Goal: Contribute content: Contribute content

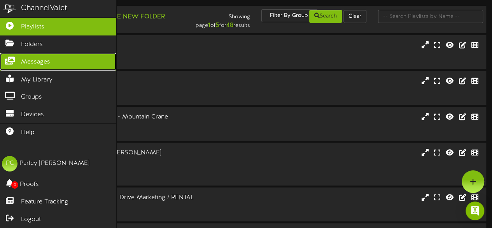
click at [44, 64] on span "Messages" at bounding box center [35, 62] width 29 height 9
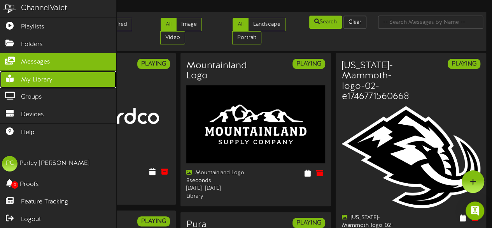
click at [37, 78] on span "My Library" at bounding box center [37, 80] width 32 height 9
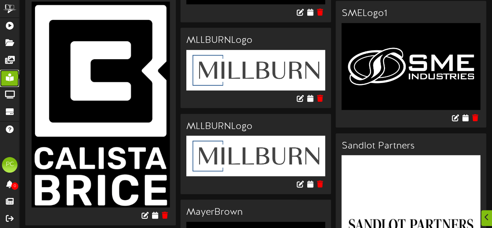
scroll to position [798, 0]
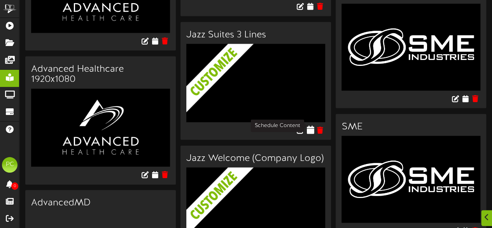
click at [311, 127] on icon at bounding box center [310, 129] width 7 height 9
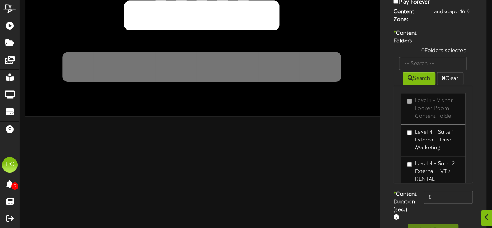
click at [427, 148] on label "Level 4 - Suite 1 External - Drive Marketing" at bounding box center [433, 139] width 52 height 23
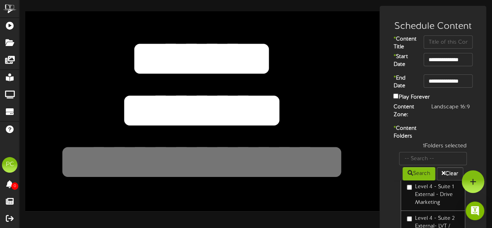
click at [232, 62] on textarea "*******" at bounding box center [202, 58] width 292 height 67
click at [212, 68] on textarea "*******" at bounding box center [202, 58] width 292 height 67
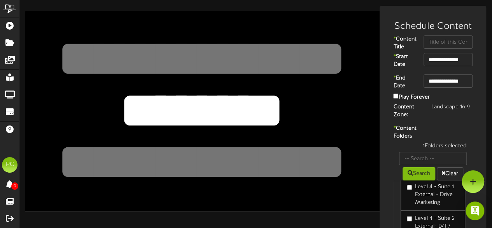
click at [199, 106] on textarea "********" at bounding box center [202, 110] width 292 height 67
type textarea "*"
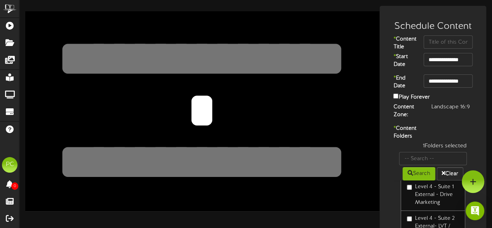
click at [252, 105] on textarea "********" at bounding box center [202, 110] width 292 height 67
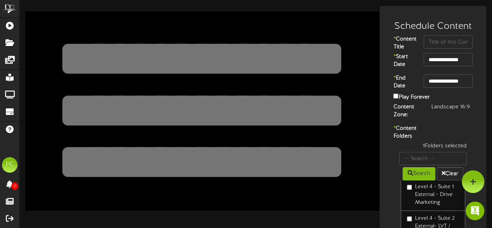
click at [255, 32] on textarea "*******" at bounding box center [202, 58] width 292 height 67
click at [257, 114] on textarea "********" at bounding box center [202, 110] width 292 height 67
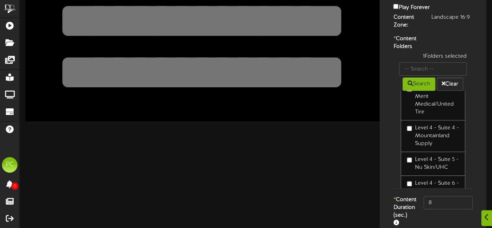
scroll to position [134, 0]
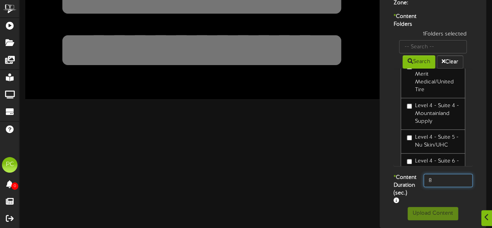
click at [444, 174] on input "8" at bounding box center [448, 180] width 49 height 13
type input "800"
click at [431, 186] on div "* Content Duration (sec.) 800" at bounding box center [433, 190] width 103 height 33
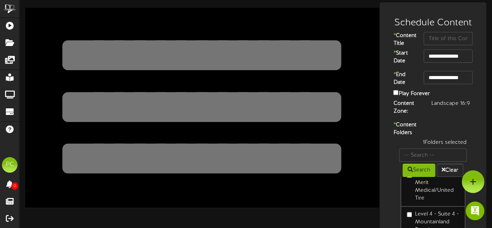
scroll to position [3, 0]
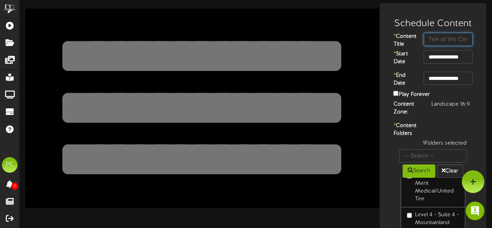
click at [438, 41] on input "text" at bounding box center [448, 39] width 49 height 13
type input "M"
type input "Utah Mammoth"
click at [304, 21] on div "******** *******" at bounding box center [202, 108] width 355 height 199
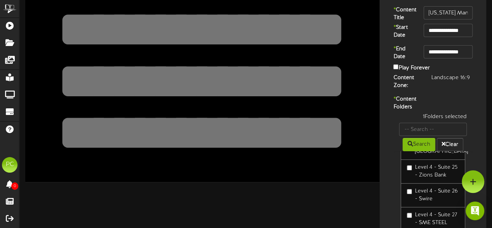
scroll to position [0, 0]
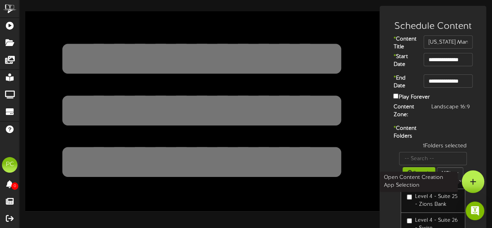
click at [473, 176] on div at bounding box center [473, 181] width 23 height 23
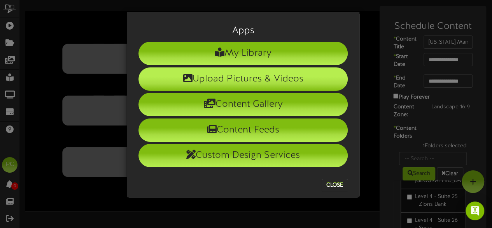
click at [230, 79] on li "Upload Pictures & Videos" at bounding box center [243, 78] width 209 height 23
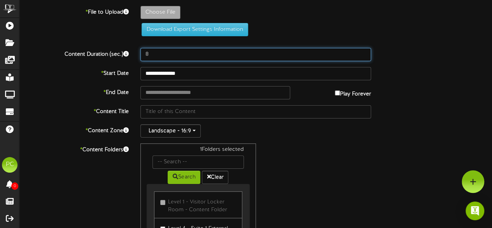
click at [181, 51] on input "8" at bounding box center [256, 54] width 231 height 13
type input "800"
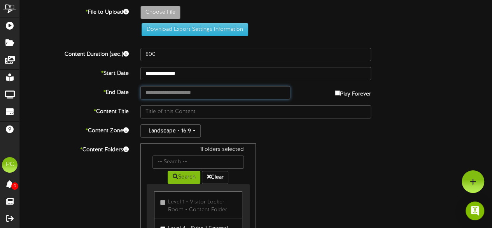
click at [160, 95] on body "ChannelValet Playlists Folders Messages My Library Groups Devices Help PC [PERS…" at bounding box center [246, 166] width 492 height 332
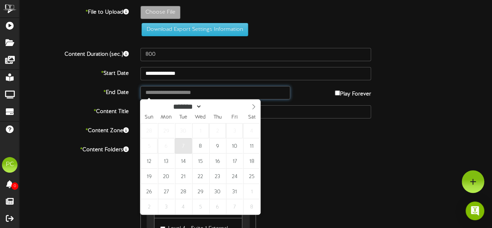
type input "**********"
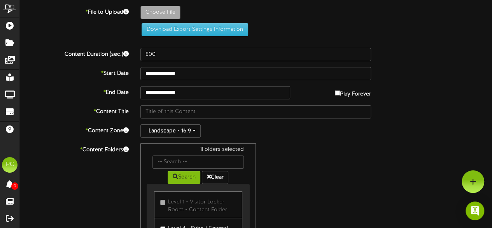
click at [263, 132] on div "Landscape - 16:9" at bounding box center [256, 130] width 231 height 13
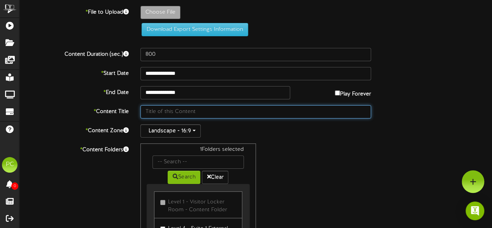
click at [213, 111] on input "text" at bounding box center [256, 111] width 231 height 13
type input "z"
type input "Utah Mammoth"
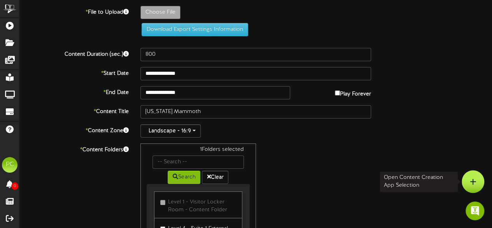
click at [464, 172] on div at bounding box center [473, 181] width 23 height 23
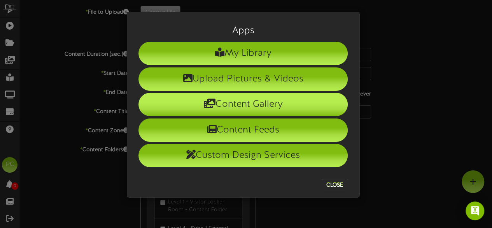
drag, startPoint x: 464, startPoint y: 172, endPoint x: 278, endPoint y: 95, distance: 201.5
click at [278, 95] on div "Apps My Library Upload Pictures & Videos Content Gallery Content Feeds Custom D…" at bounding box center [246, 114] width 492 height 228
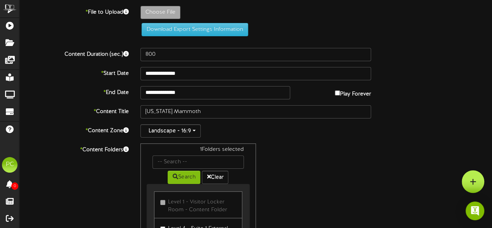
click at [463, 178] on div at bounding box center [473, 181] width 23 height 23
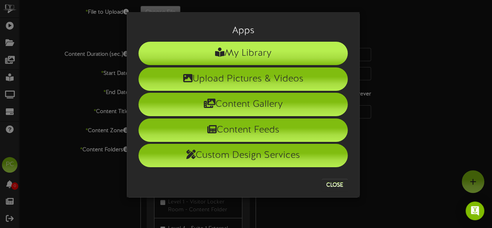
click at [265, 51] on li "My Library" at bounding box center [243, 53] width 209 height 23
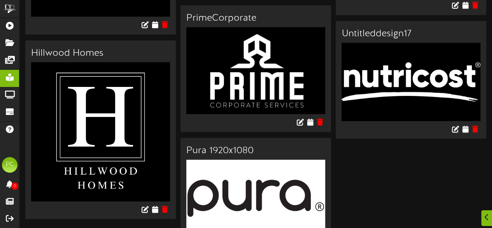
scroll to position [4101, 0]
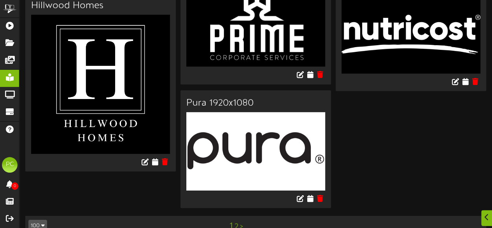
click at [237, 222] on link "2" at bounding box center [237, 226] width 4 height 9
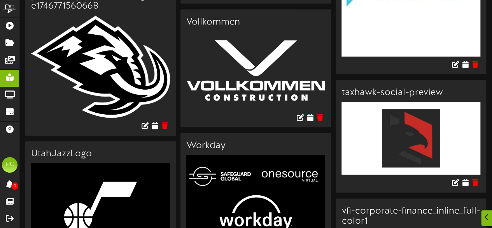
scroll to position [469, 0]
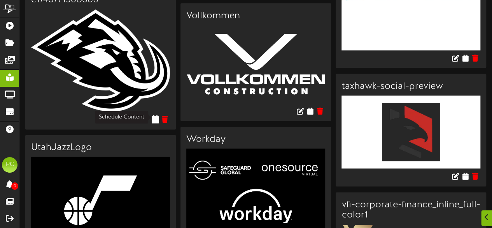
click at [155, 116] on icon at bounding box center [154, 118] width 7 height 9
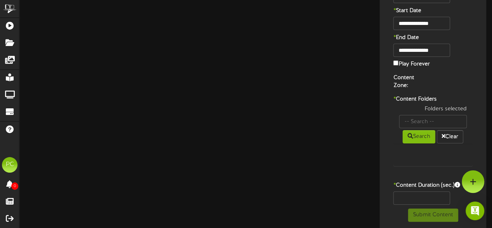
type input "[US_STATE]-Mammoth-logo-02-e1746771560668"
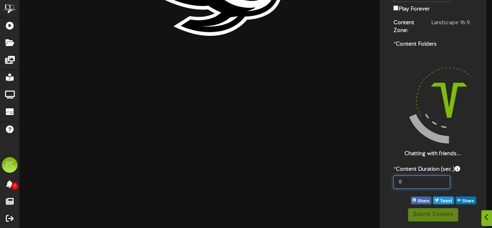
click at [414, 181] on input "8" at bounding box center [422, 181] width 56 height 13
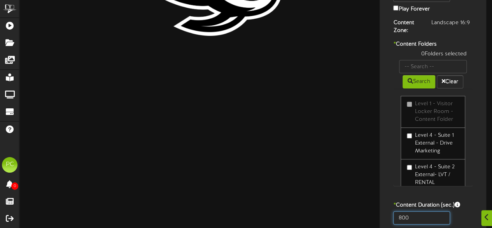
type input "800"
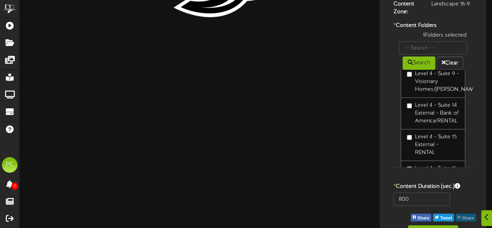
scroll to position [132, 0]
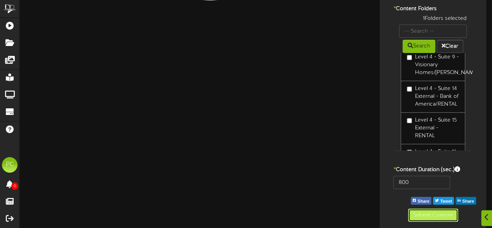
click at [434, 214] on button "Submit Content" at bounding box center [433, 214] width 50 height 13
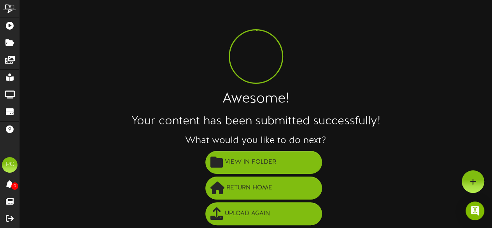
scroll to position [0, 0]
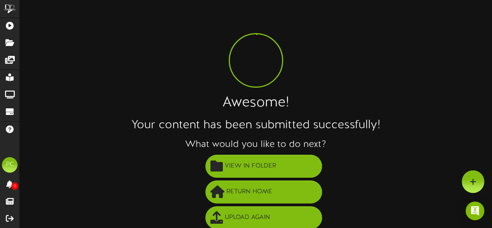
click at [238, 112] on div "Awesome! Your content has been submitted successfully! What would you like to d…" at bounding box center [255, 144] width 473 height 276
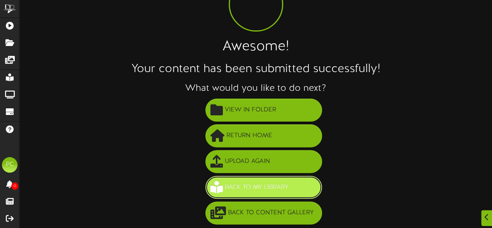
click at [281, 192] on button "Back to My Library" at bounding box center [264, 187] width 117 height 23
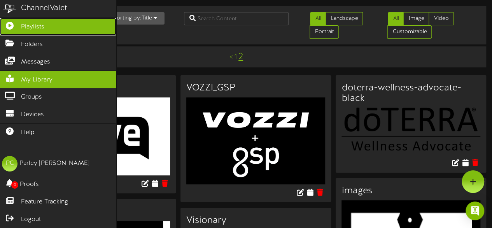
click at [31, 27] on span "Playlists" at bounding box center [32, 27] width 23 height 9
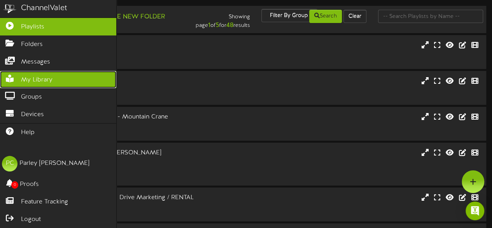
click at [21, 77] on link "My Library" at bounding box center [58, 80] width 116 height 18
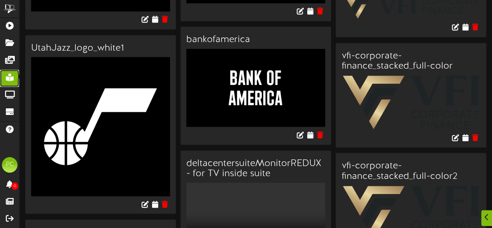
scroll to position [735, 0]
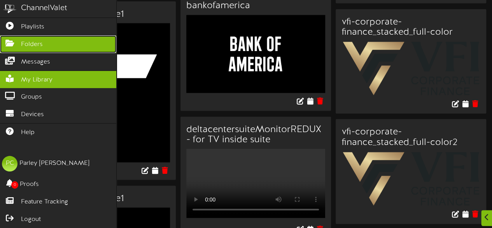
click at [10, 42] on icon at bounding box center [9, 42] width 19 height 6
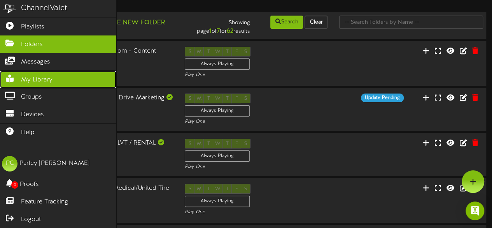
click at [28, 76] on span "My Library" at bounding box center [37, 80] width 32 height 9
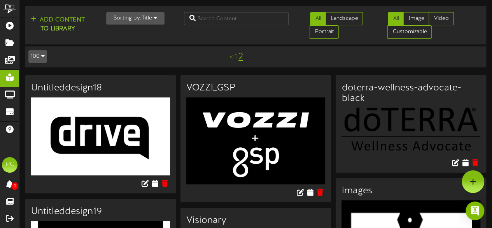
click at [234, 57] on link "1" at bounding box center [235, 57] width 3 height 9
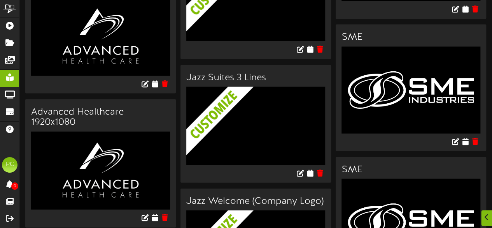
scroll to position [768, 0]
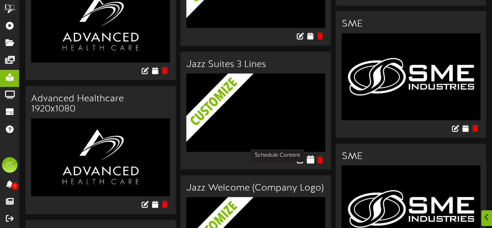
click at [310, 158] on icon at bounding box center [310, 159] width 7 height 9
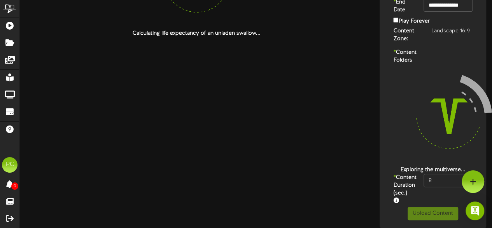
scroll to position [98, 0]
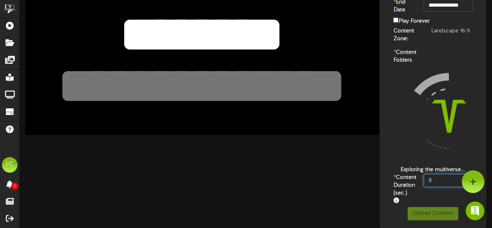
click at [438, 174] on input "8" at bounding box center [448, 180] width 49 height 13
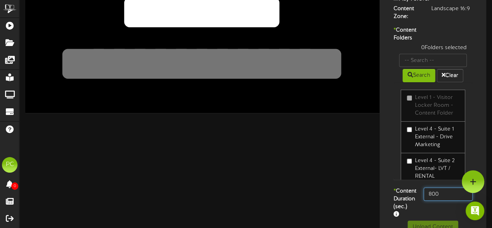
scroll to position [32, 0]
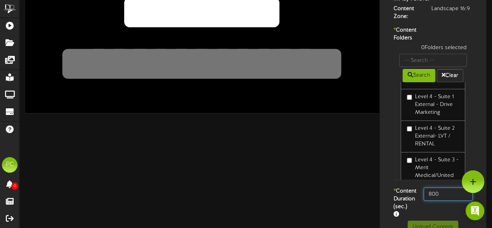
type input "800"
click at [425, 148] on label "Level 4 - Suite 2 External- LVT / RENTAL" at bounding box center [433, 136] width 52 height 23
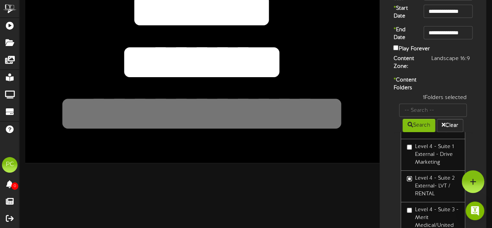
scroll to position [0, 0]
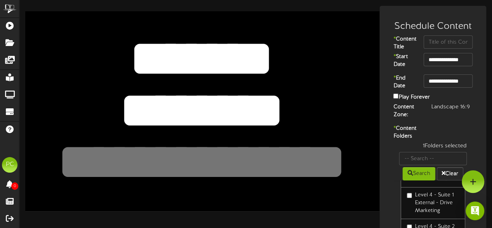
click at [172, 102] on textarea "********" at bounding box center [202, 110] width 292 height 67
type textarea "*"
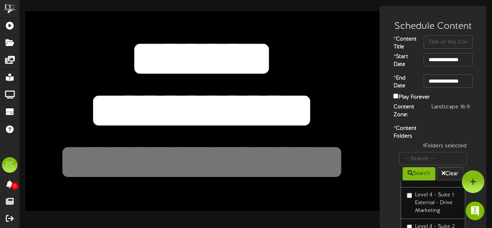
type textarea "**********"
click at [349, 179] on div "******** *******" at bounding box center [202, 110] width 355 height 199
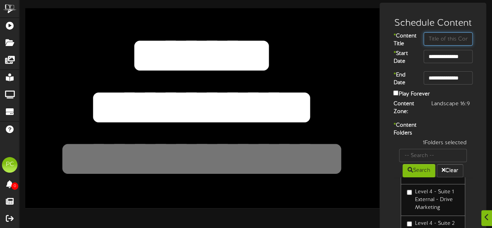
click at [433, 36] on input "text" at bounding box center [448, 38] width 49 height 13
type input "Travelpass"
click at [443, 142] on div "* Content Folders 1 Folders selected Search Clear Level 1 - Visitor Locker Room…" at bounding box center [433, 201] width 103 height 161
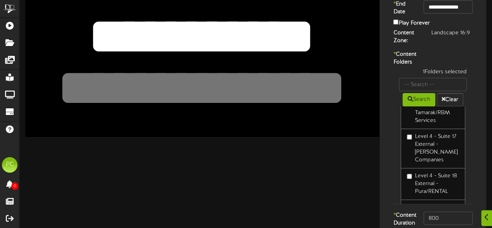
scroll to position [134, 0]
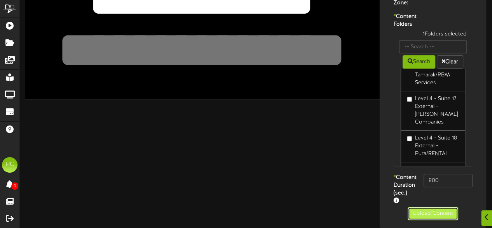
click at [434, 214] on button "Upload Content" at bounding box center [433, 213] width 51 height 13
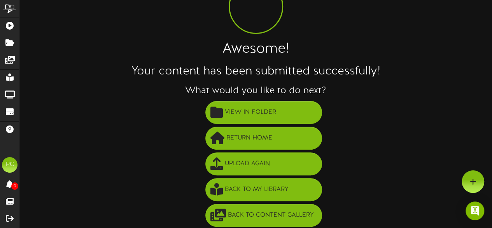
scroll to position [56, 0]
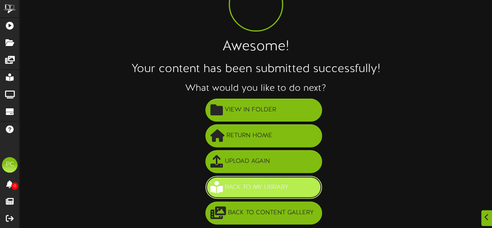
click at [244, 185] on span "Back to My Library" at bounding box center [257, 187] width 68 height 13
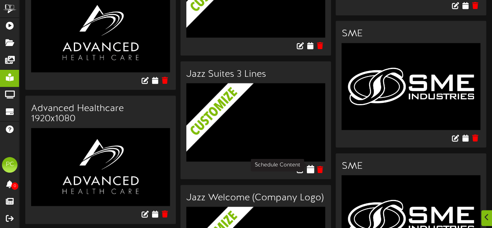
click at [313, 165] on icon at bounding box center [310, 169] width 7 height 9
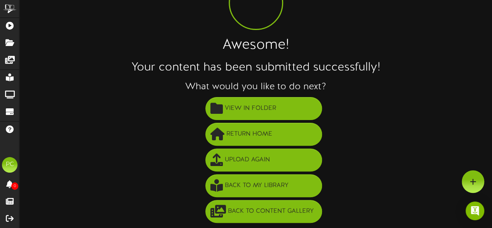
scroll to position [56, 0]
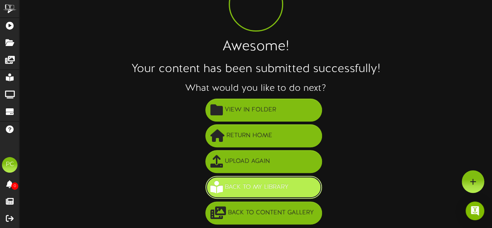
click at [245, 183] on span "Back to My Library" at bounding box center [257, 187] width 68 height 13
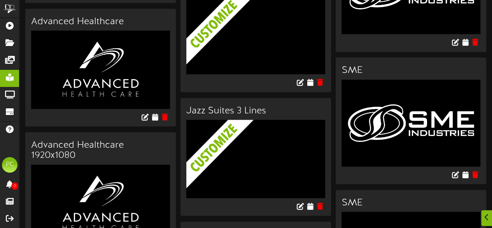
scroll to position [751, 0]
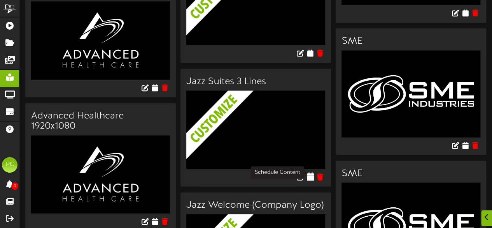
click at [313, 172] on icon at bounding box center [310, 176] width 7 height 9
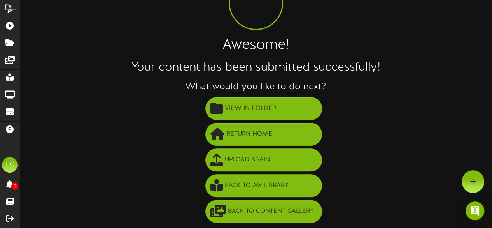
scroll to position [56, 0]
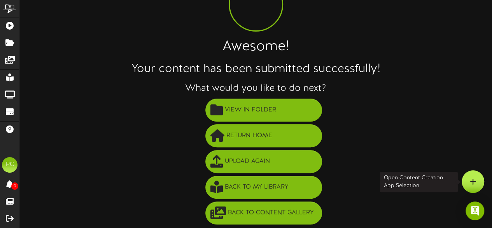
click at [478, 175] on div at bounding box center [473, 181] width 23 height 23
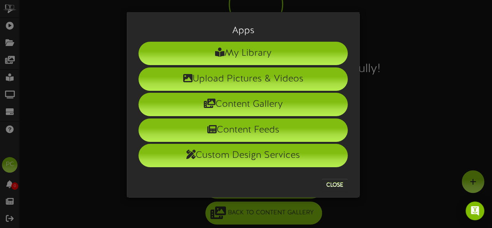
click at [437, 126] on div "Apps My Library Upload Pictures & Videos Content Gallery Content Feeds Custom D…" at bounding box center [246, 114] width 492 height 228
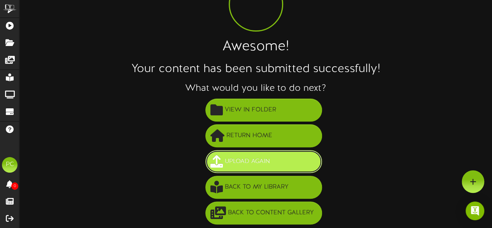
click at [258, 162] on span "Upload Again" at bounding box center [247, 161] width 49 height 13
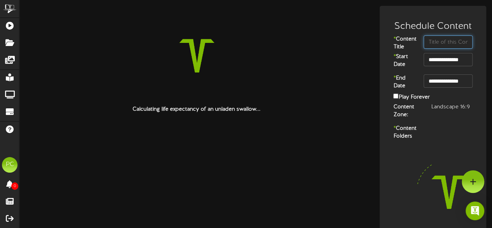
click at [441, 42] on input "text" at bounding box center [448, 41] width 49 height 13
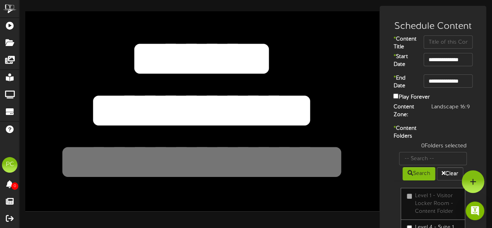
click at [176, 107] on textarea "**********" at bounding box center [202, 110] width 292 height 67
type textarea "*"
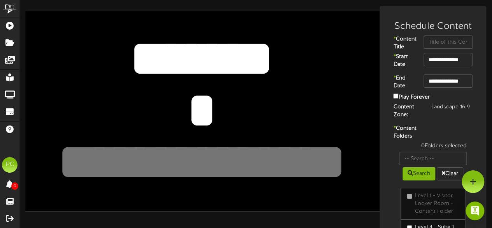
click at [204, 104] on textarea "**********" at bounding box center [202, 110] width 292 height 67
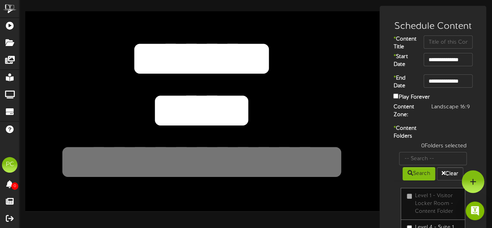
type textarea "*****"
click at [217, 164] on textarea at bounding box center [202, 161] width 292 height 67
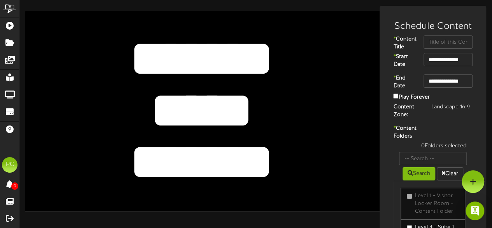
type textarea "*******"
click at [343, 86] on textarea "*******" at bounding box center [202, 58] width 292 height 67
click at [364, 164] on div "**********" at bounding box center [202, 110] width 355 height 199
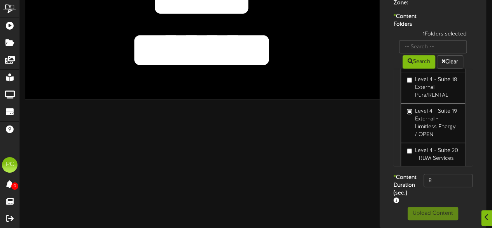
scroll to position [134, 0]
click at [449, 174] on input "8" at bounding box center [448, 180] width 49 height 13
type input "800"
click at [426, 189] on div "* Content Duration (sec.) 800" at bounding box center [433, 190] width 103 height 33
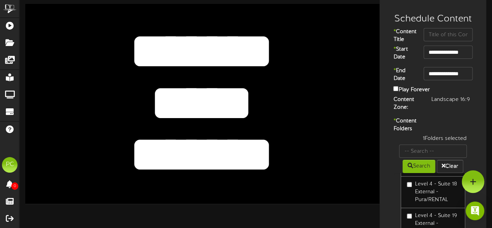
scroll to position [2, 0]
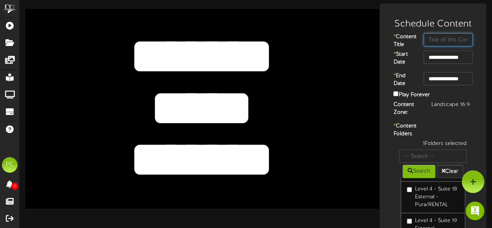
click at [430, 42] on input "text" at bounding box center [448, 39] width 49 height 13
type input "Libby Kelter"
click at [441, 128] on div "**********" at bounding box center [433, 163] width 103 height 305
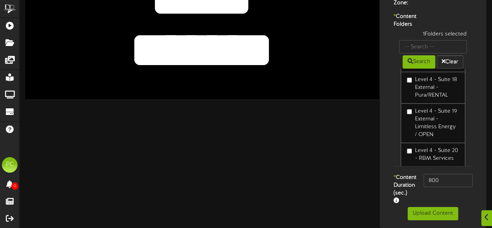
scroll to position [134, 0]
click at [426, 210] on button "Upload Content" at bounding box center [433, 213] width 51 height 13
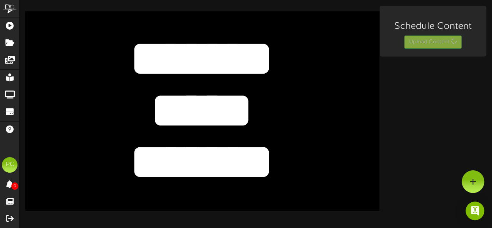
scroll to position [0, 0]
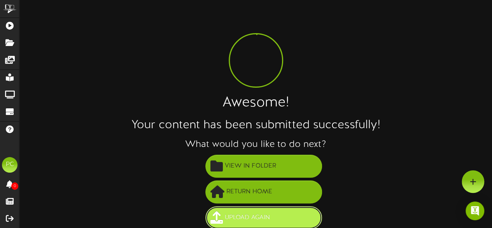
click at [245, 213] on span "Upload Again" at bounding box center [247, 217] width 49 height 13
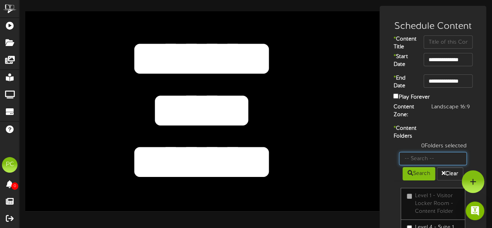
click at [429, 165] on input "text" at bounding box center [433, 158] width 68 height 13
type input "29"
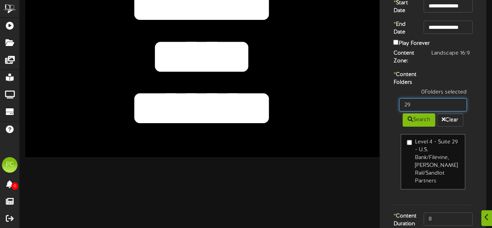
scroll to position [56, 0]
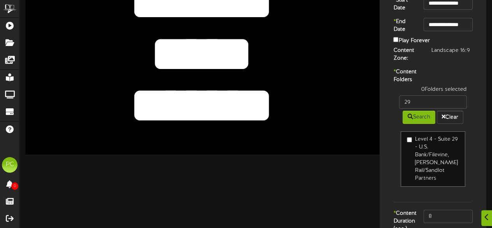
click at [427, 170] on label "Level 4 - Suite 29 - U.S. Bank/Filevine, [PERSON_NAME] Rail/Sandlot Partners" at bounding box center [433, 158] width 52 height 47
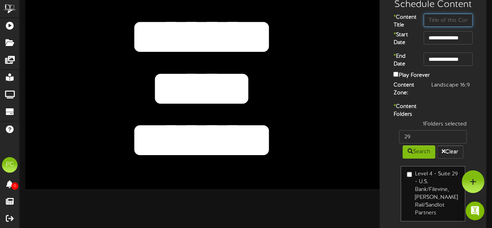
click at [437, 19] on input "text" at bounding box center [448, 20] width 49 height 13
type input "W"
type input "US Bank"
click at [226, 105] on textarea "*****" at bounding box center [202, 88] width 292 height 67
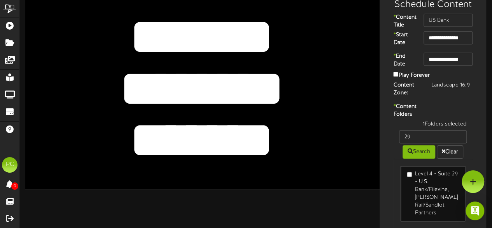
type textarea "********"
click at [232, 142] on textarea "*******" at bounding box center [202, 140] width 292 height 67
type textarea "*"
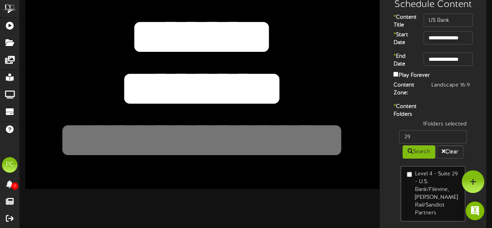
click at [358, 169] on div "***** ******* *******" at bounding box center [202, 88] width 355 height 199
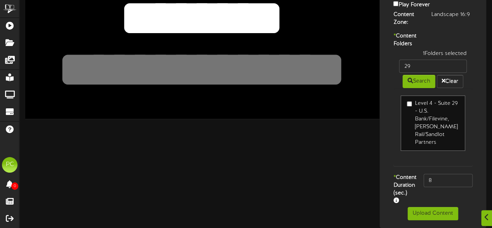
scroll to position [114, 0]
click at [438, 174] on input "8" at bounding box center [448, 180] width 49 height 13
type input "800"
click at [431, 189] on div "* Content Duration (sec.) 800" at bounding box center [433, 190] width 103 height 33
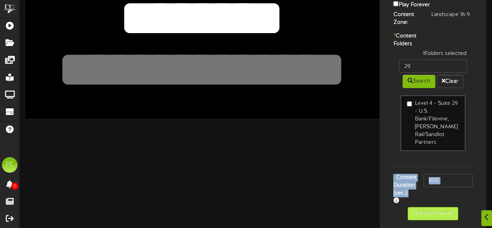
drag, startPoint x: 431, startPoint y: 189, endPoint x: 426, endPoint y: 212, distance: 23.9
click at [426, 212] on div "**********" at bounding box center [433, 71] width 107 height 314
click at [426, 212] on button "Upload Content" at bounding box center [433, 213] width 51 height 13
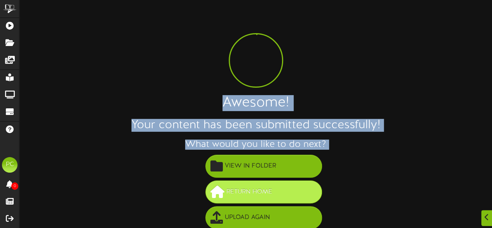
scroll to position [56, 0]
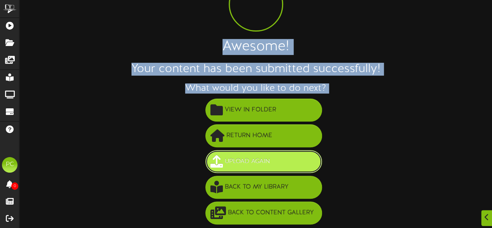
click at [246, 153] on button "Upload Again" at bounding box center [264, 161] width 117 height 23
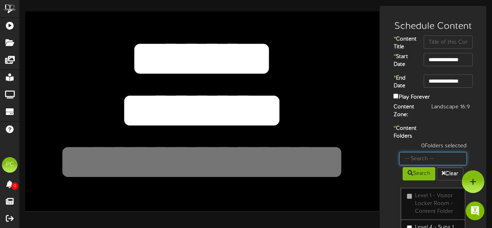
click at [413, 165] on input "text" at bounding box center [433, 158] width 68 height 13
type input "30"
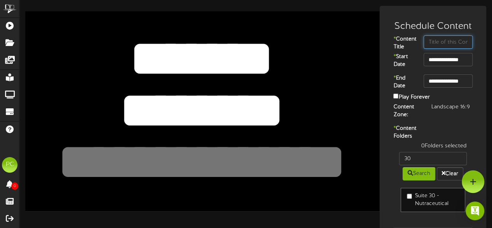
click at [434, 42] on input "text" at bounding box center [448, 41] width 49 height 13
type input "Hillwood Homes"
click at [414, 51] on label "* Content Title" at bounding box center [403, 43] width 30 height 16
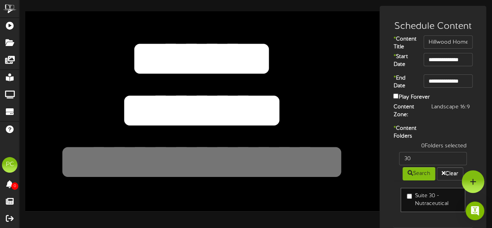
click at [159, 100] on textarea "********" at bounding box center [202, 110] width 292 height 67
click at [203, 97] on textarea "********" at bounding box center [202, 110] width 292 height 67
click at [241, 101] on textarea "********" at bounding box center [202, 110] width 292 height 67
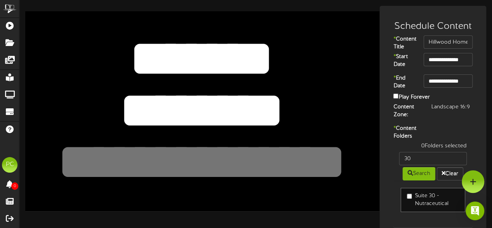
click at [241, 101] on textarea "********" at bounding box center [202, 110] width 292 height 67
click at [236, 116] on textarea "********" at bounding box center [202, 110] width 292 height 67
type textarea "********"
click at [215, 153] on textarea at bounding box center [202, 161] width 292 height 67
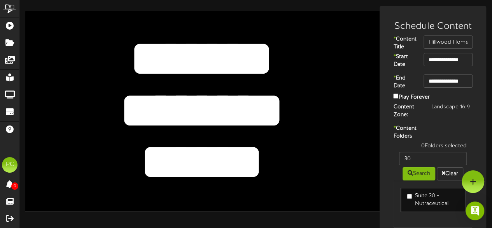
click at [357, 151] on div "******** *******" at bounding box center [202, 110] width 355 height 199
click at [285, 156] on textarea at bounding box center [202, 161] width 292 height 67
type textarea "*****"
click at [367, 176] on div "******** *******" at bounding box center [202, 110] width 355 height 199
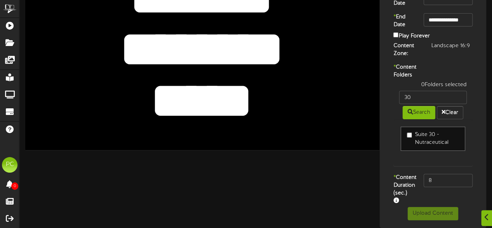
scroll to position [83, 0]
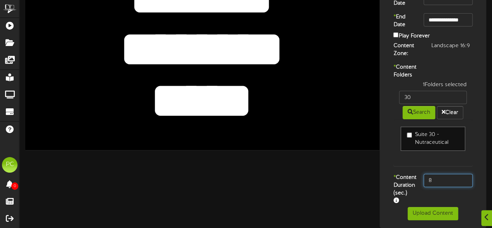
click at [441, 177] on input "8" at bounding box center [448, 180] width 49 height 13
type input "800"
click at [432, 197] on div "* Content Duration (sec.) 800" at bounding box center [433, 190] width 103 height 33
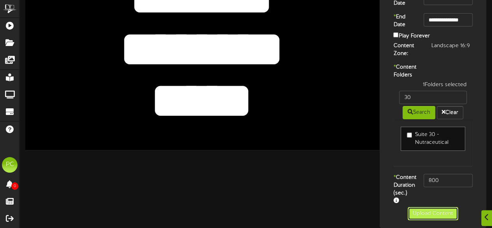
click at [425, 212] on button "Upload Content" at bounding box center [433, 213] width 51 height 13
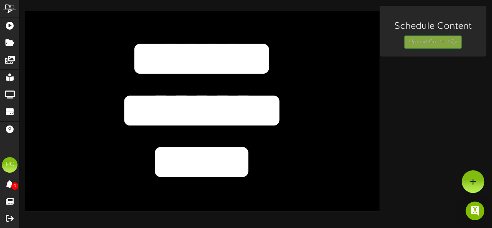
scroll to position [0, 0]
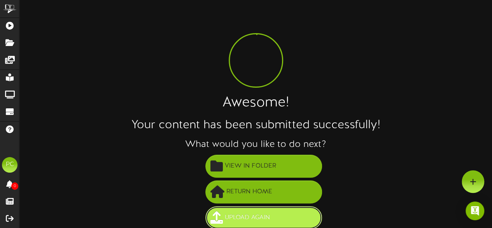
click at [252, 213] on span "Upload Again" at bounding box center [247, 217] width 49 height 13
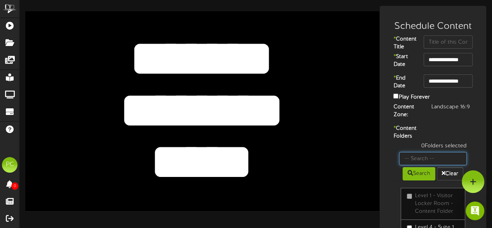
click at [416, 165] on input "text" at bounding box center [433, 158] width 68 height 13
type input "31"
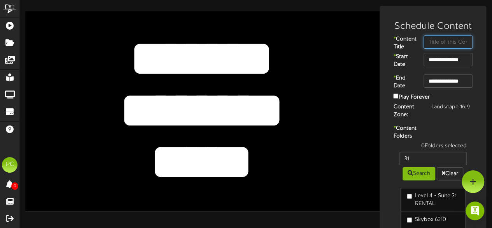
click at [439, 44] on input "text" at bounding box center [448, 41] width 49 height 13
type input "Junk In Our Trunk"
click at [435, 121] on div "Content Zone: Landscape 16:9" at bounding box center [433, 112] width 103 height 18
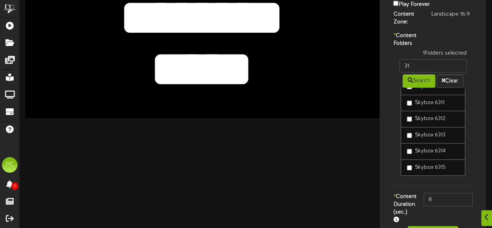
scroll to position [42, 0]
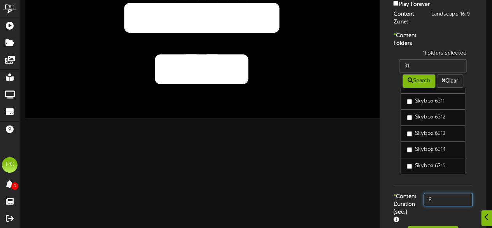
click at [439, 206] on input "8" at bounding box center [448, 199] width 49 height 13
type input "800"
click at [409, 216] on label "* Content Duration (sec.)" at bounding box center [403, 208] width 30 height 31
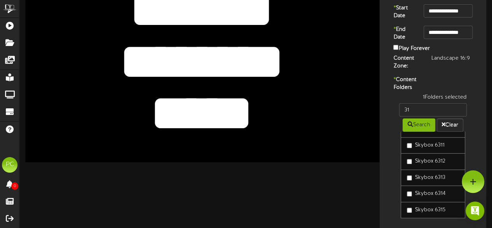
scroll to position [48, 0]
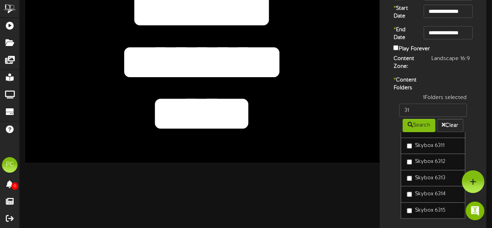
click at [194, 58] on textarea "********" at bounding box center [202, 61] width 292 height 67
type textarea "*******"
click at [190, 106] on textarea "*****" at bounding box center [202, 113] width 292 height 67
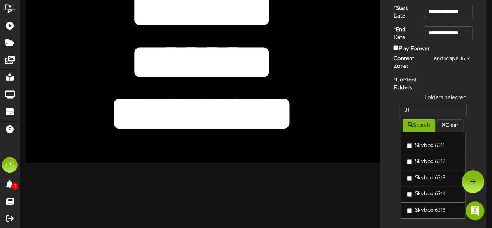
type textarea "*********"
click at [279, 179] on div "**********" at bounding box center [255, 125] width 473 height 334
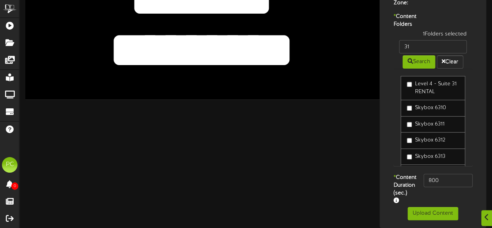
scroll to position [134, 0]
click at [422, 211] on button "Upload Content" at bounding box center [433, 213] width 51 height 13
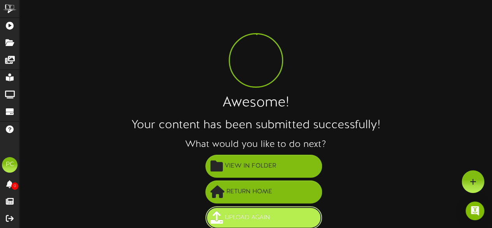
click at [265, 211] on span "Upload Again" at bounding box center [247, 217] width 49 height 13
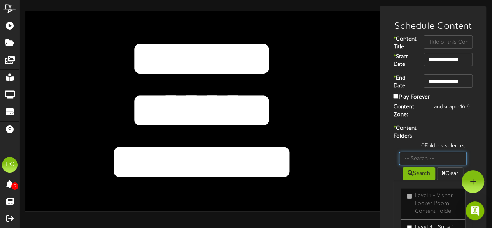
click at [419, 165] on input "text" at bounding box center [433, 158] width 68 height 13
type input "49"
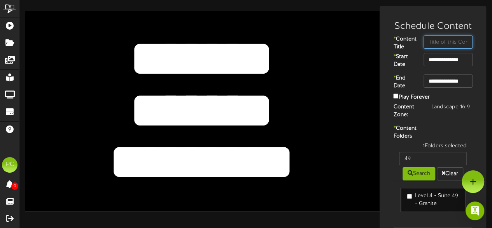
click at [444, 43] on input "text" at bounding box center [448, 41] width 49 height 13
type input "Granite Construction"
click at [168, 121] on textarea "*******" at bounding box center [202, 110] width 292 height 67
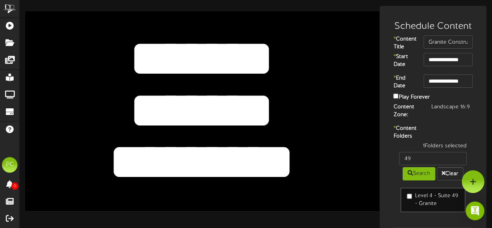
click at [168, 121] on textarea "*******" at bounding box center [202, 110] width 292 height 67
type textarea "*******"
click at [163, 151] on textarea "*********" at bounding box center [202, 161] width 292 height 67
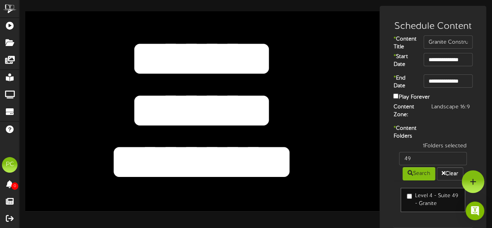
click at [163, 151] on textarea "*********" at bounding box center [202, 161] width 292 height 67
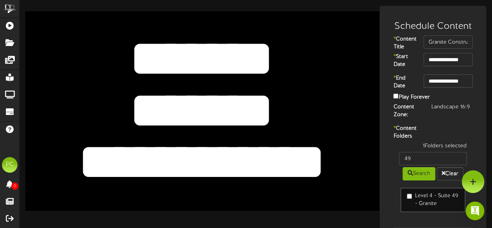
type textarea "**********"
click at [364, 165] on div "******* ********* *******" at bounding box center [202, 110] width 355 height 199
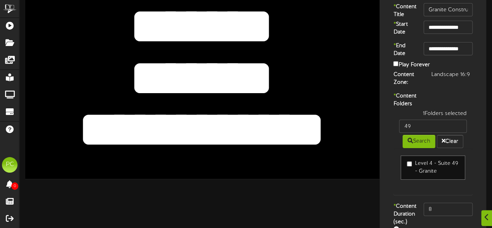
scroll to position [83, 0]
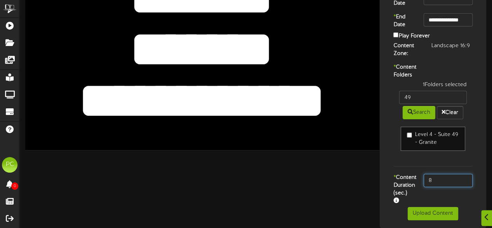
click at [438, 174] on input "8" at bounding box center [448, 180] width 49 height 13
type input "800"
click at [434, 185] on div "* Content Duration (sec.) 800" at bounding box center [433, 190] width 103 height 33
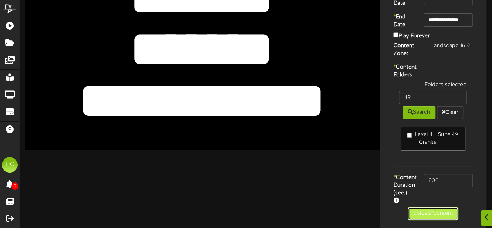
click at [429, 211] on button "Upload Content" at bounding box center [433, 213] width 51 height 13
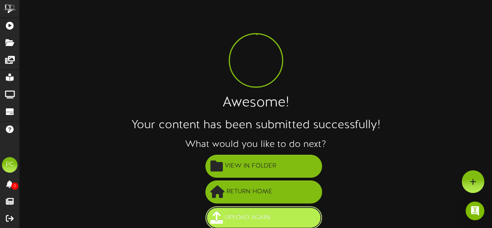
click at [278, 219] on button "Upload Again" at bounding box center [264, 217] width 117 height 23
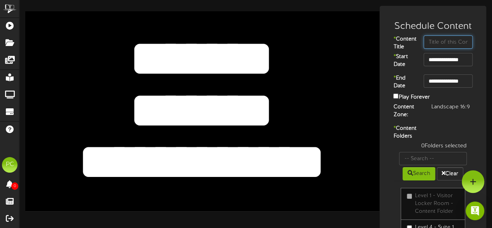
click at [433, 45] on input "text" at bounding box center [448, 41] width 49 height 13
type input "Zimmerli"
click at [229, 98] on textarea "*******" at bounding box center [202, 110] width 292 height 67
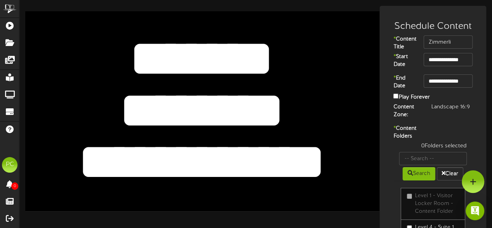
type textarea "********"
click at [195, 165] on textarea "**********" at bounding box center [202, 161] width 292 height 67
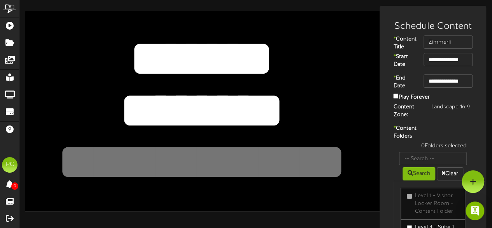
click at [336, 108] on textarea "*******" at bounding box center [202, 110] width 292 height 67
click at [411, 165] on input "text" at bounding box center [433, 158] width 68 height 13
type input "50"
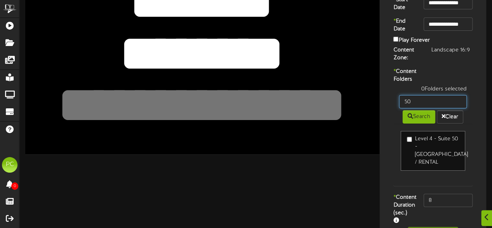
scroll to position [59, 0]
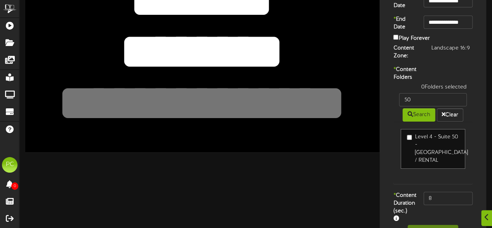
click at [412, 158] on label "Level 4 - Suite 50 - [GEOGRAPHIC_DATA] / RENTAL" at bounding box center [433, 148] width 52 height 31
click at [439, 202] on input "8" at bounding box center [448, 198] width 49 height 13
type input "800"
click at [404, 192] on div "1 Folders selected 50 Search Clear Level 4 - Suite 50 - Cyprus / RENTAL" at bounding box center [433, 137] width 91 height 108
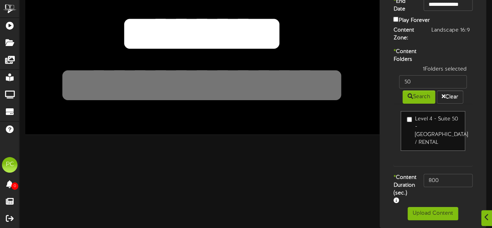
scroll to position [91, 0]
click at [421, 214] on button "Upload Content" at bounding box center [433, 213] width 51 height 13
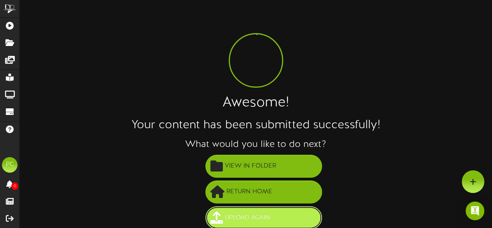
click at [262, 211] on span "Upload Again" at bounding box center [247, 217] width 49 height 13
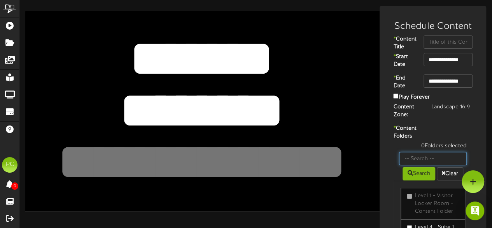
click at [434, 165] on input "text" at bounding box center [433, 158] width 68 height 13
type input "61"
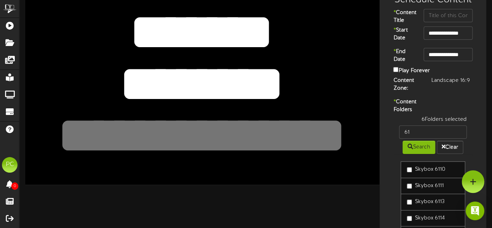
scroll to position [24, 0]
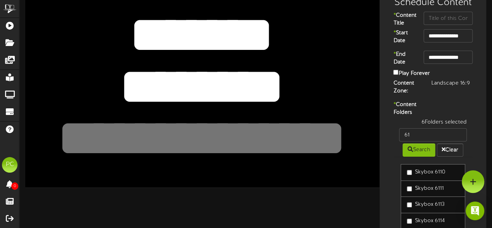
click at [173, 86] on textarea "********" at bounding box center [202, 86] width 292 height 67
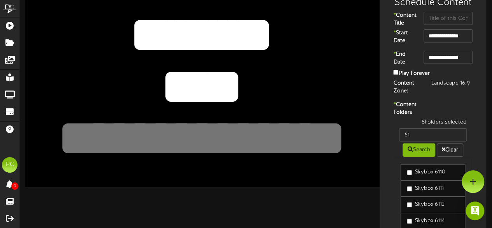
type textarea "****"
click at [324, 167] on textarea at bounding box center [202, 138] width 292 height 67
click at [443, 20] on input "text" at bounding box center [448, 18] width 49 height 13
type input "Grit"
click at [468, 29] on div "* Content Title Grit" at bounding box center [433, 21] width 103 height 18
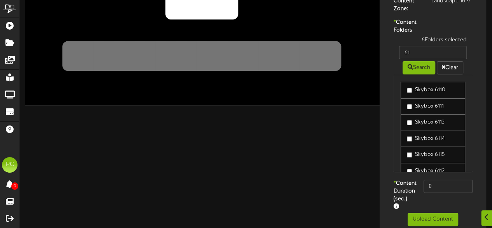
scroll to position [23, 0]
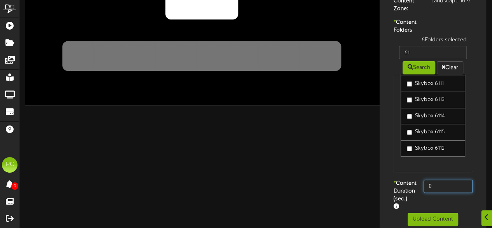
click at [439, 193] on input "8" at bounding box center [448, 185] width 49 height 13
type input "800"
click at [409, 199] on label "* Content Duration (sec.)" at bounding box center [403, 194] width 30 height 31
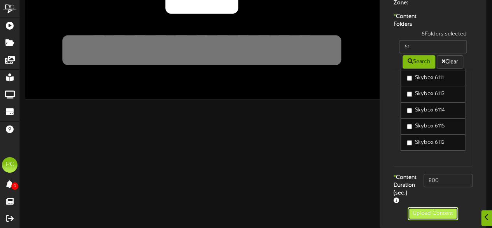
click at [424, 208] on button "Upload Content" at bounding box center [433, 213] width 51 height 13
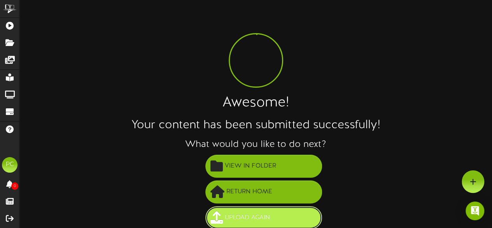
click at [270, 214] on span "Upload Again" at bounding box center [247, 217] width 49 height 13
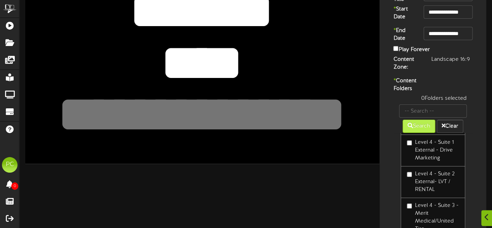
scroll to position [39, 0]
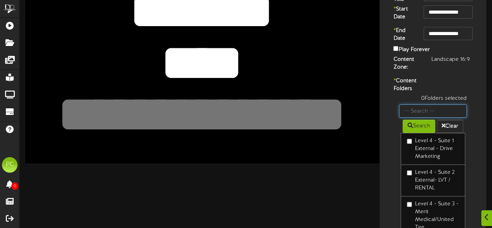
click at [419, 118] on input "text" at bounding box center [433, 110] width 68 height 13
type input "63"
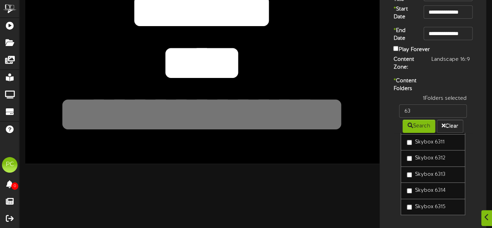
click at [264, 80] on textarea "****" at bounding box center [202, 62] width 292 height 67
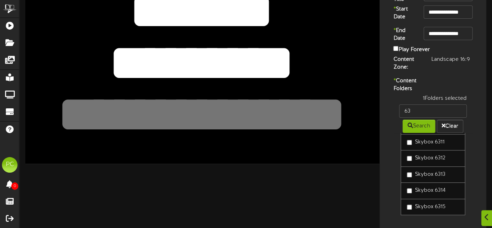
type textarea "*********"
click at [286, 147] on textarea at bounding box center [202, 114] width 292 height 67
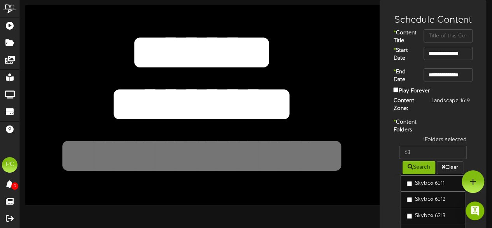
scroll to position [5, 0]
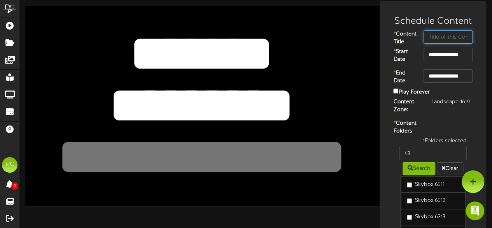
click at [433, 37] on input "text" at bounding box center [448, 36] width 49 height 13
type input "AI Sutton"
click at [437, 129] on div "* Content Folders 1 Folders selected 63 Search Clear Skybox 6310 Skybox 6311 Sk…" at bounding box center [433, 199] width 103 height 161
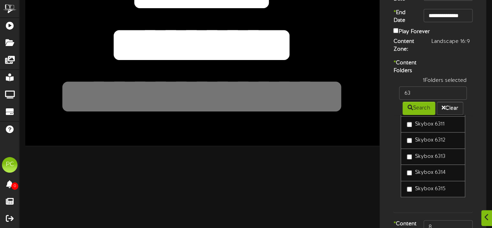
scroll to position [134, 0]
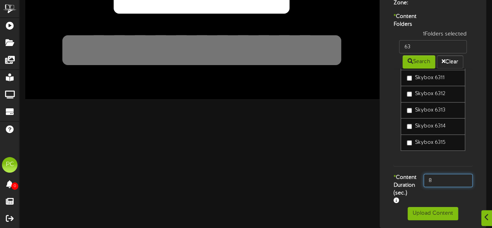
click at [434, 174] on input "8" at bounding box center [448, 180] width 49 height 13
type input "800"
click at [443, 197] on div "* Content Duration (sec.) 800" at bounding box center [433, 190] width 103 height 33
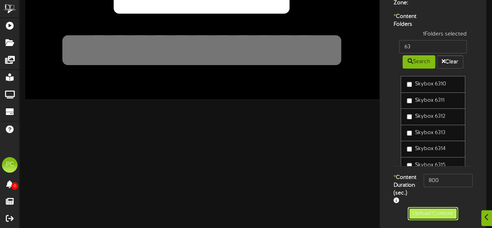
click at [430, 211] on button "Upload Content" at bounding box center [433, 213] width 51 height 13
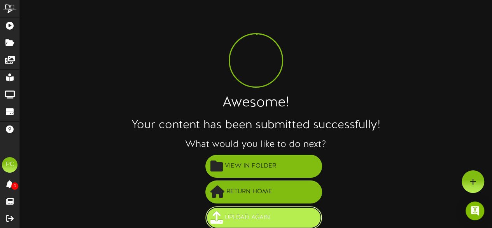
click at [254, 218] on span "Upload Again" at bounding box center [247, 217] width 49 height 13
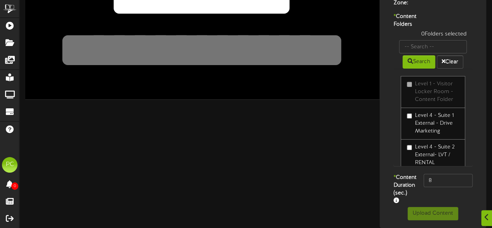
scroll to position [134, 0]
click at [413, 42] on input "text" at bounding box center [433, 46] width 68 height 13
type input "6313"
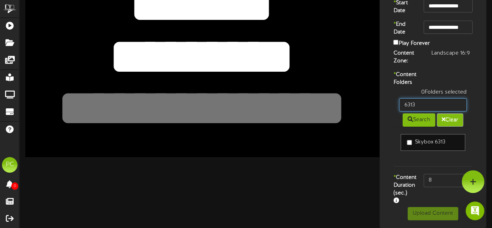
scroll to position [76, 0]
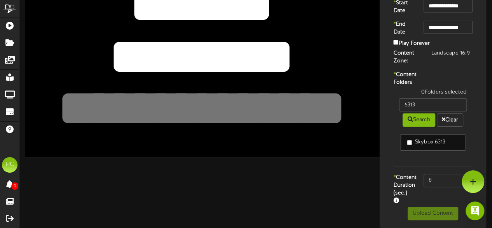
click at [422, 134] on link "Skybox 6313" at bounding box center [433, 142] width 65 height 17
click at [422, 138] on label "Skybox 6313" at bounding box center [426, 142] width 38 height 8
click at [446, 174] on input "8" at bounding box center [448, 180] width 49 height 13
type input "800"
click at [394, 174] on link "*" at bounding box center [395, 177] width 2 height 6
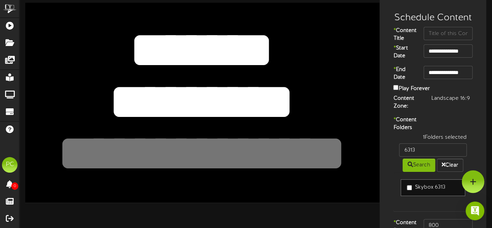
scroll to position [0, 0]
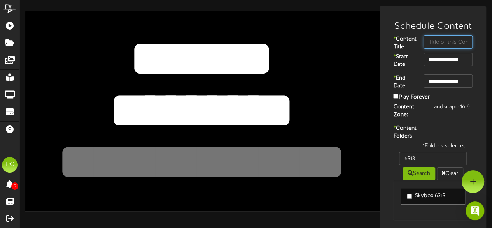
click at [437, 38] on input "text" at bounding box center [448, 41] width 49 height 13
type input "Chauntell"
click at [232, 116] on textarea "*********" at bounding box center [202, 110] width 292 height 67
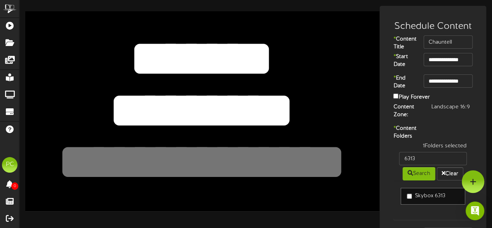
type textarea "*********"
click at [368, 181] on div "********* *******" at bounding box center [202, 110] width 355 height 199
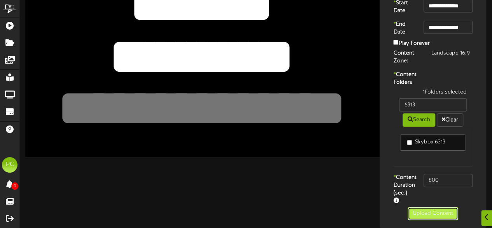
click at [421, 214] on button "Upload Content" at bounding box center [433, 213] width 51 height 13
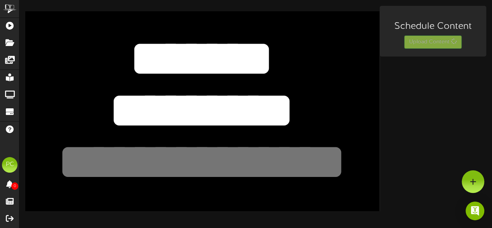
scroll to position [0, 0]
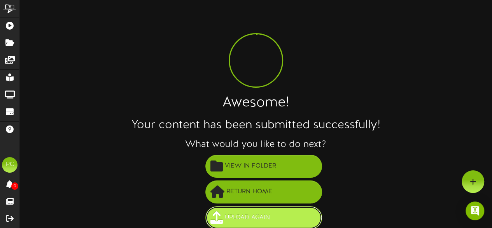
click at [257, 211] on span "Upload Again" at bounding box center [247, 217] width 49 height 13
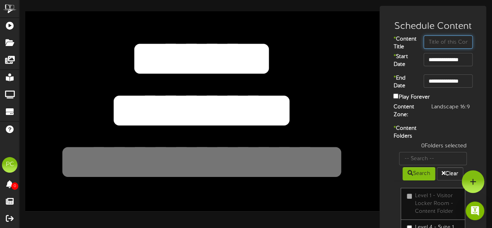
click at [427, 42] on input "text" at bounding box center [448, 41] width 49 height 13
type input "SEG"
click at [209, 104] on textarea "*********" at bounding box center [202, 110] width 292 height 67
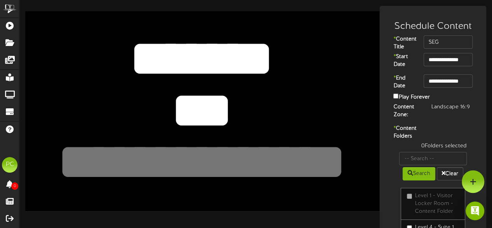
type textarea "***"
click at [356, 189] on div "********* *******" at bounding box center [202, 110] width 355 height 199
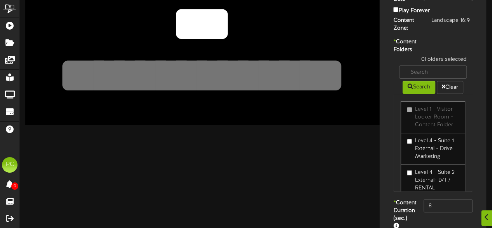
scroll to position [23, 0]
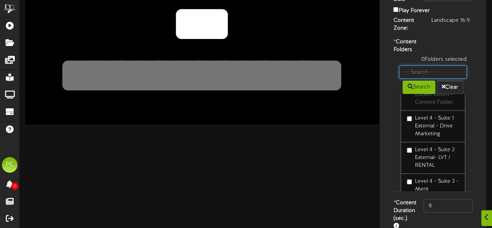
click at [419, 79] on input "text" at bounding box center [433, 71] width 68 height 13
type input "6315"
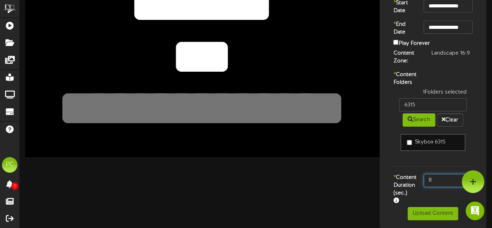
click at [453, 178] on input "8" at bounding box center [448, 180] width 49 height 13
type input "800"
click at [395, 163] on div "1 Folders selected 6315 Search Clear Skybox 6315" at bounding box center [433, 130] width 91 height 85
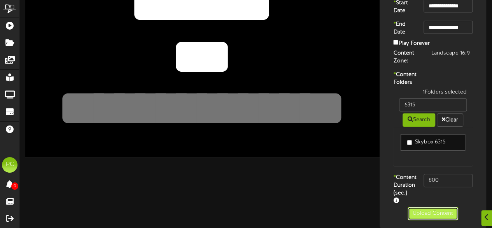
click at [426, 211] on button "Upload Content" at bounding box center [433, 213] width 51 height 13
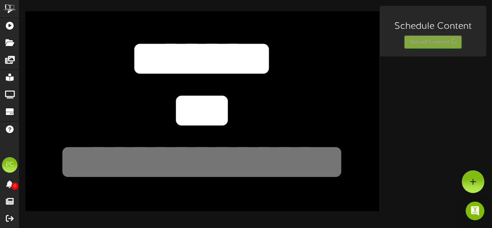
scroll to position [0, 0]
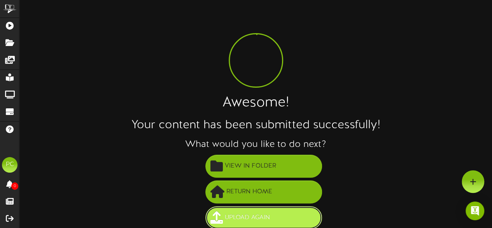
click at [281, 212] on button "Upload Again" at bounding box center [264, 217] width 117 height 23
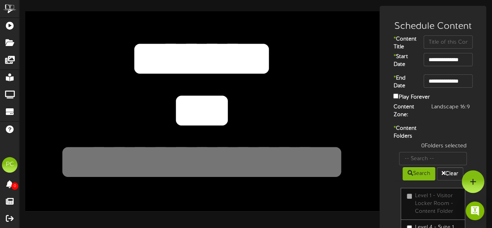
click at [201, 118] on textarea "***" at bounding box center [202, 110] width 292 height 67
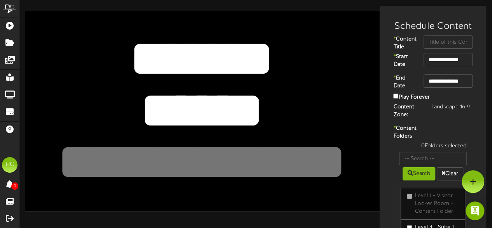
type textarea "******"
click at [242, 166] on textarea at bounding box center [202, 161] width 292 height 67
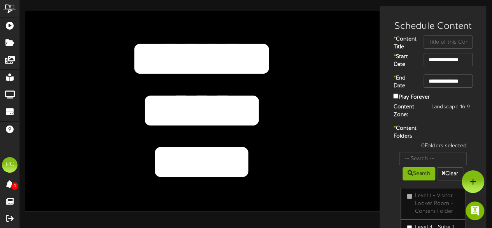
type textarea "*****"
click at [369, 129] on div "*** *******" at bounding box center [202, 110] width 355 height 199
click at [409, 165] on input "text" at bounding box center [433, 158] width 68 height 13
type input "6310"
click at [437, 29] on h3 "Schedule Content" at bounding box center [433, 26] width 91 height 10
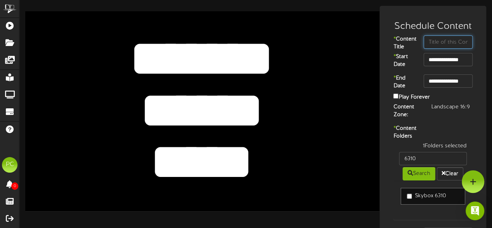
click at [434, 38] on input "text" at bounding box center [448, 41] width 49 height 13
click at [432, 39] on input "text" at bounding box center [448, 41] width 49 height 13
type input "Joseph Salem"
click at [466, 148] on div "* Content Folders 1 Folders selected 6310 Search Clear Skybox 6310" at bounding box center [433, 176] width 103 height 103
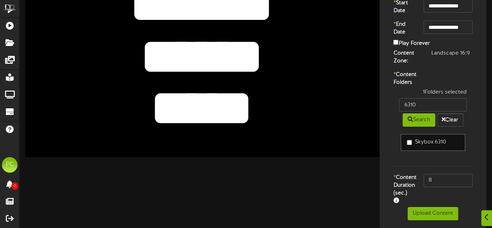
scroll to position [76, 0]
click at [440, 174] on input "8" at bounding box center [448, 180] width 49 height 13
type input "800"
click at [437, 195] on div "* Content Duration (sec.) 800" at bounding box center [433, 190] width 103 height 33
click at [426, 213] on button "Upload Content" at bounding box center [433, 213] width 51 height 13
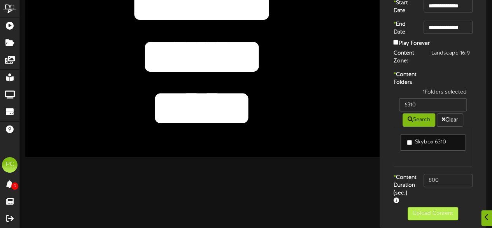
scroll to position [0, 0]
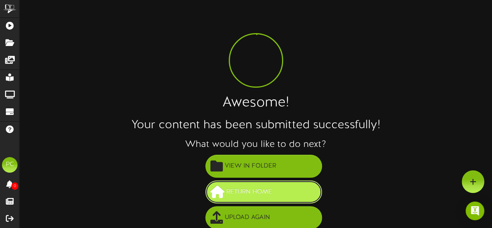
click at [249, 188] on span "Return Home" at bounding box center [250, 191] width 50 height 13
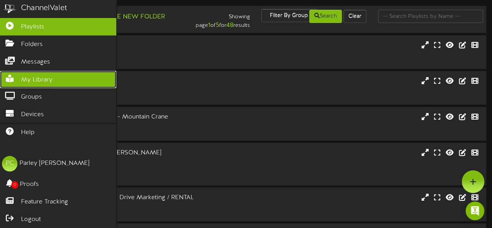
click at [32, 76] on span "My Library" at bounding box center [37, 80] width 32 height 9
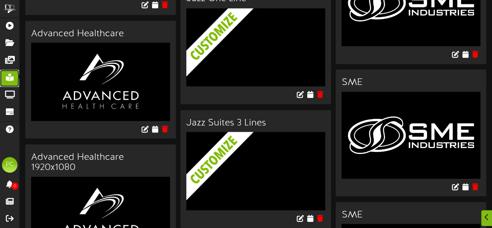
scroll to position [772, 0]
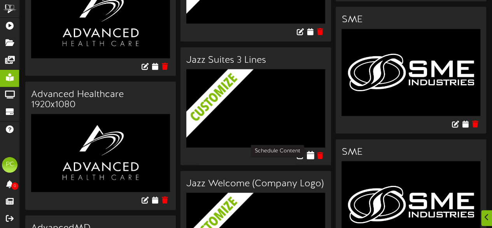
click at [310, 151] on icon at bounding box center [310, 155] width 7 height 9
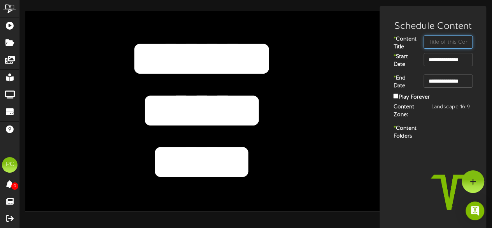
click at [439, 45] on input "text" at bounding box center [448, 41] width 49 height 13
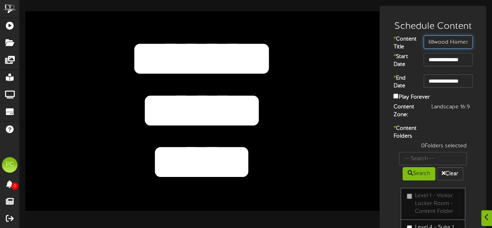
scroll to position [39, 0]
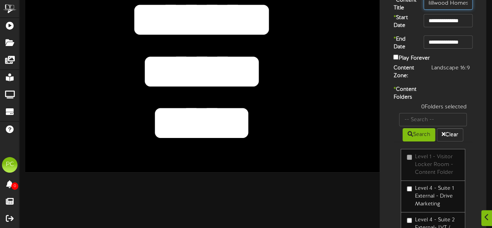
type input "Hillwood Homes"
click at [423, 126] on input "text" at bounding box center [433, 119] width 68 height 13
type input "30"
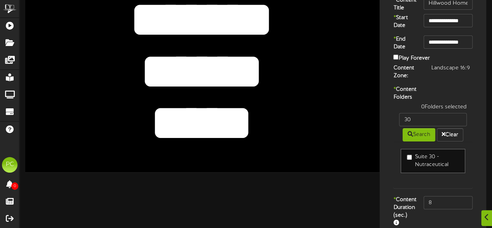
click at [414, 169] on label "Suite 30 - Nutraceutical" at bounding box center [433, 161] width 52 height 16
click at [170, 78] on textarea "******" at bounding box center [202, 71] width 292 height 67
type textarea "*******"
click at [179, 118] on textarea "*****" at bounding box center [202, 123] width 292 height 67
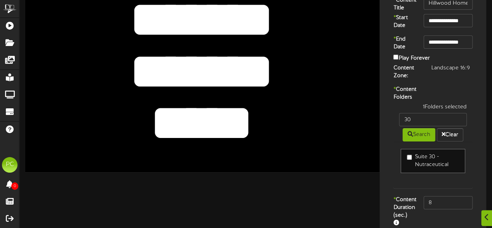
click at [179, 118] on textarea "*****" at bounding box center [202, 123] width 292 height 67
type textarea "*****"
click at [174, 62] on textarea "******" at bounding box center [202, 71] width 292 height 67
type textarea "********"
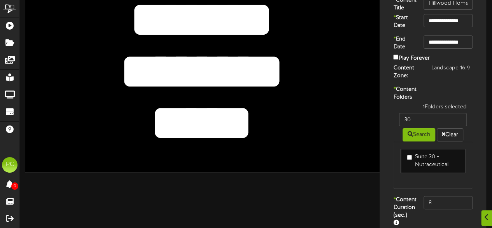
click at [308, 146] on textarea "*****" at bounding box center [202, 123] width 292 height 67
click at [386, 177] on div "* Content Folders 1 Folders selected 30 Search Clear Suite 30 - Nutraceutical" at bounding box center [433, 141] width 103 height 110
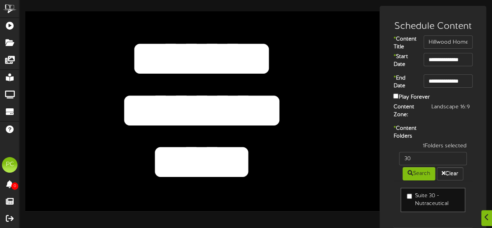
scroll to position [83, 0]
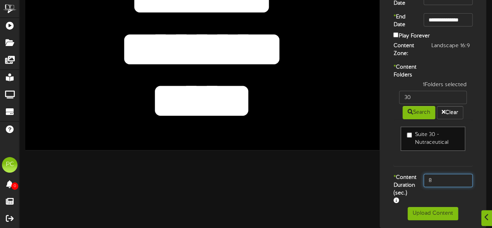
click at [449, 176] on input "8" at bounding box center [448, 180] width 49 height 13
type input "800"
click at [440, 190] on div "* Content Duration (sec.) 800" at bounding box center [433, 190] width 103 height 33
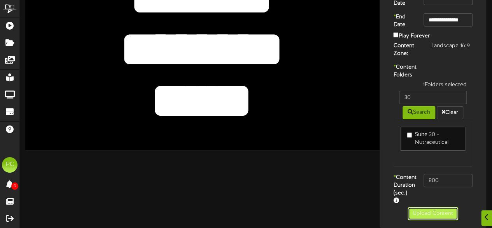
click at [431, 213] on button "Upload Content" at bounding box center [433, 213] width 51 height 13
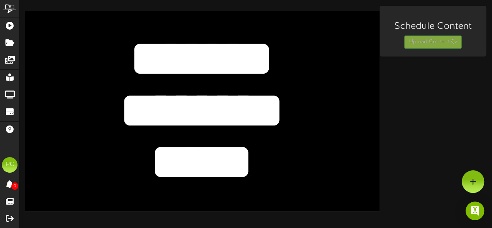
scroll to position [0, 0]
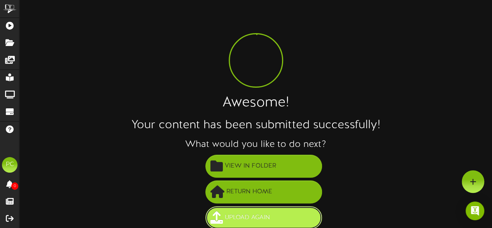
click at [273, 216] on button "Upload Again" at bounding box center [264, 217] width 117 height 23
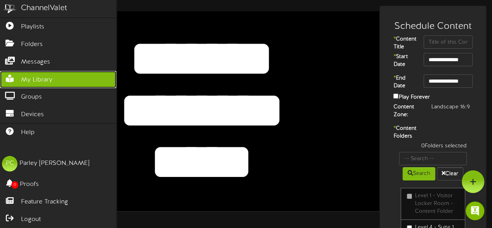
click at [17, 76] on icon at bounding box center [9, 78] width 19 height 6
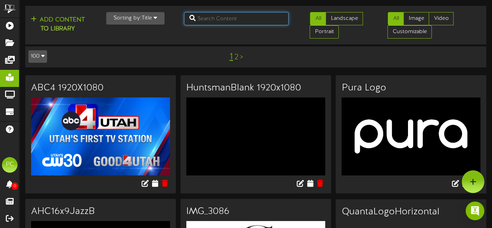
click at [219, 18] on input "text" at bounding box center [236, 18] width 105 height 13
click at [220, 17] on input "text" at bounding box center [236, 18] width 105 height 13
type input "grit"
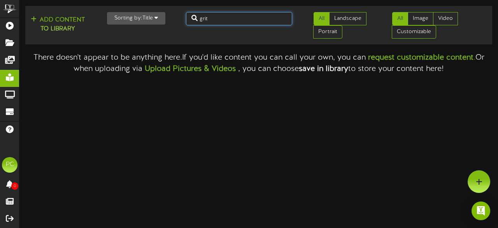
click at [219, 18] on input "grit" at bounding box center [239, 18] width 107 height 13
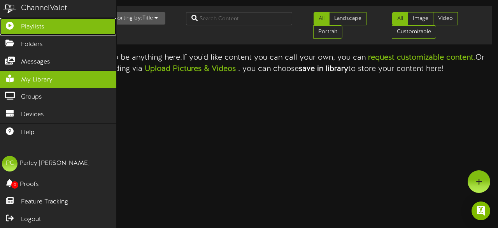
click at [14, 30] on link "Playlists" at bounding box center [58, 27] width 116 height 18
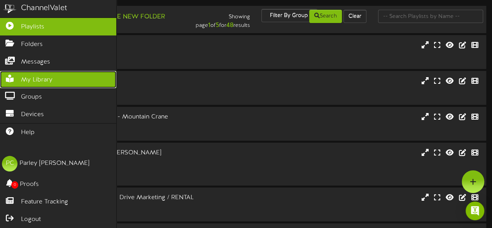
click at [46, 77] on span "My Library" at bounding box center [37, 80] width 32 height 9
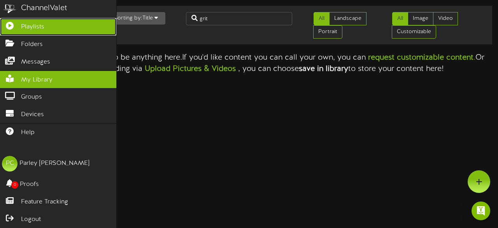
click at [18, 24] on icon at bounding box center [9, 25] width 19 height 6
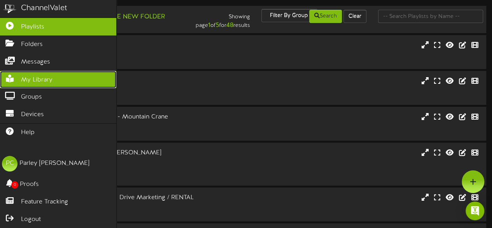
click at [34, 81] on span "My Library" at bounding box center [37, 80] width 32 height 9
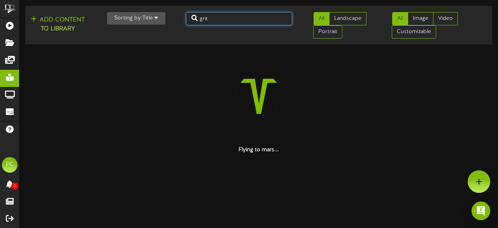
click at [211, 22] on input "grit" at bounding box center [239, 18] width 107 height 13
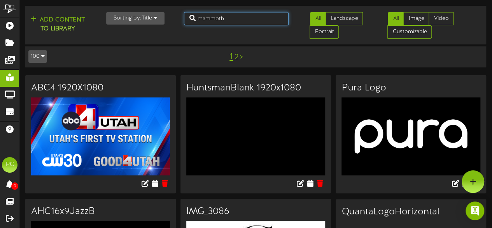
type input "mammoth"
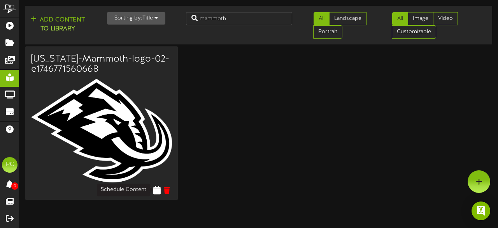
click at [156, 193] on icon at bounding box center [156, 189] width 7 height 9
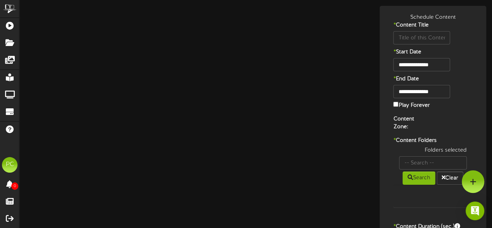
type input "[US_STATE]-Mammoth-logo-02-e1746771560668"
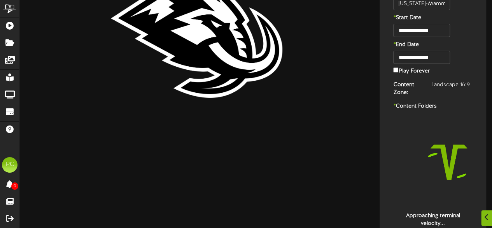
scroll to position [104, 0]
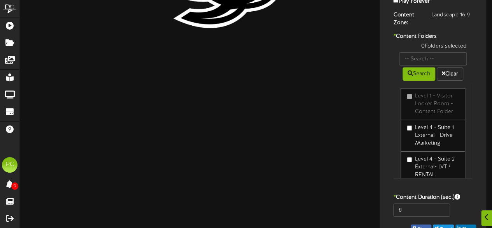
click at [422, 183] on div "0 Folders selected Search Clear Level 1 - Visitor Locker Room - Content Folder" at bounding box center [433, 113] width 91 height 143
click at [410, 207] on input "8" at bounding box center [422, 209] width 56 height 13
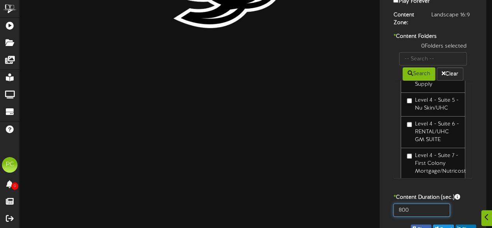
scroll to position [190, 0]
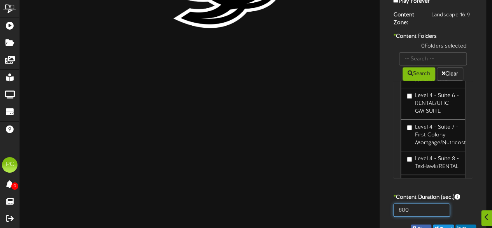
type input "800"
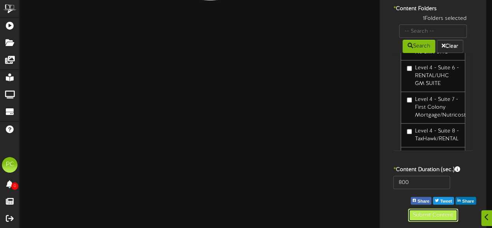
click at [424, 215] on button "Submit Content" at bounding box center [433, 214] width 50 height 13
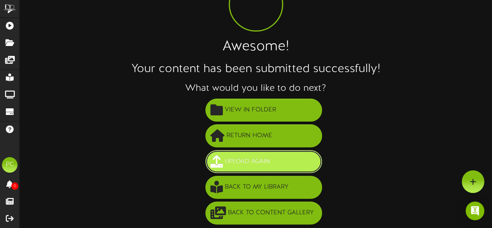
click at [263, 167] on span "Upload Again" at bounding box center [247, 161] width 49 height 13
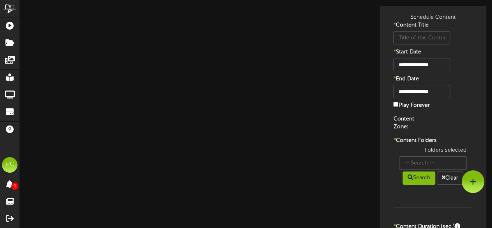
type input "[US_STATE]-Mammoth-logo-02-e1746771560668"
type input "8"
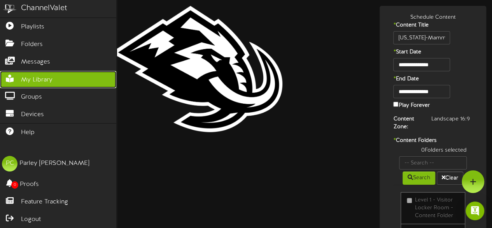
click at [25, 76] on span "My Library" at bounding box center [37, 80] width 32 height 9
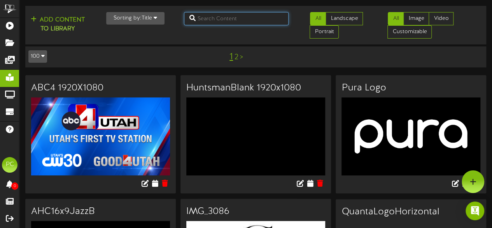
click at [221, 19] on input "text" at bounding box center [236, 18] width 105 height 13
type input "US"
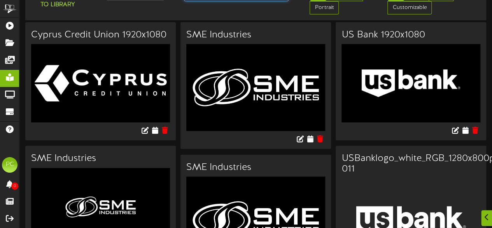
scroll to position [25, 0]
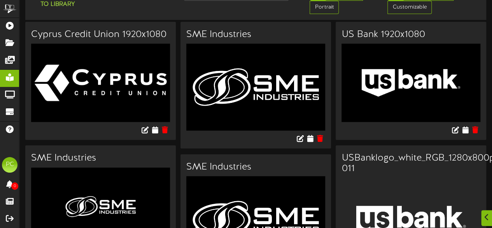
click at [435, 112] on img at bounding box center [411, 83] width 139 height 78
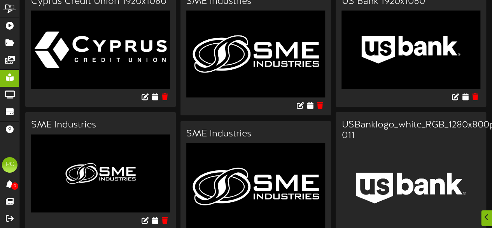
scroll to position [59, 0]
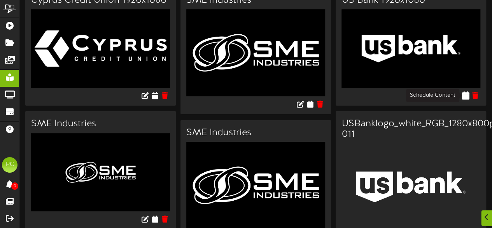
click at [468, 98] on icon at bounding box center [465, 95] width 7 height 9
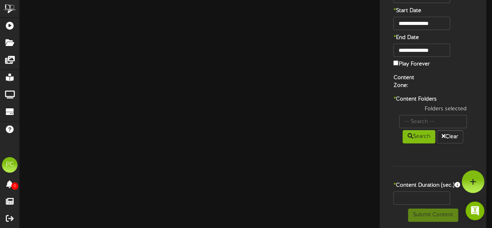
type input "US Bank 1920x1080"
type input "8"
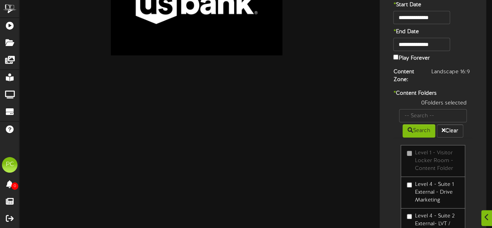
scroll to position [51, 0]
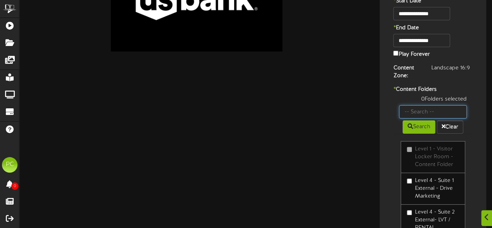
click at [412, 108] on input "text" at bounding box center [433, 111] width 68 height 13
type input "29"
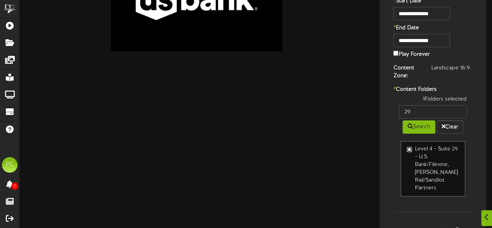
scroll to position [112, 0]
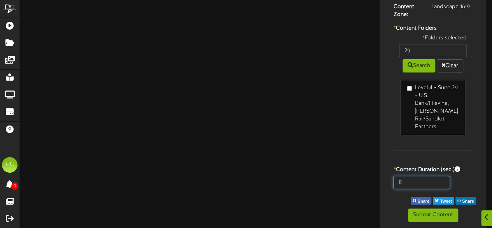
click at [409, 179] on input "8" at bounding box center [422, 182] width 56 height 13
type input "800"
click at [398, 199] on div "**********" at bounding box center [433, 62] width 103 height 320
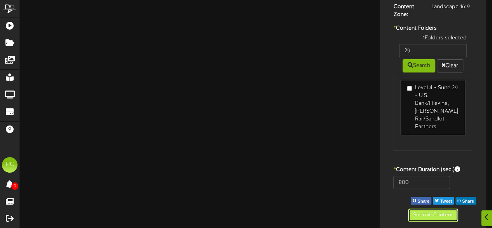
click at [421, 213] on button "Submit Content" at bounding box center [433, 214] width 50 height 13
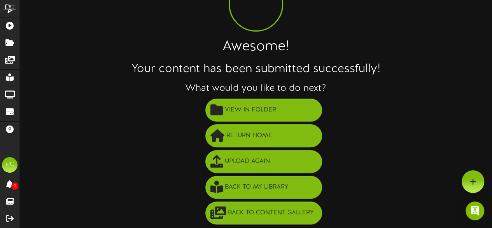
scroll to position [26, 0]
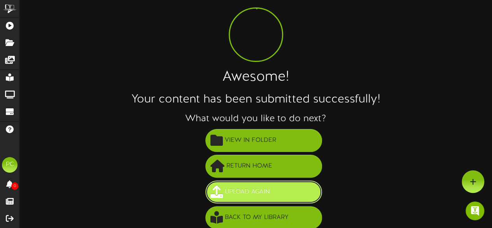
click at [270, 185] on span "Upload Again" at bounding box center [247, 191] width 49 height 13
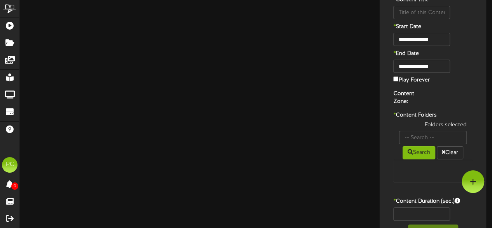
scroll to position [25, 0]
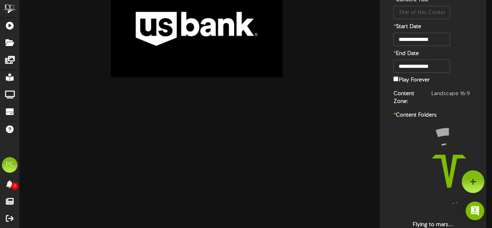
type input "US Bank 1920x1080"
type input "8"
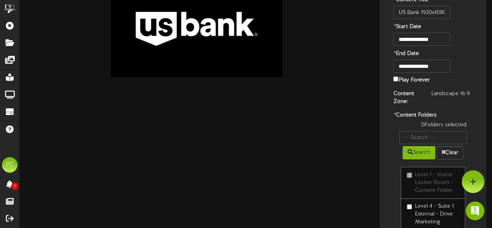
scroll to position [0, 0]
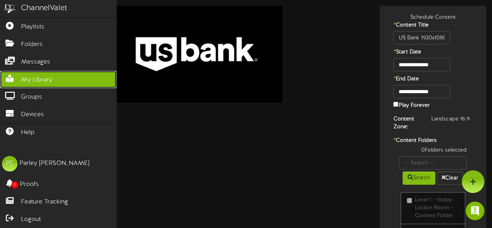
click at [27, 76] on span "My Library" at bounding box center [37, 80] width 32 height 9
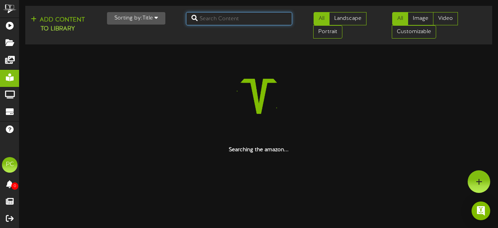
click at [213, 21] on input "text" at bounding box center [239, 18] width 107 height 13
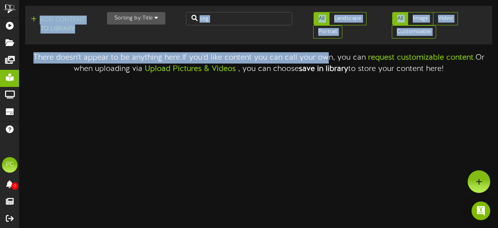
click at [214, 0] on div "Add Content to Library Sorting by: Title Newest Oldest Title seg All All" at bounding box center [258, 37] width 479 height 74
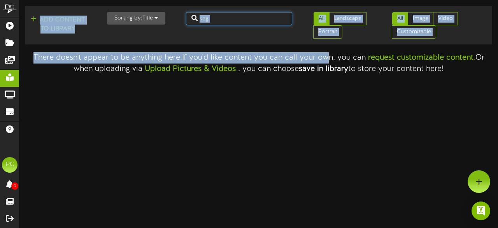
click at [220, 18] on input "seg" at bounding box center [239, 18] width 107 height 13
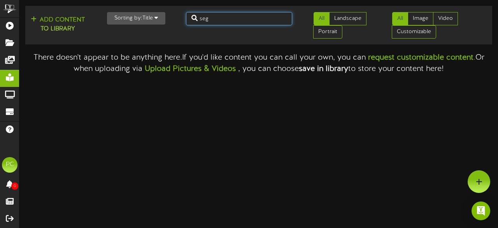
click at [220, 18] on input "seg" at bounding box center [239, 18] width 107 height 13
type input "s"
type input "entertainment"
click at [239, 19] on input "entertainment" at bounding box center [239, 18] width 107 height 13
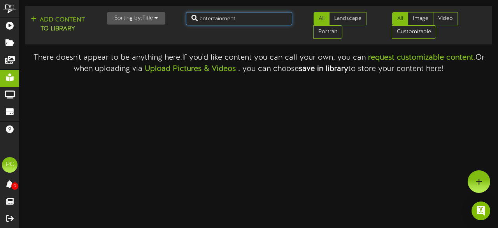
click at [239, 19] on input "entertainment" at bounding box center [239, 18] width 107 height 13
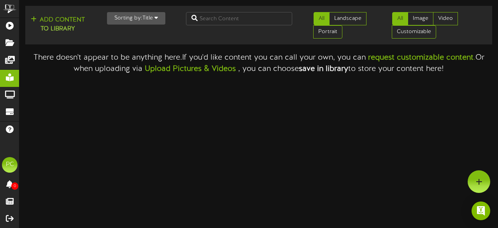
click at [217, 39] on div "Add Content to Library Sorting by: Title Newest Oldest Title All Landscape Port…" at bounding box center [259, 25] width 473 height 32
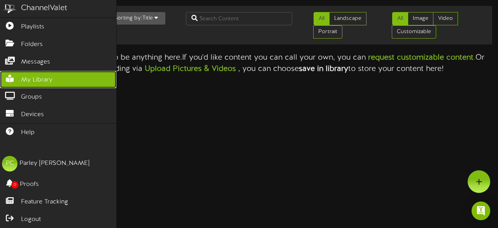
click at [31, 76] on span "My Library" at bounding box center [37, 80] width 32 height 9
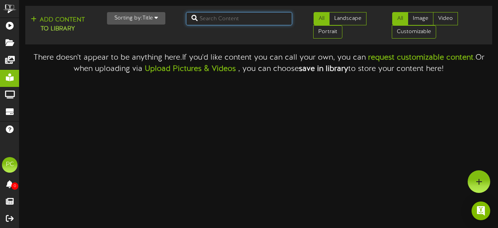
click at [196, 21] on input "text" at bounding box center [239, 18] width 107 height 13
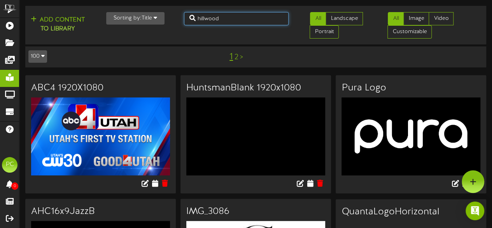
type input "hillwood"
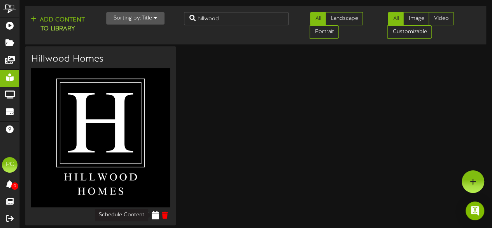
click at [154, 216] on icon at bounding box center [154, 215] width 7 height 9
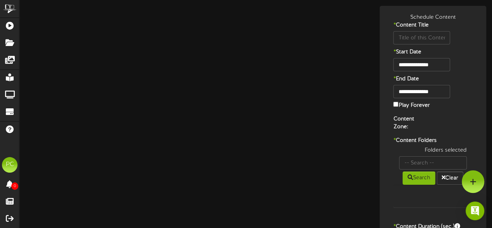
type input "Hillwood Homes"
type input "8"
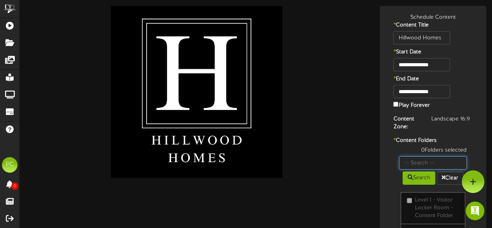
click at [419, 164] on input "text" at bounding box center [433, 162] width 68 height 13
type input "30"
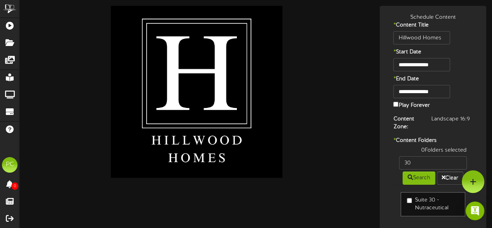
click at [414, 199] on label "Suite 30 - Nutraceutical" at bounding box center [433, 204] width 52 height 16
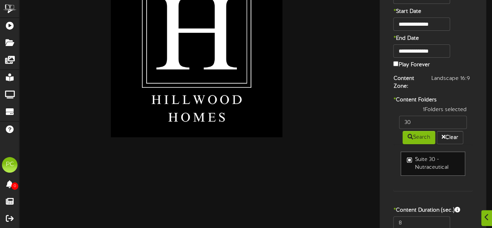
scroll to position [81, 0]
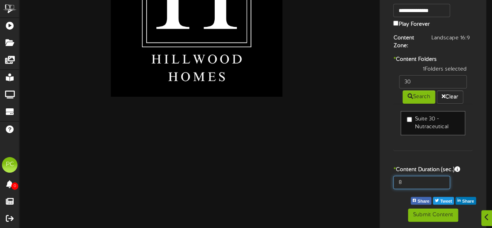
click at [418, 181] on input "8" at bounding box center [422, 182] width 56 height 13
type input "800"
click at [439, 153] on div "1 Folders selected 30 Search Clear Suite 30 - Nutraceutical" at bounding box center [433, 111] width 91 height 93
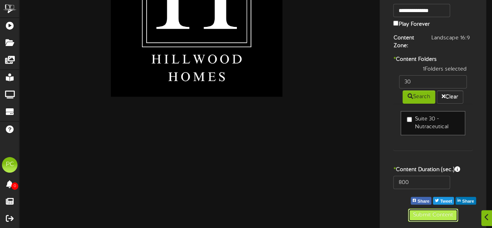
click at [419, 213] on button "Submit Content" at bounding box center [433, 214] width 50 height 13
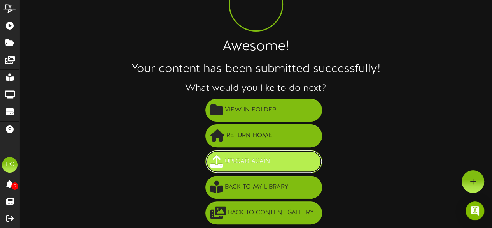
click at [255, 163] on span "Upload Again" at bounding box center [247, 161] width 49 height 13
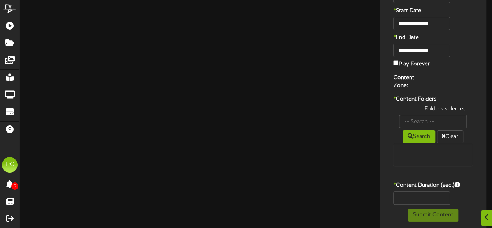
scroll to position [41, 0]
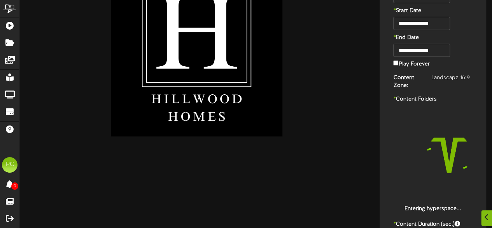
type input "Hillwood Homes"
type input "8"
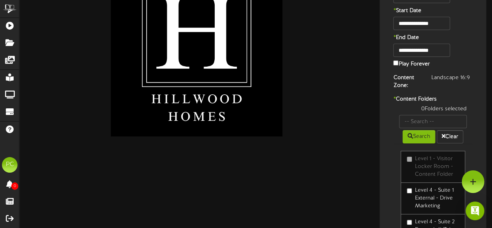
scroll to position [0, 0]
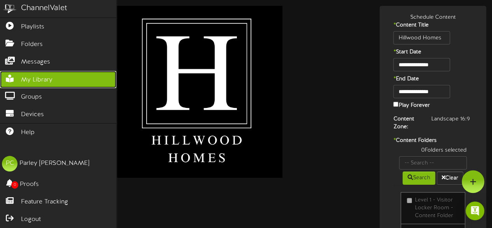
click at [26, 79] on span "My Library" at bounding box center [37, 80] width 32 height 9
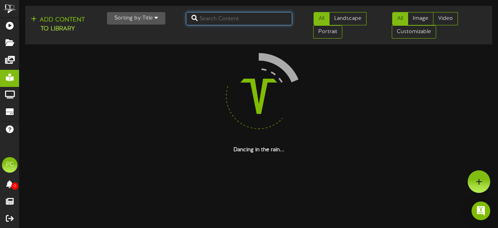
click at [216, 22] on input "text" at bounding box center [239, 18] width 107 height 13
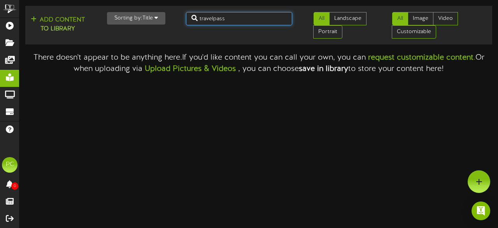
click at [256, 18] on input "travelpass" at bounding box center [239, 18] width 107 height 13
click at [230, 17] on input "junk" at bounding box center [239, 18] width 107 height 13
click at [205, 23] on input "granit" at bounding box center [239, 18] width 107 height 13
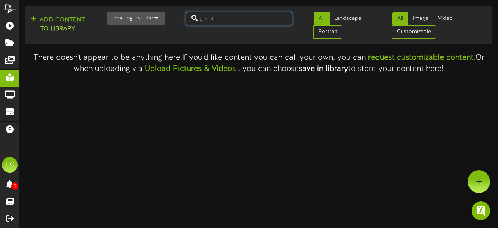
click at [205, 23] on input "granit" at bounding box center [239, 18] width 107 height 13
click at [243, 20] on input "construction" at bounding box center [239, 18] width 107 height 13
click at [237, 18] on input "zimmerli" at bounding box center [239, 18] width 107 height 13
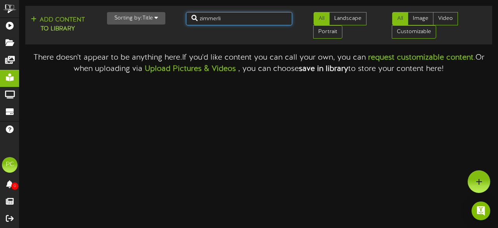
click at [237, 18] on input "zimmerli" at bounding box center [239, 18] width 107 height 13
click at [213, 14] on input "grit" at bounding box center [239, 18] width 107 height 13
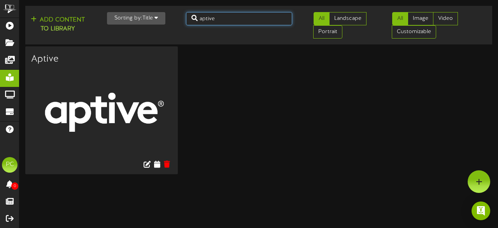
click at [237, 16] on input "aptive" at bounding box center [239, 18] width 107 height 13
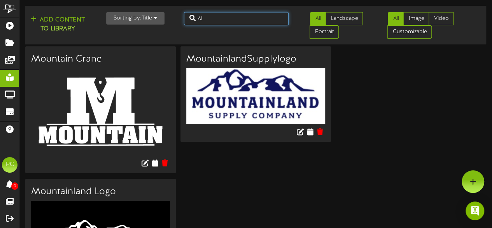
click at [243, 14] on input "AI" at bounding box center [236, 18] width 105 height 13
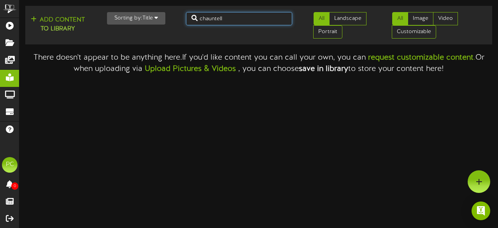
click at [226, 18] on input "chauntell" at bounding box center [239, 18] width 107 height 13
type input "SEG"
click at [226, 18] on input "SEG" at bounding box center [239, 18] width 107 height 13
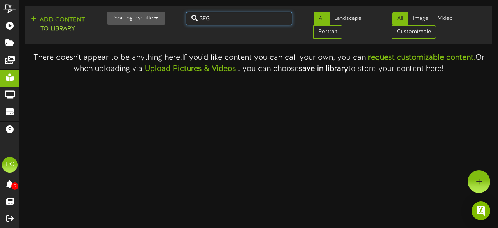
click at [226, 18] on input "SEG" at bounding box center [239, 18] width 107 height 13
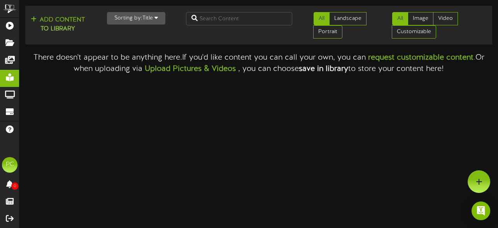
click at [282, 74] on html "ChannelValet Playlists Folders Messages My Library Groups Devices Help PC Parle…" at bounding box center [249, 37] width 498 height 74
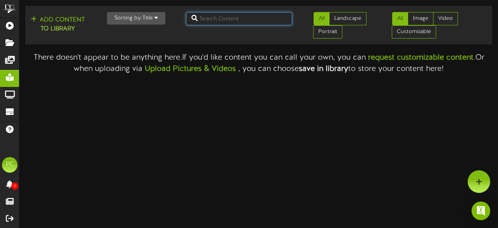
click at [199, 21] on input "text" at bounding box center [239, 18] width 107 height 13
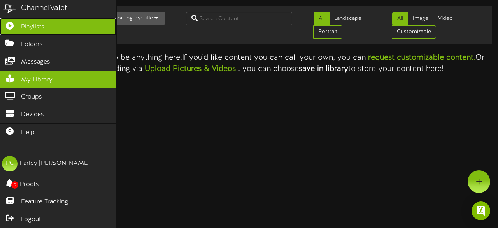
click at [18, 23] on icon at bounding box center [9, 25] width 19 height 6
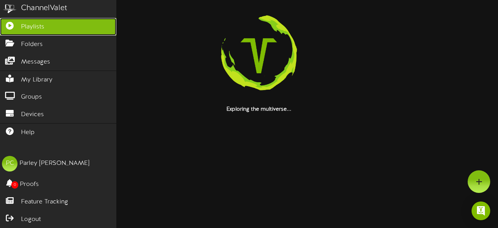
click at [18, 23] on icon at bounding box center [9, 25] width 19 height 6
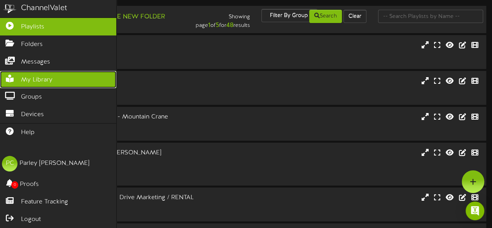
click at [25, 76] on span "My Library" at bounding box center [37, 80] width 32 height 9
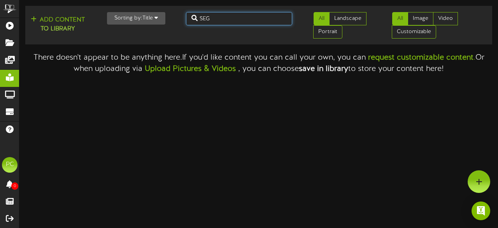
click at [214, 18] on input "SEG" at bounding box center [239, 18] width 107 height 13
type input "S"
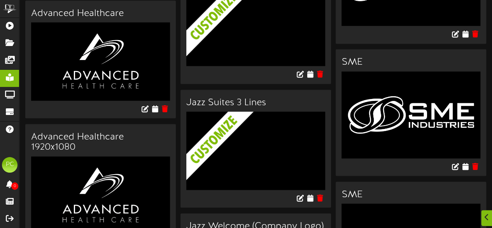
scroll to position [748, 0]
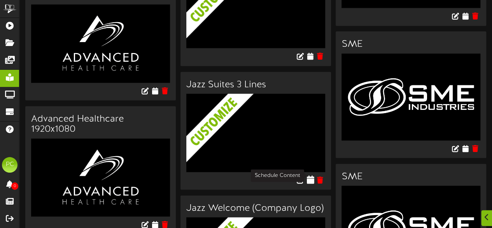
click at [311, 175] on icon at bounding box center [310, 179] width 7 height 9
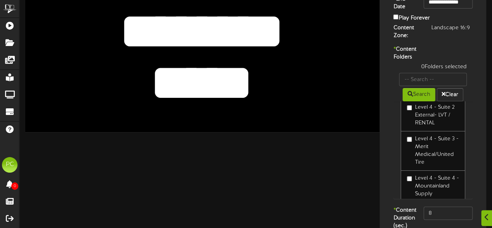
scroll to position [134, 0]
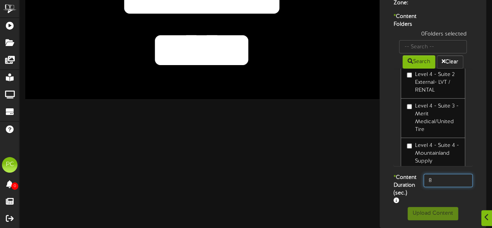
click at [441, 176] on input "8" at bounding box center [448, 180] width 49 height 13
type input "800"
click at [430, 200] on div "* Content Duration (sec.) 800" at bounding box center [433, 190] width 103 height 33
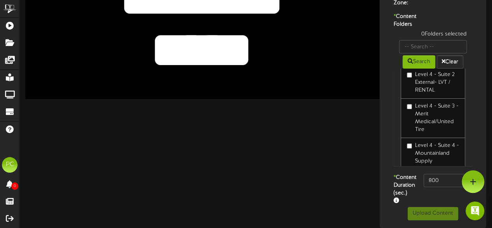
scroll to position [0, 0]
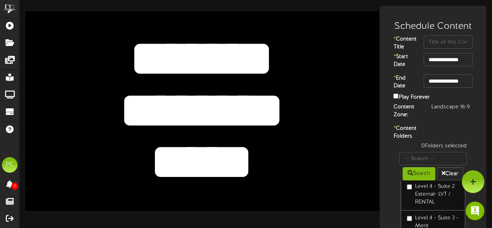
click at [266, 157] on textarea "*****" at bounding box center [202, 161] width 292 height 67
drag, startPoint x: 266, startPoint y: 157, endPoint x: 151, endPoint y: 75, distance: 140.9
click at [151, 75] on div "******** ***** *******" at bounding box center [202, 110] width 355 height 199
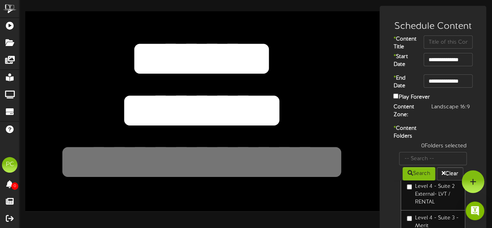
click at [154, 85] on textarea "*******" at bounding box center [202, 58] width 292 height 67
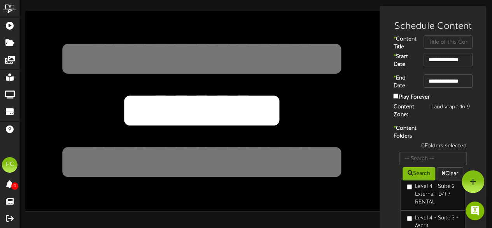
click at [183, 123] on textarea "********" at bounding box center [202, 110] width 292 height 67
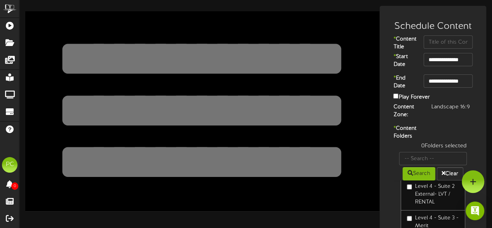
click at [365, 177] on div "******** ***** *******" at bounding box center [202, 110] width 355 height 199
click at [452, 47] on input "text" at bounding box center [448, 41] width 49 height 13
type input "Empty Suites"
click at [442, 129] on div "**********" at bounding box center [433, 166] width 103 height 305
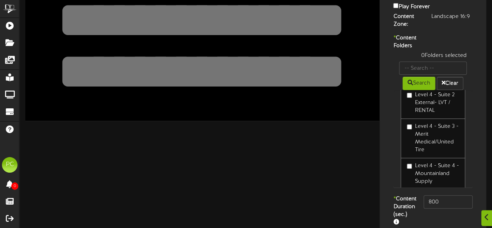
scroll to position [74, 0]
click at [418, 145] on label "Level 4 - Suite 3 - Merit Medical/United Tire" at bounding box center [433, 137] width 52 height 31
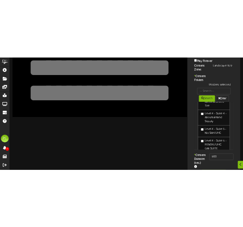
scroll to position [126, 0]
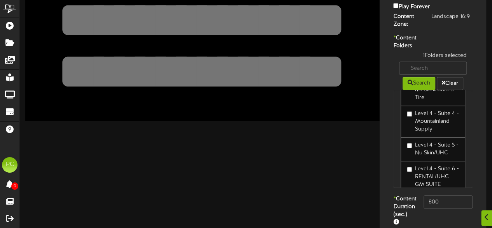
click at [421, 133] on label "Level 4 - Suite 4 - Mountainland Supply" at bounding box center [433, 121] width 52 height 23
click at [426, 157] on label "Level 4 - Suite 5 - Nu Skin/UHC" at bounding box center [433, 149] width 52 height 16
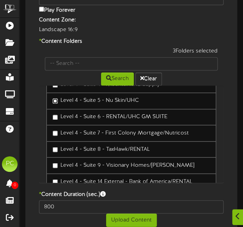
scroll to position [236, 0]
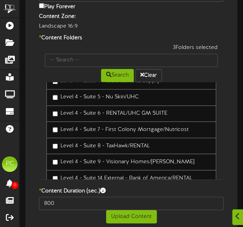
click at [58, 114] on label "Level 4 - Suite 6 - RENTAL/UHC GM SUITE" at bounding box center [110, 114] width 114 height 8
click at [67, 129] on label "Level 4 - Suite 7 - First Colony Mortgage/Nutricost" at bounding box center [121, 130] width 136 height 8
click at [70, 145] on label "Level 4 - Suite 8 - TaxHawk/RENTAL" at bounding box center [101, 146] width 97 height 8
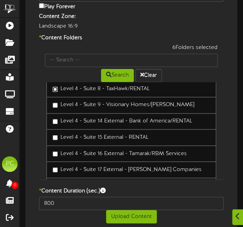
scroll to position [139, 0]
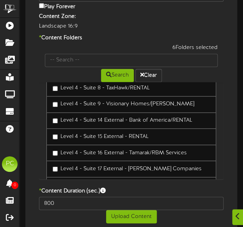
click at [70, 103] on label "Level 4 - Suite 9 - Visionary Homes/Thomas Walsh" at bounding box center [123, 104] width 141 height 8
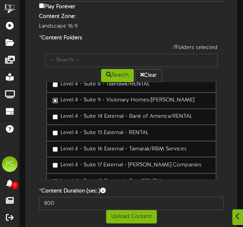
scroll to position [143, 0]
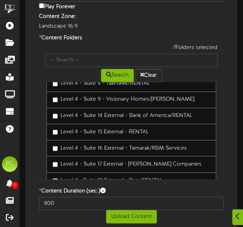
click at [64, 117] on label "Level 4 - Suite 14 External - Bank of America/RENTAL" at bounding box center [122, 116] width 139 height 8
click at [63, 129] on label "Level 4 - Suite 15 External - RENTAL" at bounding box center [101, 132] width 96 height 8
click at [64, 146] on label "Level 4 - Suite 16 External - Tamarak/RBM Services" at bounding box center [120, 148] width 134 height 8
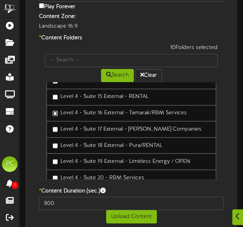
scroll to position [179, 0]
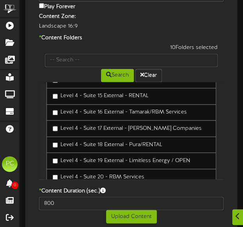
click at [73, 128] on label "Level 4 - Suite 17 External - Clyde Companies" at bounding box center [127, 129] width 149 height 8
click at [81, 143] on label "Level 4 - Suite 18 External - Pura/RENTAL" at bounding box center [107, 145] width 109 height 8
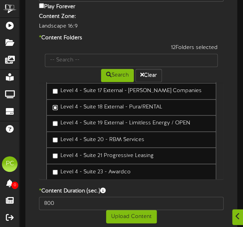
scroll to position [217, 0]
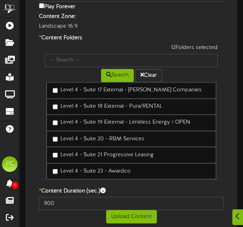
click at [85, 138] on label "Level 4 - Suite 20 - RBM Services" at bounding box center [98, 139] width 91 height 8
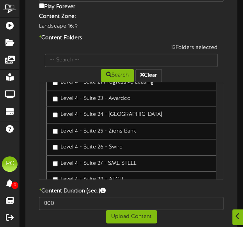
scroll to position [281, 0]
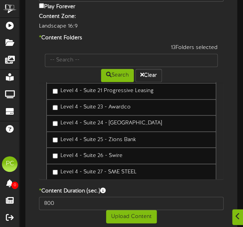
click at [86, 94] on label "Level 4 - Suite 21 Progressive Leasing" at bounding box center [103, 91] width 101 height 8
click at [88, 104] on label "Level 4 - Suite 23 - Awardco" at bounding box center [92, 108] width 78 height 8
click at [88, 124] on label "Level 4 - Suite 24 - Rio Tinto" at bounding box center [107, 123] width 109 height 8
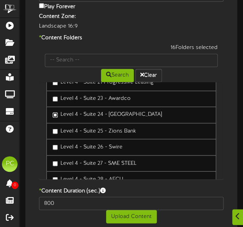
scroll to position [293, 0]
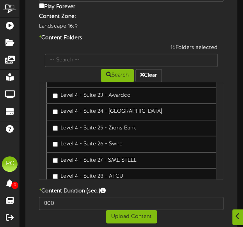
click at [90, 124] on label "Level 4 - Suite 25 - Zions Bank" at bounding box center [94, 128] width 83 height 8
click at [92, 144] on label "Level 4 - Suite 26 - Swire" at bounding box center [88, 144] width 70 height 8
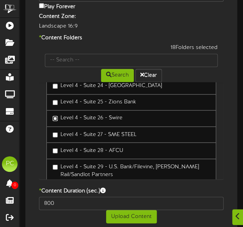
scroll to position [319, 0]
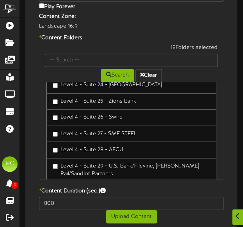
click at [95, 130] on label "Level 4 - Suite 27 - SME STEEL" at bounding box center [95, 134] width 84 height 8
click at [98, 149] on label "Level 4 - Suite 28 - AFCU" at bounding box center [88, 150] width 70 height 8
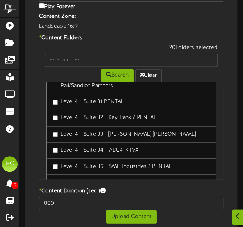
scroll to position [409, 0]
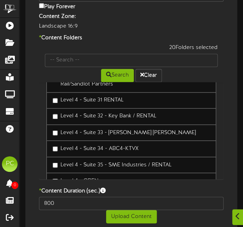
click at [103, 114] on label "Level 4 - Suite 32 - Key Bank / RENTAL" at bounding box center [105, 116] width 104 height 8
click at [114, 134] on label "Level 4 - Suite 33 - Staker Parson" at bounding box center [124, 133] width 143 height 8
click at [108, 143] on link "Level 4 - Suite 34 - ABC4-KTVX" at bounding box center [130, 149] width 169 height 17
click at [107, 145] on label "Level 4 - Suite 34 - ABC4-KTVX" at bounding box center [96, 149] width 86 height 8
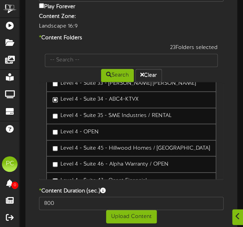
scroll to position [459, 0]
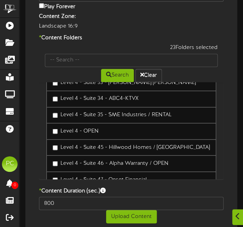
click at [109, 115] on label "Level 4 - Suite 35 - SME Industries / RENTAL" at bounding box center [112, 115] width 119 height 8
click at [110, 134] on link "Level 4 - OPEN" at bounding box center [130, 131] width 169 height 17
click at [111, 132] on link "Level 4 - OPEN" at bounding box center [130, 131] width 169 height 17
click at [83, 133] on label "Level 4 - OPEN" at bounding box center [76, 131] width 46 height 8
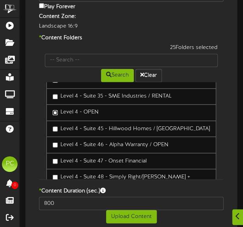
scroll to position [495, 0]
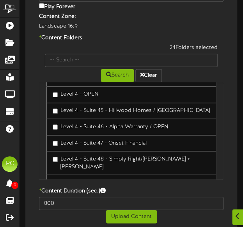
click at [69, 128] on label "Level 4 - Suite 46 - Alpha Warranty / OPEN" at bounding box center [111, 127] width 116 height 8
click at [66, 141] on label "Level 4 - Suite 47 - Onset Financial" at bounding box center [100, 143] width 94 height 8
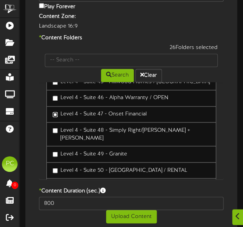
scroll to position [525, 0]
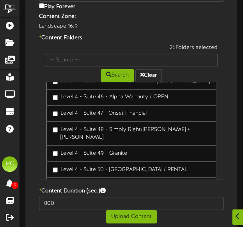
click at [78, 130] on label "Level 4 - Suite 48 - Simply Right/[PERSON_NAME] + [PERSON_NAME]" at bounding box center [131, 134] width 157 height 16
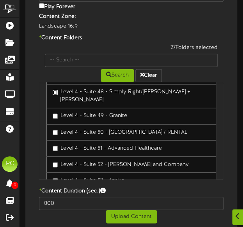
scroll to position [564, 0]
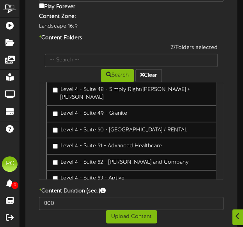
click at [71, 142] on label "Level 4 - Suite 51 - Advanced Healthcare" at bounding box center [107, 146] width 109 height 8
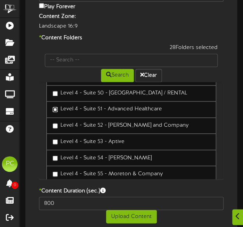
scroll to position [602, 0]
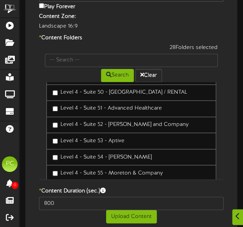
click at [76, 121] on label "Level 4 - Suite 52 - [PERSON_NAME] and Company" at bounding box center [121, 125] width 136 height 8
click at [76, 137] on label "Level 4 - Suite 53 - Aptive" at bounding box center [89, 141] width 72 height 8
click at [90, 156] on label "Level 4 - Suite 54 - [PERSON_NAME]" at bounding box center [102, 157] width 99 height 8
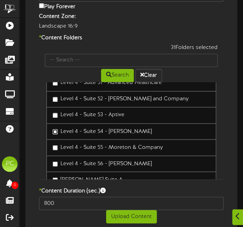
scroll to position [630, 0]
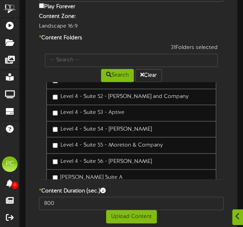
click at [103, 141] on label "Level 4 - Suite 55 - Moreton & Company" at bounding box center [108, 145] width 110 height 8
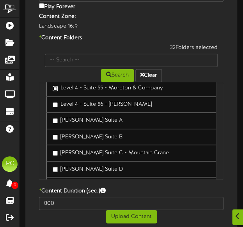
scroll to position [687, 0]
click at [99, 104] on label "Level 4 - Suite 56 - [PERSON_NAME]" at bounding box center [102, 105] width 99 height 8
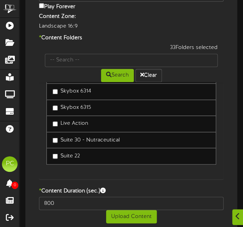
scroll to position [238, 0]
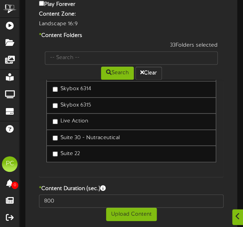
click at [76, 151] on label "Suite 22" at bounding box center [66, 154] width 27 height 8
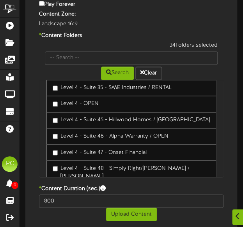
scroll to position [482, 0]
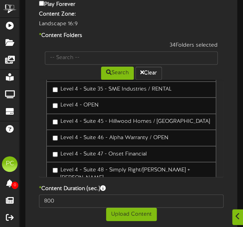
click at [87, 118] on label "Level 4 - Suite 45 - Hillwood Homes / [GEOGRAPHIC_DATA]" at bounding box center [131, 122] width 157 height 8
click at [82, 102] on label "Level 4 - OPEN" at bounding box center [76, 106] width 46 height 8
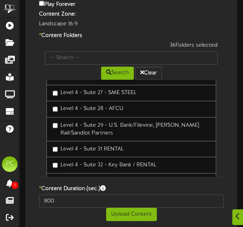
scroll to position [360, 0]
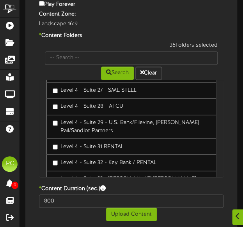
drag, startPoint x: 108, startPoint y: 126, endPoint x: 40, endPoint y: 148, distance: 72.1
click at [40, 148] on div "Level 1 - Visitor Locker Room - Content Folder Level 4 - Suite 1 External - Dri…" at bounding box center [131, 128] width 184 height 97
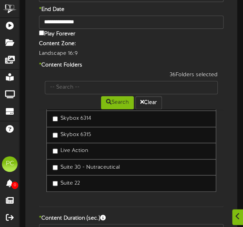
scroll to position [238, 0]
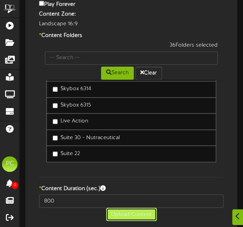
click at [133, 211] on button "Upload Content" at bounding box center [131, 214] width 51 height 13
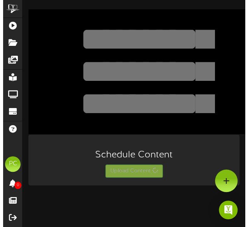
scroll to position [0, 0]
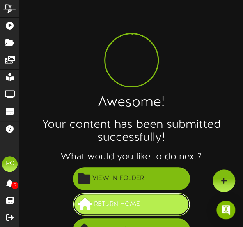
click at [122, 202] on span "Return Home" at bounding box center [117, 204] width 50 height 13
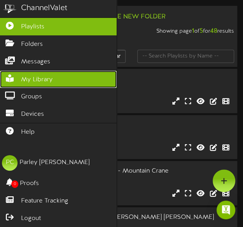
click at [25, 80] on span "My Library" at bounding box center [37, 80] width 32 height 9
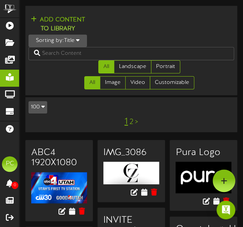
click at [181, 31] on div "Add Content to Library" at bounding box center [130, 24] width 205 height 19
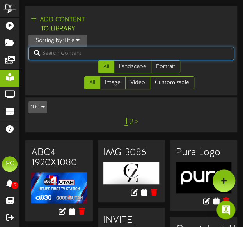
click at [139, 56] on input "text" at bounding box center [130, 53] width 205 height 13
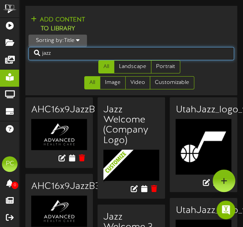
click at [69, 48] on input "jazz" at bounding box center [130, 53] width 205 height 13
type input "mammoth"
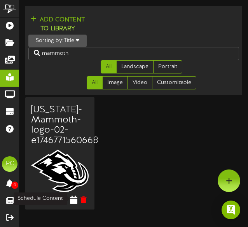
click at [75, 200] on icon at bounding box center [73, 199] width 7 height 9
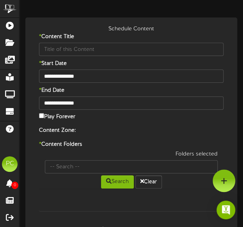
type input "[US_STATE]-Mammoth-logo-02-e1746771560668"
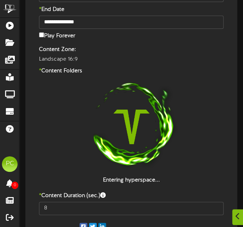
scroll to position [178, 0]
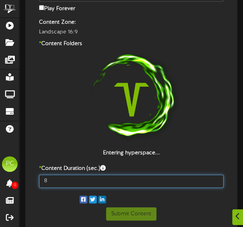
click at [52, 181] on input "8" at bounding box center [131, 181] width 184 height 13
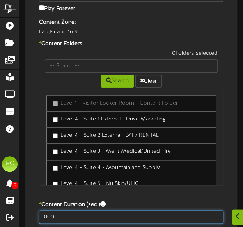
type input "800"
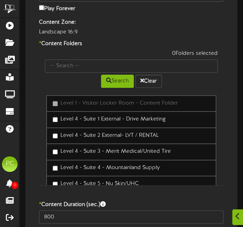
click at [137, 192] on div "800" at bounding box center [131, 70] width 196 height 307
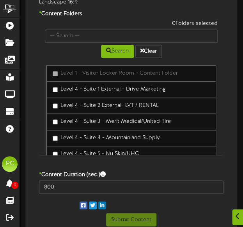
scroll to position [214, 0]
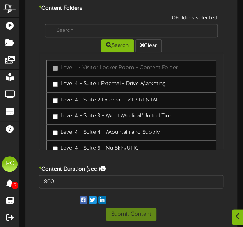
drag, startPoint x: 221, startPoint y: 56, endPoint x: 222, endPoint y: 65, distance: 9.5
click at [222, 65] on div "800" at bounding box center [131, 35] width 196 height 307
click at [65, 50] on div "800" at bounding box center [131, 35] width 196 height 307
drag, startPoint x: 221, startPoint y: 55, endPoint x: 221, endPoint y: 63, distance: 8.6
click at [221, 63] on div "800" at bounding box center [131, 35] width 196 height 307
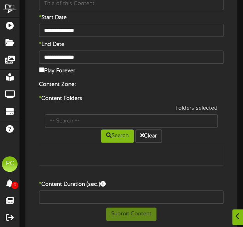
type input "[US_STATE]-Mammoth-logo-02-e1746771560668"
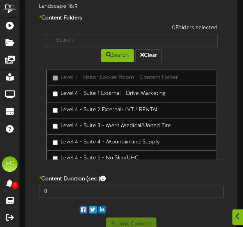
scroll to position [214, 0]
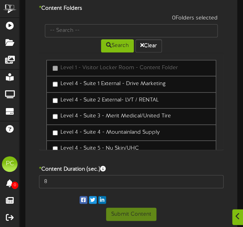
click at [81, 70] on div "8" at bounding box center [131, 35] width 196 height 307
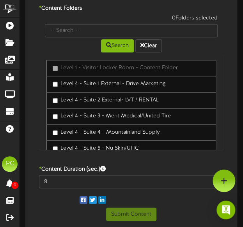
scroll to position [129, 0]
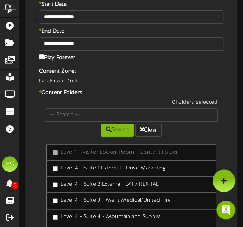
click at [86, 109] on div "8" at bounding box center [131, 119] width 196 height 307
click at [80, 110] on div "8" at bounding box center [131, 119] width 196 height 307
click at [89, 112] on div "8" at bounding box center [131, 119] width 196 height 307
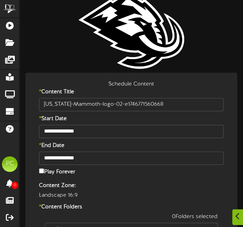
scroll to position [214, 0]
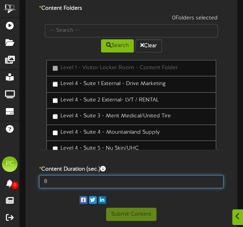
click at [74, 180] on input "8" at bounding box center [131, 181] width 184 height 13
type input "800"
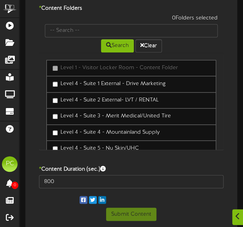
click at [62, 203] on div "**********" at bounding box center [130, 51] width 207 height 339
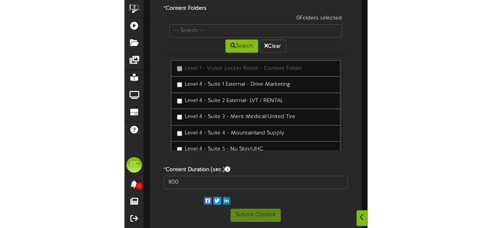
scroll to position [132, 0]
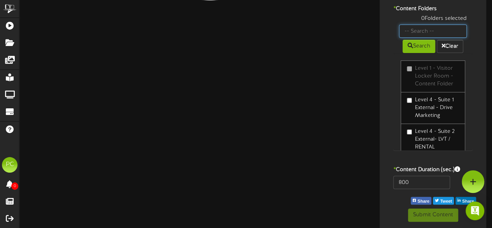
click at [248, 28] on input "text" at bounding box center [433, 31] width 68 height 13
type input "8"
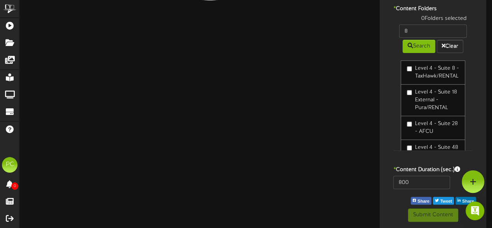
click at [248, 71] on label "Level 4 - Suite 8 - TaxHawk/RENTAL" at bounding box center [433, 73] width 52 height 16
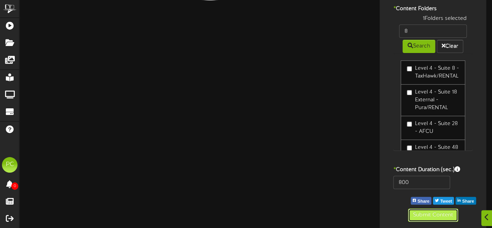
click at [248, 214] on button "Submit Content" at bounding box center [433, 214] width 50 height 13
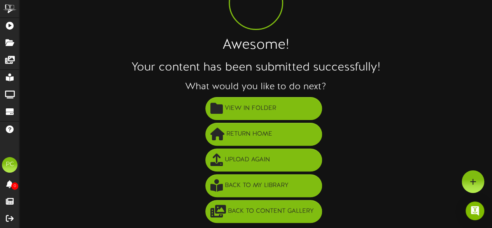
scroll to position [56, 0]
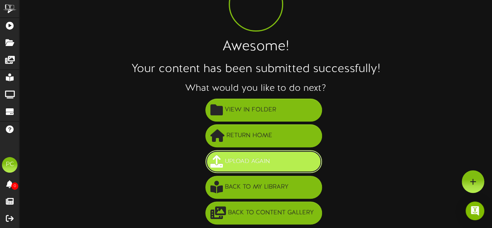
click at [246, 158] on span "Upload Again" at bounding box center [247, 161] width 49 height 13
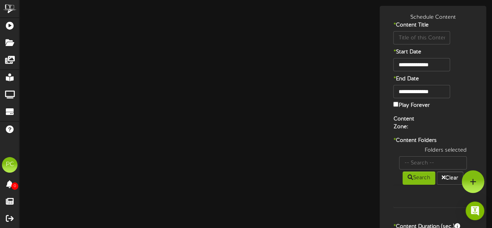
type input "[US_STATE]-Mammoth-logo-02-e1746771560668"
type input "8"
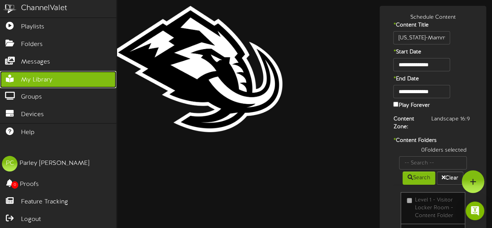
click at [28, 84] on link "My Library" at bounding box center [58, 80] width 116 height 18
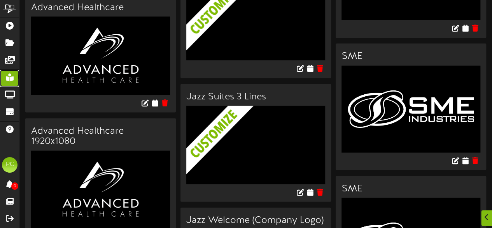
scroll to position [742, 0]
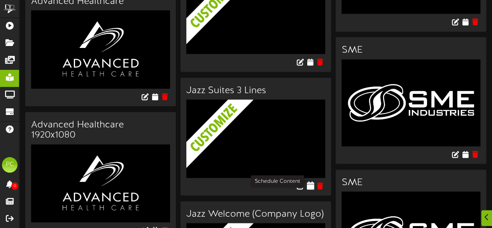
click at [312, 183] on icon at bounding box center [310, 185] width 7 height 9
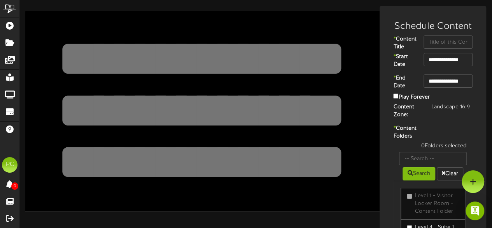
click at [176, 59] on textarea at bounding box center [202, 58] width 292 height 67
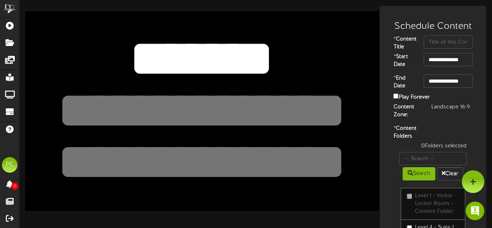
type textarea "*******"
click at [193, 112] on textarea at bounding box center [202, 110] width 292 height 67
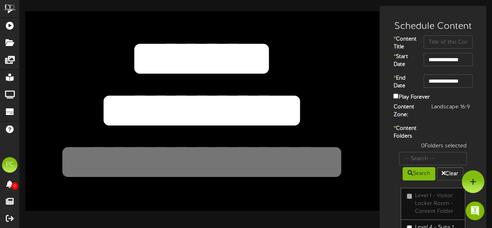
type textarea "**********"
click at [299, 193] on textarea at bounding box center [202, 161] width 292 height 67
click at [441, 37] on input "text" at bounding box center [448, 41] width 49 height 13
type input "travelpass"
click at [441, 132] on div "* Content Folders 0 Folders selected Search Clear Level 1 - Visitor Locker Room…" at bounding box center [433, 205] width 103 height 161
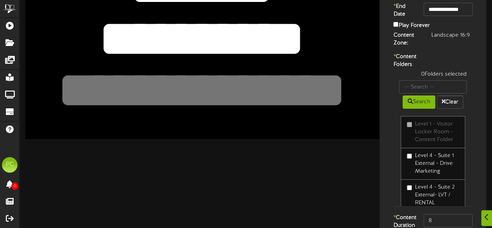
scroll to position [72, 0]
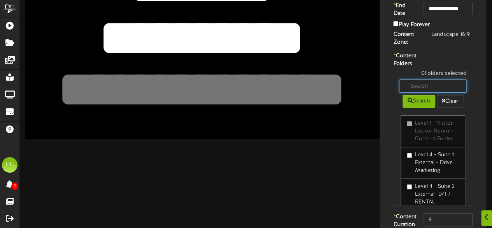
click at [423, 93] on input "text" at bounding box center [433, 85] width 68 height 13
type input "2"
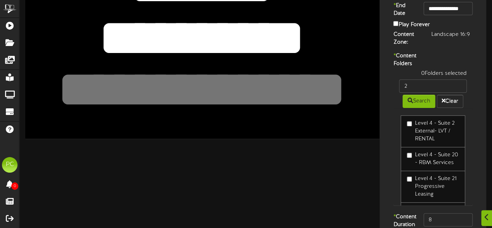
click at [426, 143] on label "Level 4 - Suite 2 External- LVT / RENTAL" at bounding box center [433, 130] width 52 height 23
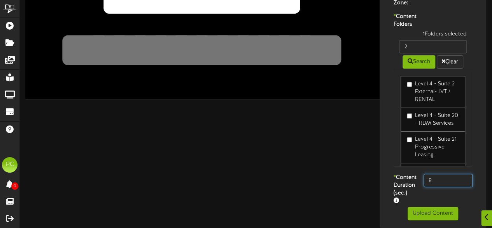
click at [450, 175] on input "8" at bounding box center [448, 180] width 49 height 13
type input "800"
click at [434, 204] on div "* Content Duration (sec.) 800" at bounding box center [433, 190] width 103 height 33
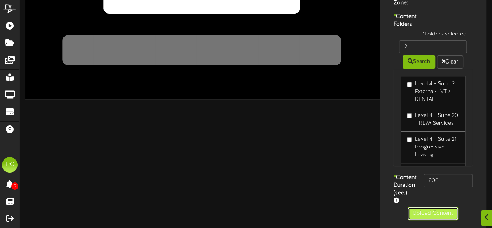
click at [428, 215] on button "Upload Content" at bounding box center [433, 213] width 51 height 13
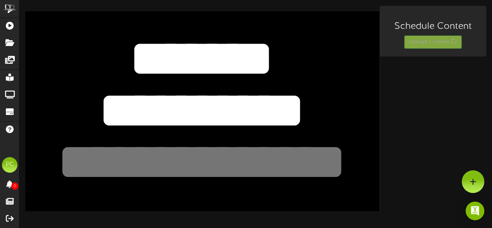
scroll to position [0, 0]
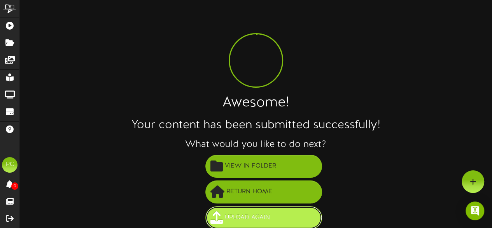
click at [234, 211] on span "Upload Again" at bounding box center [247, 217] width 49 height 13
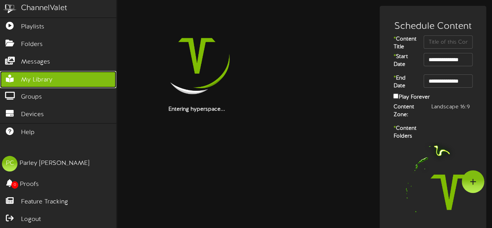
click at [16, 81] on link "My Library" at bounding box center [58, 80] width 116 height 18
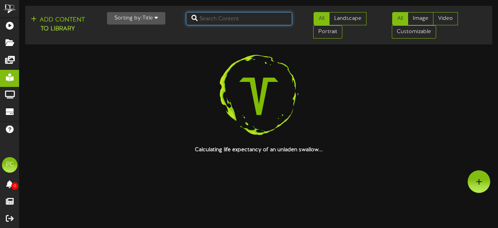
click at [201, 18] on input "text" at bounding box center [239, 18] width 107 height 13
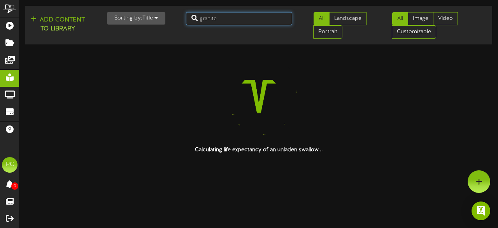
type input "granite"
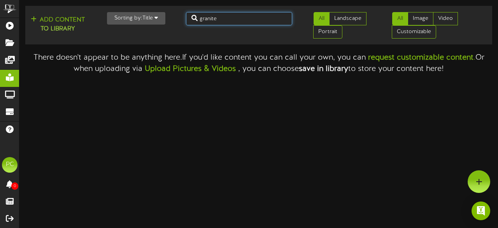
click at [213, 18] on input "granite" at bounding box center [239, 18] width 107 height 13
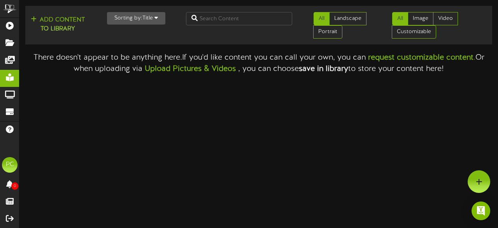
click at [192, 30] on div "Add Content to Library Sorting by: Title Newest Oldest Title All Landscape Port…" at bounding box center [259, 25] width 473 height 32
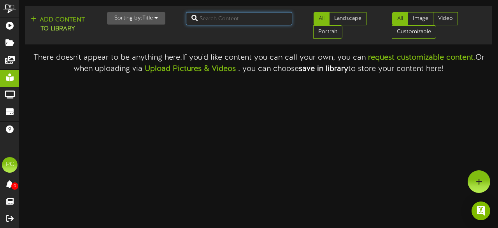
click at [190, 17] on input "text" at bounding box center [239, 18] width 107 height 13
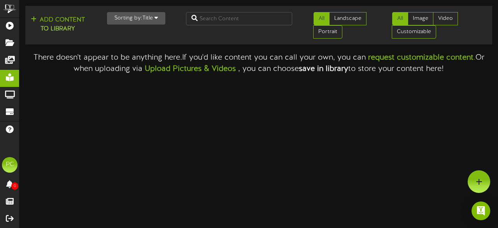
click at [188, 29] on div "Add Content to Library Sorting by: Title Newest Oldest Title All Landscape Port…" at bounding box center [259, 25] width 473 height 32
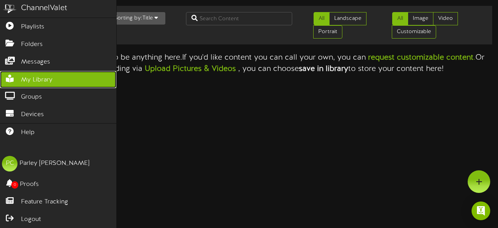
click at [16, 75] on icon at bounding box center [9, 78] width 19 height 6
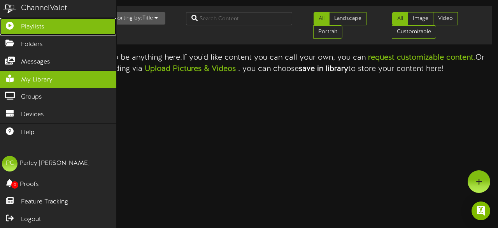
click at [42, 29] on span "Playlists" at bounding box center [32, 27] width 23 height 9
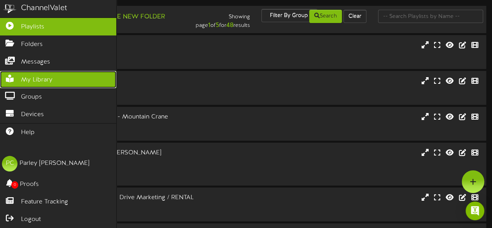
click at [59, 81] on link "My Library" at bounding box center [58, 80] width 116 height 18
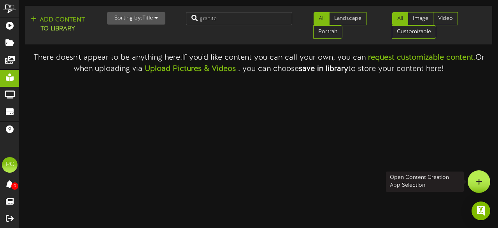
click at [481, 186] on div at bounding box center [479, 181] width 23 height 23
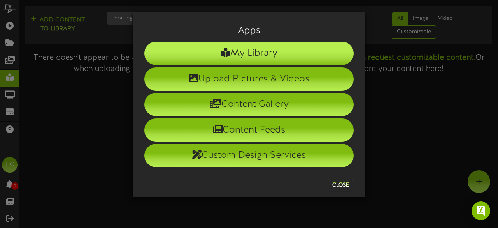
click at [281, 63] on li "My Library" at bounding box center [248, 53] width 209 height 23
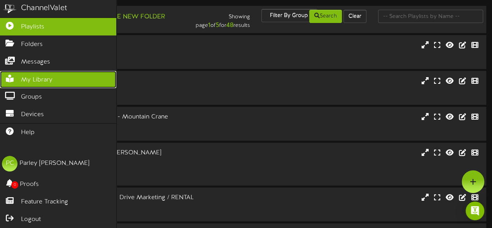
click at [23, 76] on span "My Library" at bounding box center [37, 80] width 32 height 9
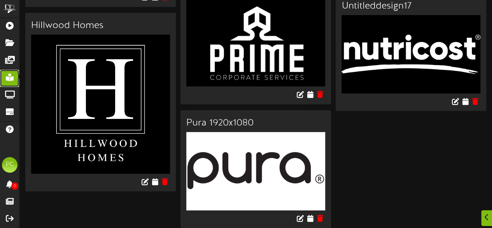
scroll to position [4101, 0]
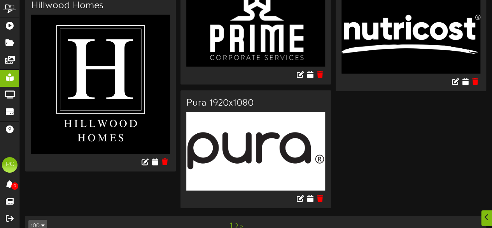
click at [235, 222] on link "2" at bounding box center [237, 226] width 4 height 9
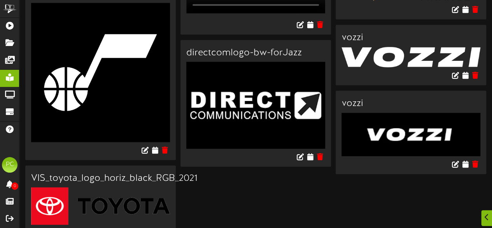
scroll to position [982, 0]
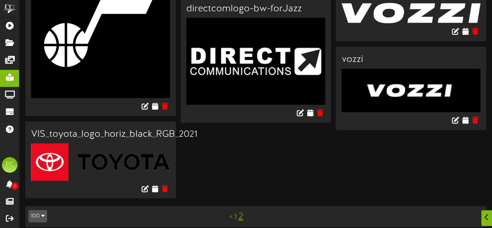
click at [236, 213] on link "1" at bounding box center [235, 217] width 3 height 9
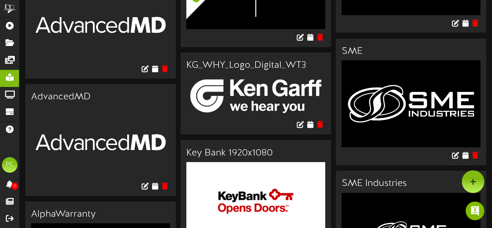
scroll to position [1045, 0]
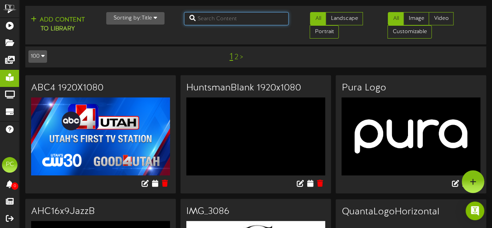
click at [203, 18] on input "text" at bounding box center [236, 18] width 105 height 13
type input "hillwood homes"
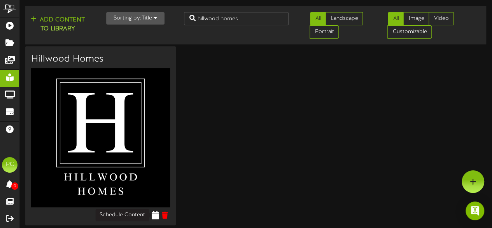
click at [153, 211] on icon at bounding box center [154, 215] width 7 height 9
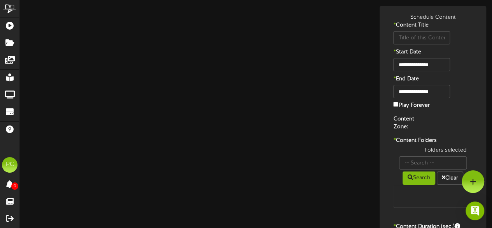
type input "Hillwood Homes"
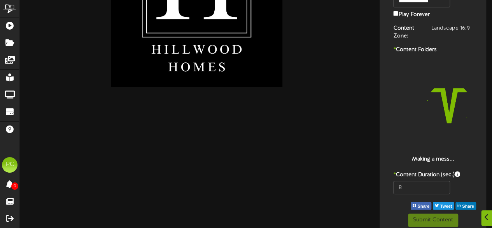
scroll to position [96, 0]
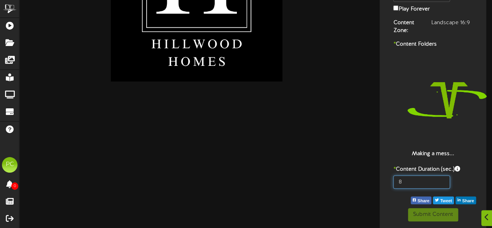
click at [416, 181] on div "**********" at bounding box center [433, 69] width 103 height 304
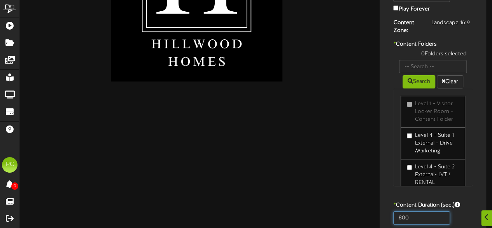
type input "800"
click at [438, 189] on div "0 Folders selected Search Clear Level 1 - Visitor Locker Room - Content Folder" at bounding box center [433, 121] width 91 height 143
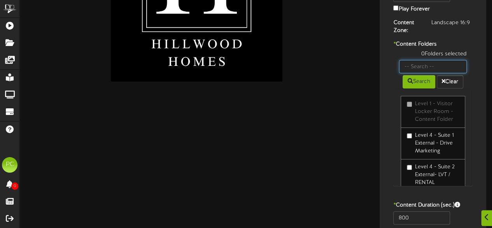
click at [412, 68] on input "text" at bounding box center [433, 66] width 68 height 13
type input "30"
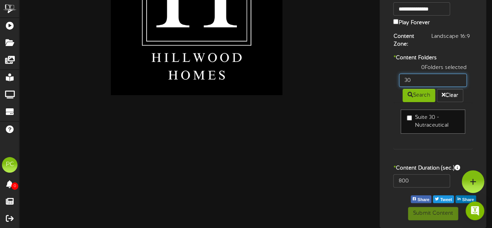
scroll to position [81, 0]
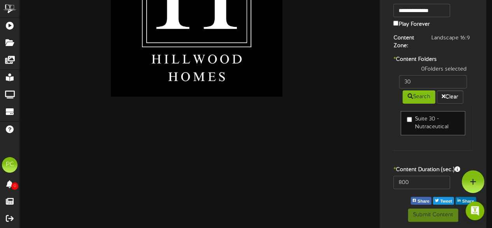
click at [420, 124] on label "Suite 30 - Nutraceutical" at bounding box center [433, 123] width 52 height 16
click at [430, 212] on button "Submit Content" at bounding box center [433, 214] width 50 height 13
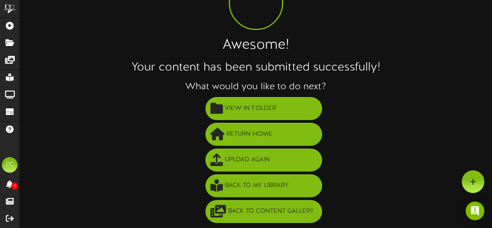
scroll to position [56, 0]
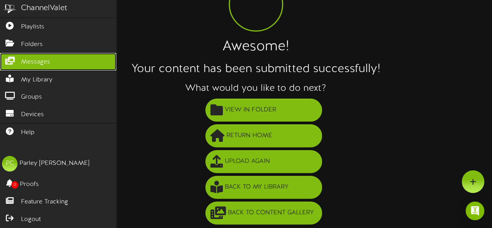
click at [28, 63] on span "Messages" at bounding box center [35, 62] width 29 height 9
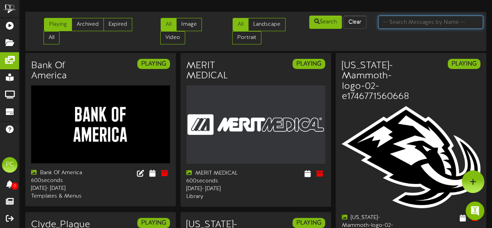
click at [402, 21] on input "text" at bounding box center [430, 22] width 105 height 13
type input "granite"
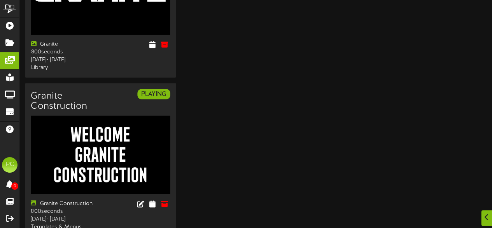
scroll to position [184, 0]
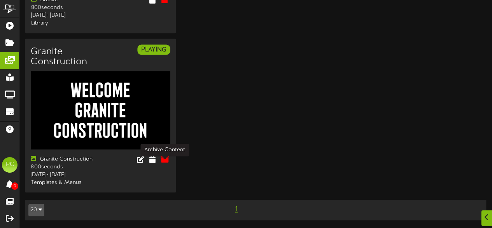
click at [165, 155] on icon at bounding box center [164, 159] width 9 height 9
click at [165, 153] on div "Archive Granite Construction ? Are you sure you want to archive Granite Constru…" at bounding box center [246, 114] width 492 height 228
click at [165, 155] on icon at bounding box center [164, 159] width 9 height 9
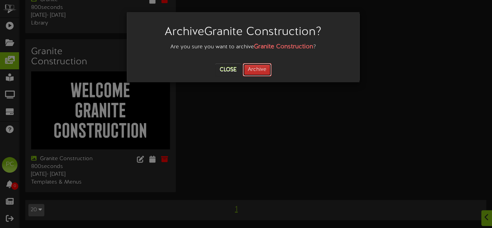
click at [263, 72] on button "Archive" at bounding box center [257, 69] width 29 height 13
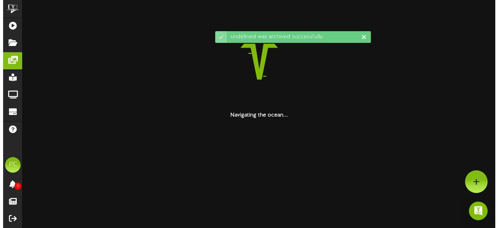
scroll to position [0, 0]
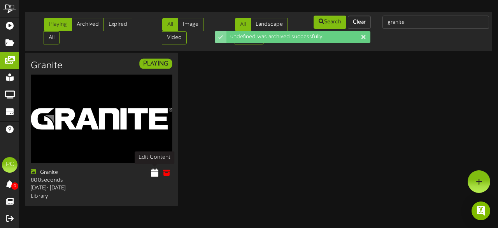
click at [153, 170] on icon at bounding box center [154, 172] width 7 height 9
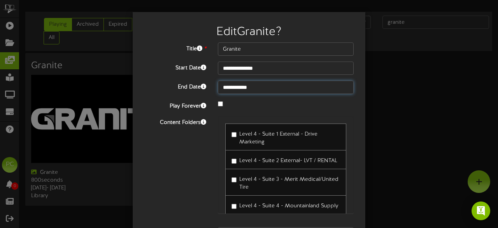
click at [225, 84] on input "**********" at bounding box center [286, 87] width 136 height 13
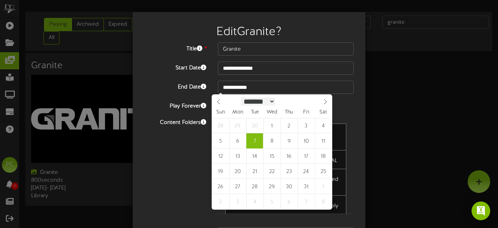
scroll to position [0, 0]
click at [264, 101] on select "******* ******** ***** ***** *** **** **** ****** ********* ******* ******** **…" at bounding box center [258, 101] width 34 height 8
select select "*"
click at [241, 97] on select "******* ******** ***** ***** *** **** **** ****** ********* ******* ******** **…" at bounding box center [258, 101] width 34 height 8
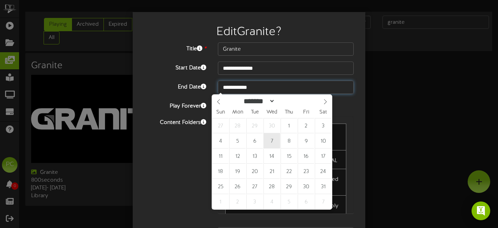
type input "**********"
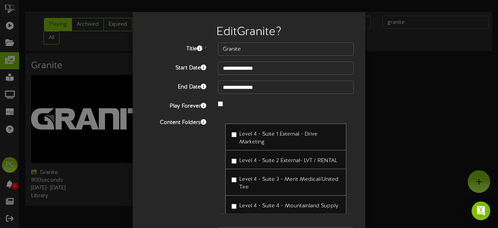
click at [255, 109] on div "Play Forever" at bounding box center [249, 105] width 221 height 11
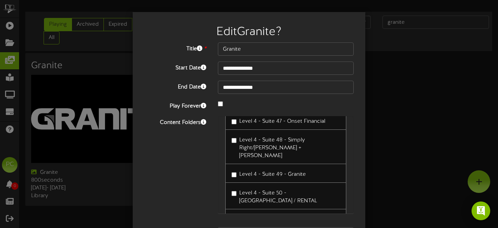
scroll to position [735, 0]
click at [260, 172] on span "Level 4 - Suite 49 - Granite" at bounding box center [272, 175] width 67 height 6
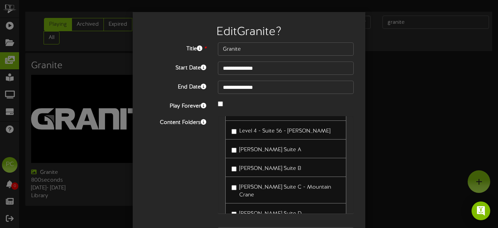
scroll to position [49, 0]
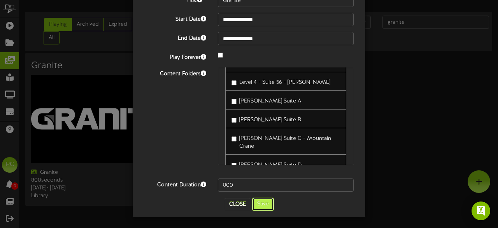
click at [267, 201] on button "Save" at bounding box center [263, 203] width 22 height 13
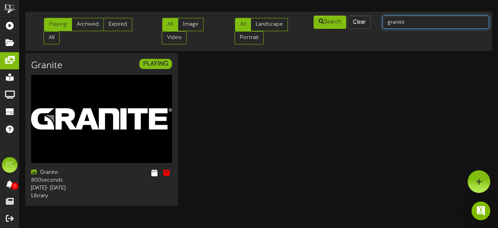
click at [412, 17] on input "granite" at bounding box center [436, 22] width 107 height 13
type input "grit"
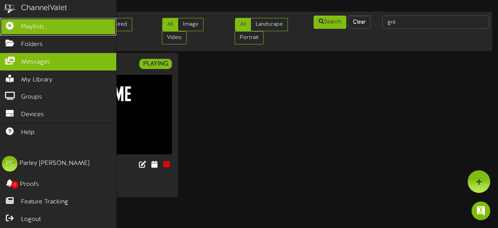
click at [34, 27] on span "Playlists" at bounding box center [32, 27] width 23 height 9
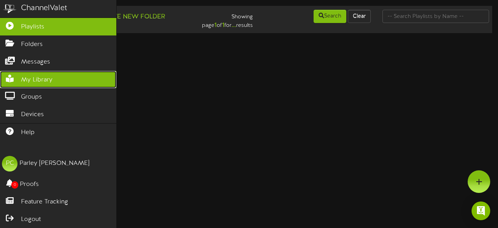
click at [28, 76] on span "My Library" at bounding box center [37, 80] width 32 height 9
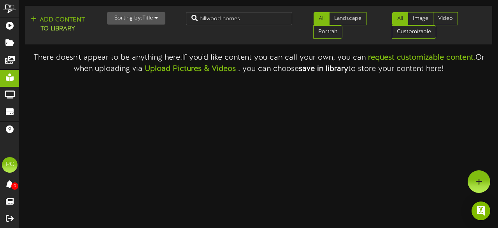
click at [314, 74] on html "ChannelValet Playlists Folders Messages My Library Groups Devices Help PC [PERS…" at bounding box center [249, 37] width 498 height 74
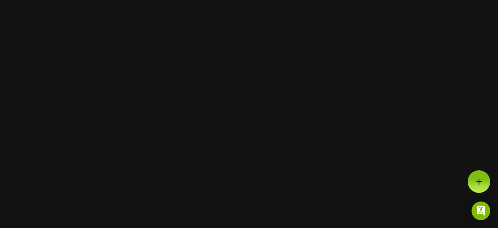
click at [136, 0] on html at bounding box center [249, 0] width 498 height 0
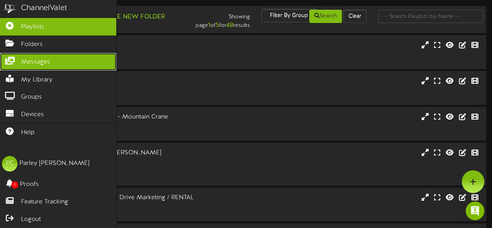
click at [39, 61] on span "Messages" at bounding box center [35, 62] width 29 height 9
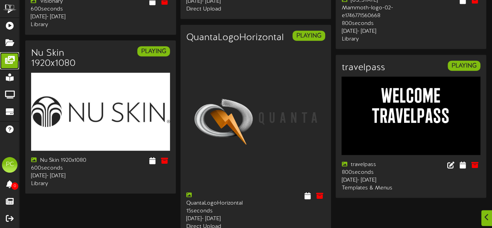
scroll to position [1037, 0]
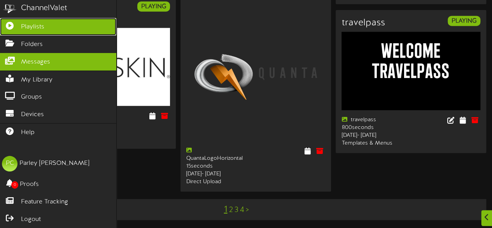
click at [40, 25] on span "Playlists" at bounding box center [32, 27] width 23 height 9
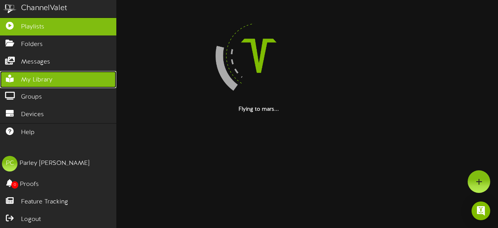
click at [49, 71] on link "My Library" at bounding box center [58, 80] width 116 height 18
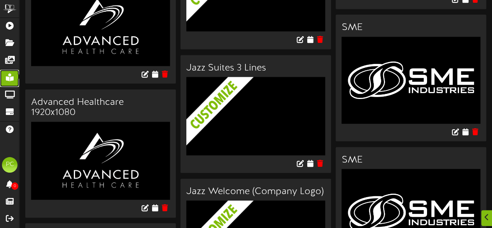
scroll to position [790, 0]
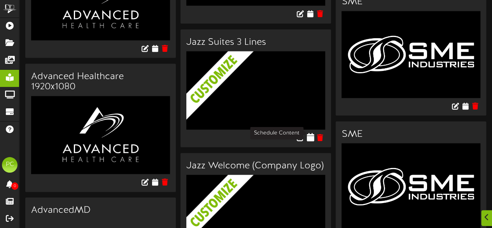
click at [309, 135] on icon at bounding box center [310, 137] width 7 height 9
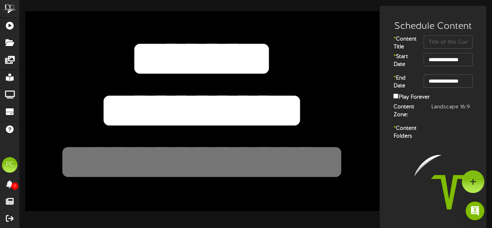
click at [269, 97] on textarea "**********" at bounding box center [202, 110] width 292 height 67
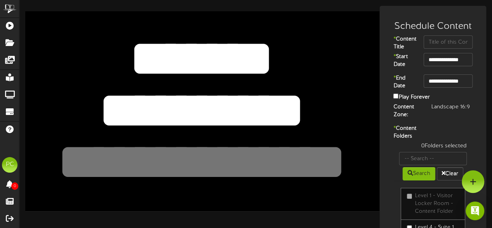
drag, startPoint x: 297, startPoint y: 104, endPoint x: 111, endPoint y: 36, distance: 198.3
click at [111, 36] on div "**********" at bounding box center [202, 110] width 355 height 199
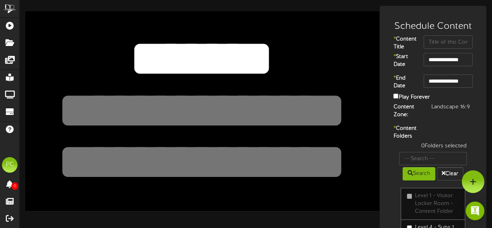
click at [146, 51] on textarea "*******" at bounding box center [202, 58] width 292 height 67
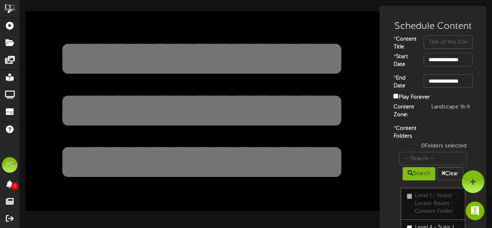
click at [275, 184] on textarea at bounding box center [202, 161] width 292 height 67
click at [371, 214] on div "**********" at bounding box center [255, 173] width 473 height 334
click at [450, 43] on input "text" at bounding box center [448, 41] width 49 height 13
type input "Empty Suites"
click at [466, 150] on div "* Content Folders 0 Folders selected Search Clear Level 1 - Visitor Locker Room…" at bounding box center [433, 205] width 103 height 161
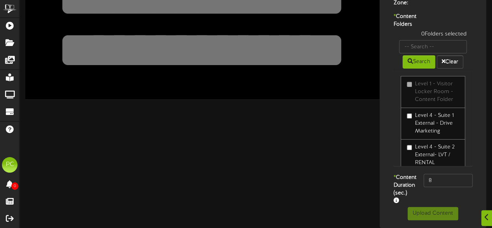
scroll to position [114, 0]
click at [434, 53] on input "text" at bounding box center [433, 46] width 68 height 13
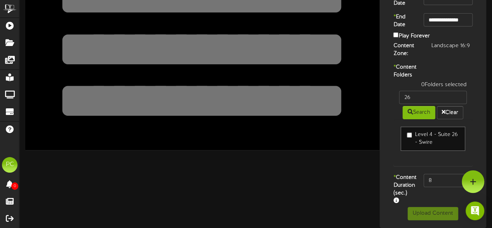
click at [410, 131] on label "Level 4 - Suite 26 - Swire" at bounding box center [433, 139] width 52 height 16
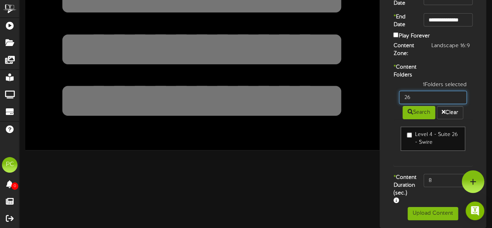
click at [418, 92] on input "26" at bounding box center [433, 97] width 68 height 13
type input "20"
click at [420, 132] on label "Level 4 - Suite 20 - RBM Services" at bounding box center [433, 139] width 52 height 16
click at [421, 91] on input "20" at bounding box center [433, 97] width 68 height 13
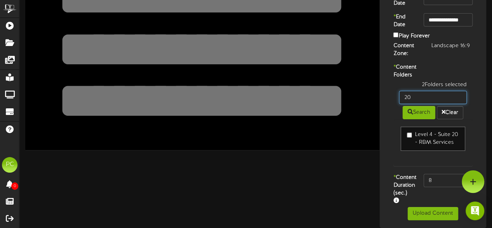
click at [421, 91] on input "20" at bounding box center [433, 97] width 68 height 13
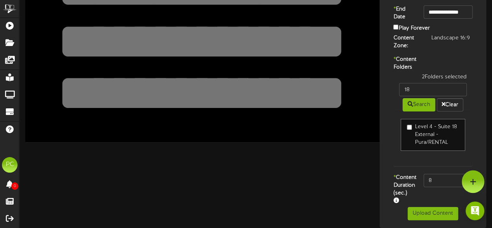
click at [411, 139] on label "Level 4 - Suite 18 External - Pura/RENTAL" at bounding box center [433, 134] width 52 height 23
click at [412, 89] on input "18" at bounding box center [433, 89] width 68 height 13
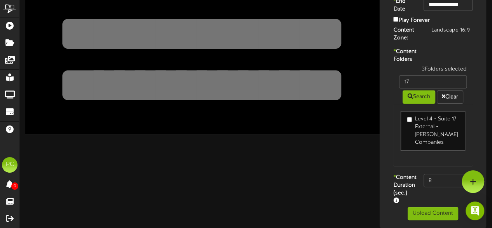
click at [414, 127] on label "Level 4 - Suite 17 External - [PERSON_NAME] Companies" at bounding box center [433, 130] width 52 height 31
click at [415, 88] on input "17" at bounding box center [433, 81] width 68 height 13
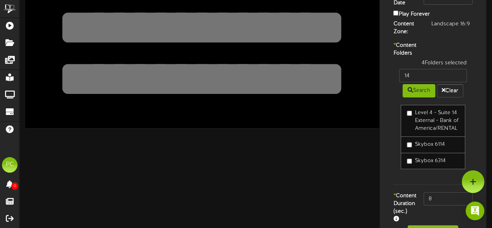
click at [440, 132] on label "Level 4 - Suite 14 External - Bank of America/RENTAL" at bounding box center [433, 120] width 52 height 23
click at [424, 82] on input "14" at bounding box center [433, 75] width 68 height 13
type input "9"
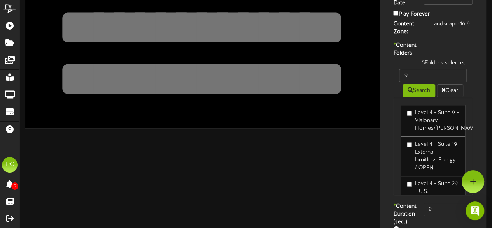
click at [420, 132] on label "Level 4 - Suite 9 - Visionary Homes/[PERSON_NAME]" at bounding box center [433, 120] width 52 height 23
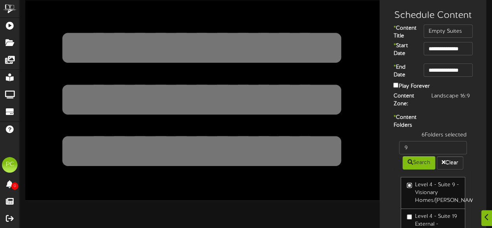
scroll to position [134, 0]
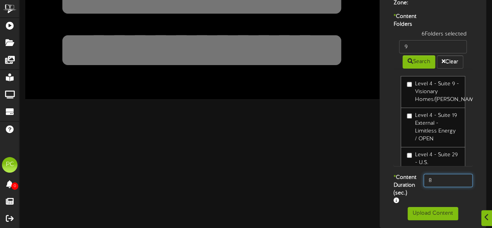
click at [438, 174] on input "8" at bounding box center [448, 180] width 49 height 13
type input "800"
click at [439, 191] on div "* Content Duration (sec.) 800" at bounding box center [433, 190] width 103 height 33
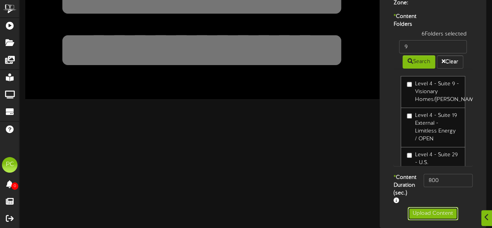
drag, startPoint x: 434, startPoint y: 212, endPoint x: 420, endPoint y: 216, distance: 15.4
click at [420, 216] on button "Upload Content" at bounding box center [433, 213] width 51 height 13
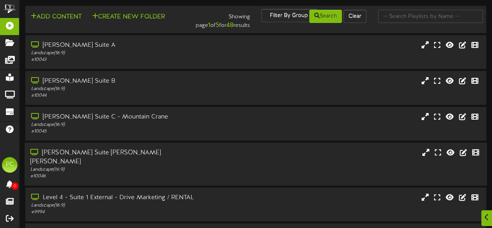
scroll to position [197, 0]
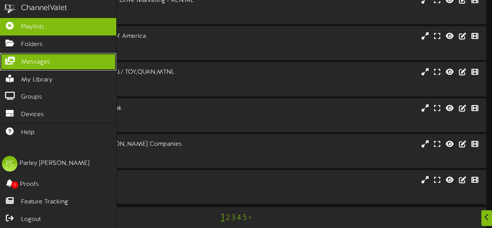
click at [17, 64] on link "Messages" at bounding box center [58, 62] width 116 height 18
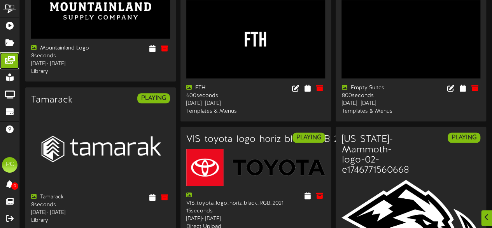
scroll to position [454, 0]
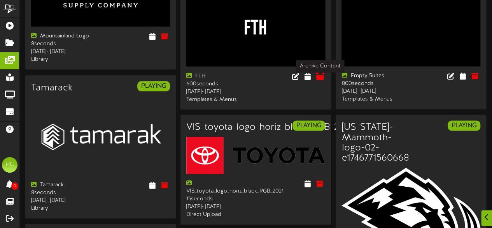
click at [322, 80] on icon at bounding box center [320, 76] width 9 height 9
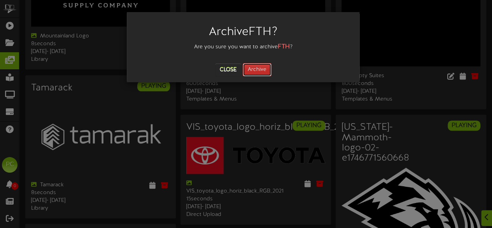
click at [265, 72] on button "Archive" at bounding box center [257, 69] width 29 height 13
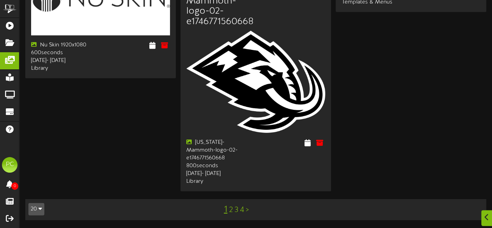
scroll to position [1100, 0]
click at [230, 211] on link "2" at bounding box center [231, 210] width 4 height 9
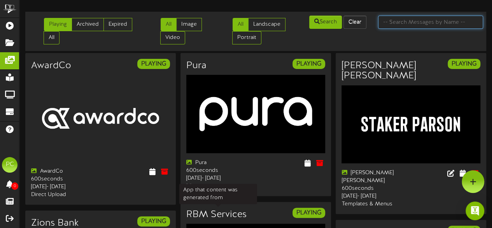
click at [388, 22] on input "text" at bounding box center [430, 22] width 105 height 13
type input "craig"
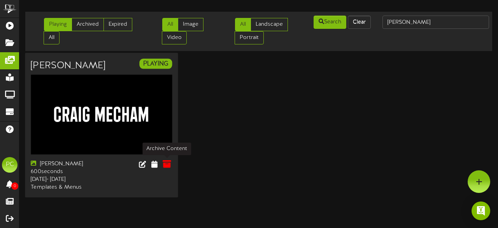
click at [169, 162] on icon at bounding box center [166, 164] width 9 height 9
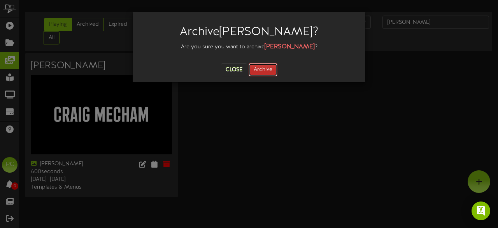
click at [258, 68] on button "Archive" at bounding box center [263, 69] width 29 height 13
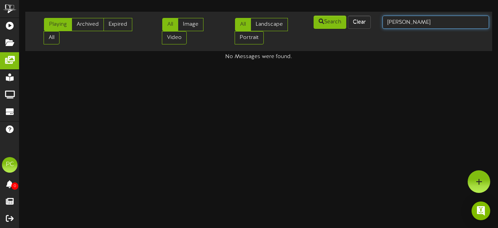
click at [390, 26] on input "craig" at bounding box center [436, 22] width 107 height 13
type input "rene"
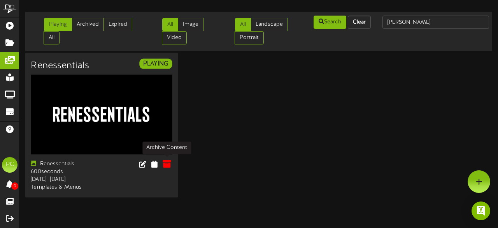
click at [170, 161] on icon at bounding box center [166, 164] width 9 height 9
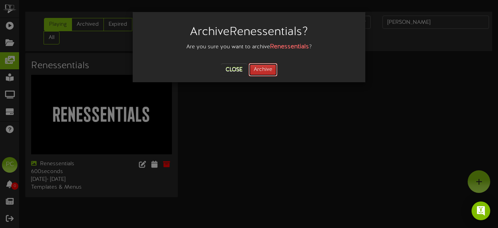
click at [259, 66] on button "Archive" at bounding box center [263, 69] width 29 height 13
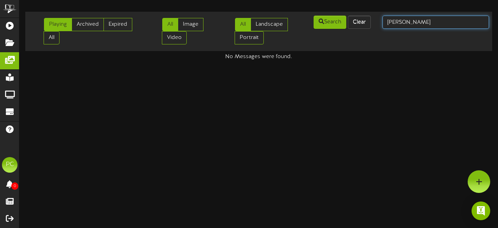
click at [415, 26] on input "rene" at bounding box center [436, 22] width 107 height 13
type input "larry"
click at [399, 20] on input "larry" at bounding box center [436, 22] width 107 height 13
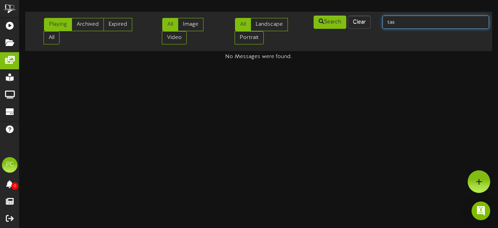
type input "tax"
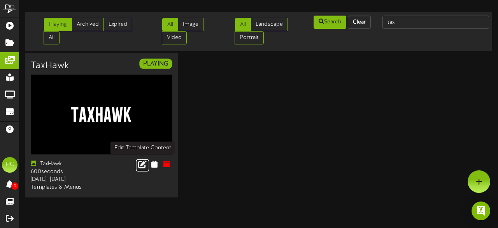
click at [139, 162] on icon at bounding box center [142, 164] width 9 height 9
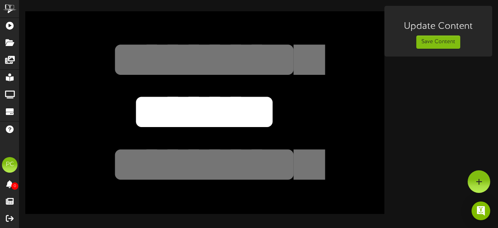
click at [323, 121] on textarea "*******" at bounding box center [204, 111] width 295 height 68
click at [429, 45] on button "Save Content" at bounding box center [438, 41] width 44 height 13
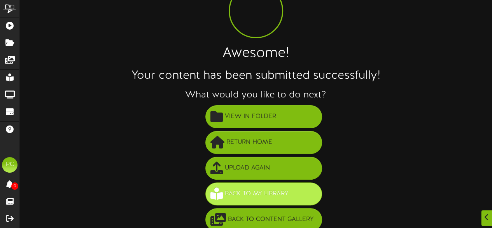
scroll to position [56, 0]
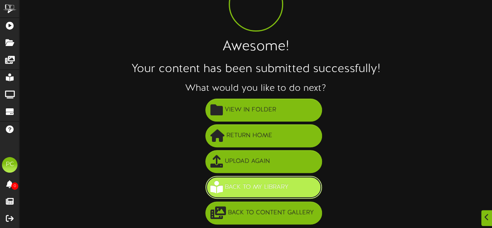
click at [251, 186] on span "Back to My Library" at bounding box center [257, 187] width 68 height 13
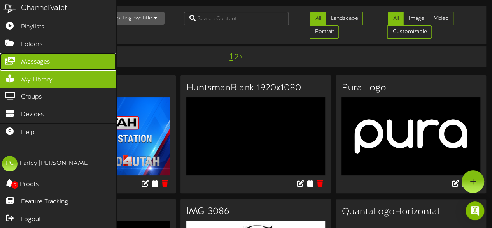
click at [25, 66] on link "Messages" at bounding box center [58, 62] width 116 height 18
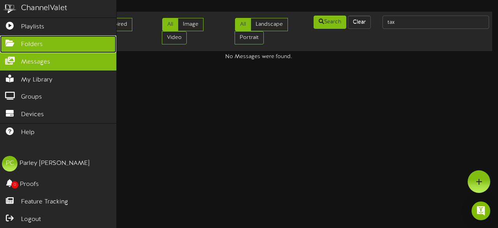
click at [20, 41] on link "Folders" at bounding box center [58, 44] width 116 height 18
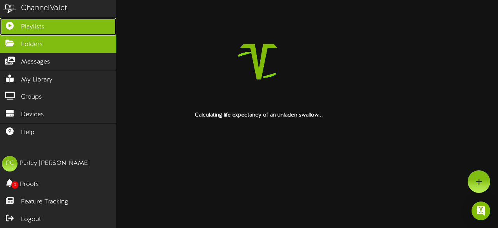
click at [36, 21] on link "Playlists" at bounding box center [58, 27] width 116 height 18
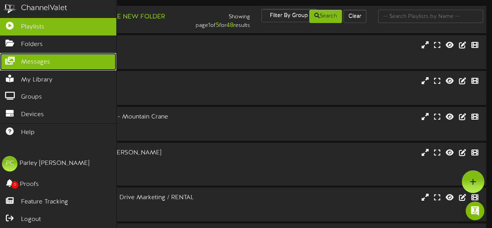
click at [9, 60] on icon at bounding box center [9, 60] width 19 height 6
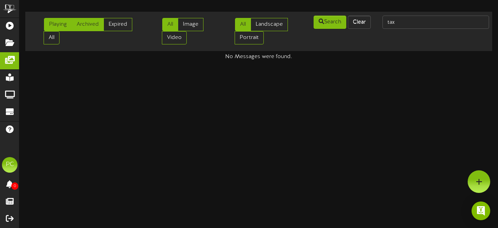
click at [93, 25] on link "Archived" at bounding box center [88, 24] width 32 height 13
click at [112, 25] on link "Expired" at bounding box center [118, 24] width 29 height 13
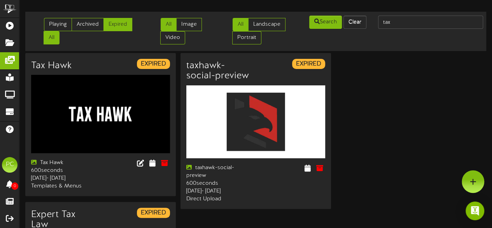
click at [45, 37] on link "All" at bounding box center [52, 37] width 16 height 13
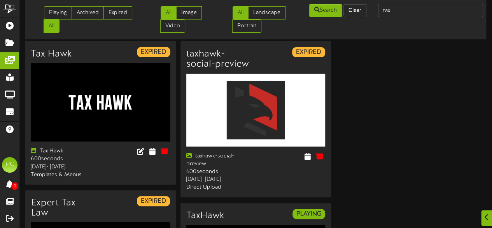
scroll to position [12, 0]
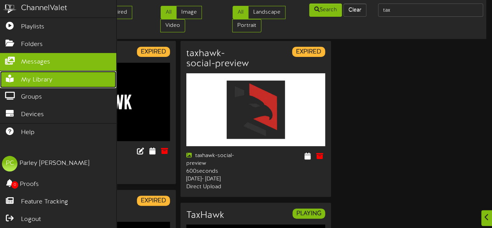
click at [43, 79] on span "My Library" at bounding box center [37, 80] width 32 height 9
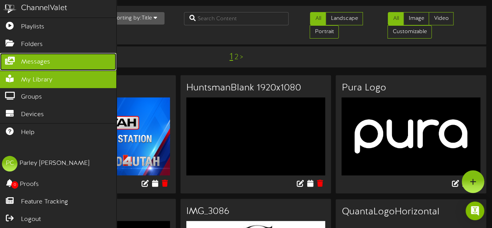
click at [19, 58] on icon at bounding box center [9, 60] width 19 height 6
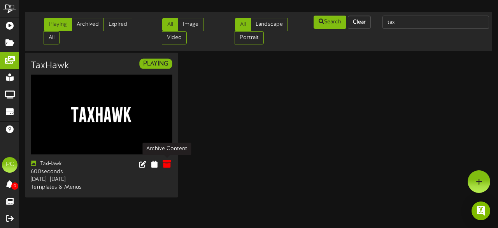
click at [168, 165] on icon at bounding box center [166, 164] width 9 height 9
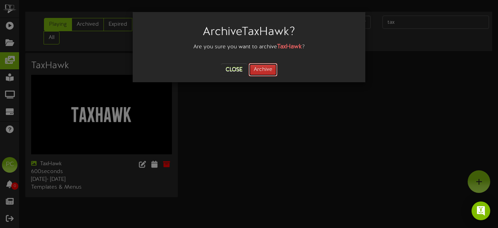
click at [256, 69] on button "Archive" at bounding box center [263, 69] width 29 height 13
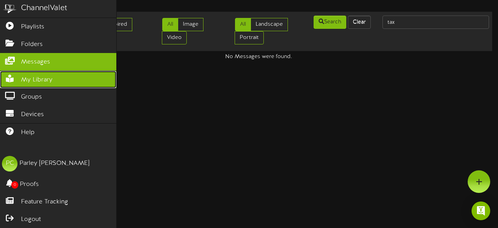
click at [31, 81] on span "My Library" at bounding box center [37, 80] width 32 height 9
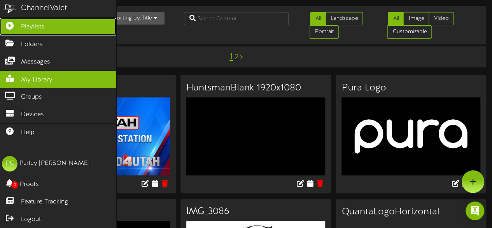
click at [27, 23] on span "Playlists" at bounding box center [32, 27] width 23 height 9
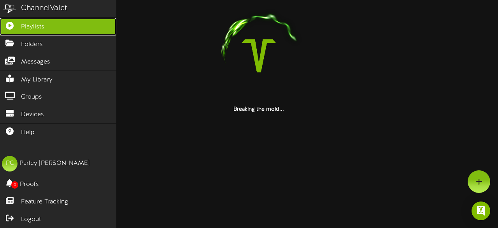
click at [26, 27] on span "Playlists" at bounding box center [32, 27] width 23 height 9
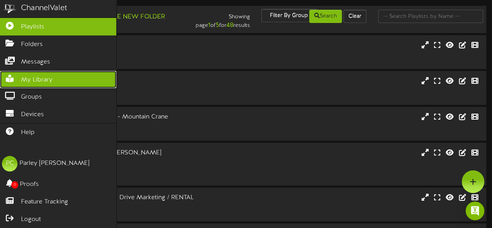
click at [37, 76] on span "My Library" at bounding box center [37, 80] width 32 height 9
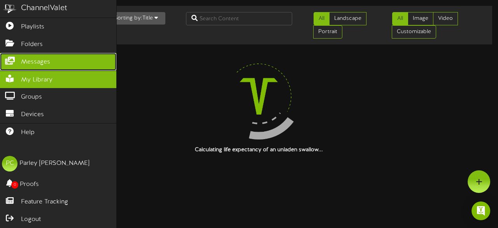
click at [35, 60] on span "Messages" at bounding box center [35, 62] width 29 height 9
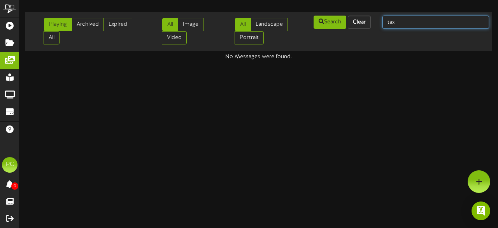
click at [399, 20] on input "tax" at bounding box center [436, 22] width 107 height 13
type input "empty"
click at [413, 26] on input "empty" at bounding box center [436, 22] width 107 height 13
type input "empty suites"
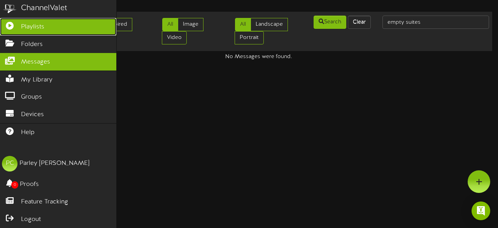
click at [11, 23] on icon at bounding box center [9, 25] width 19 height 6
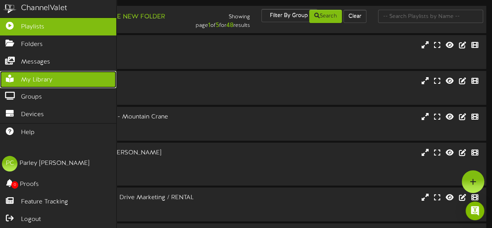
click at [42, 80] on span "My Library" at bounding box center [37, 80] width 32 height 9
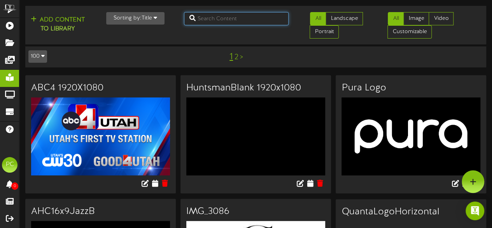
click at [212, 16] on input "text" at bounding box center [236, 18] width 105 height 13
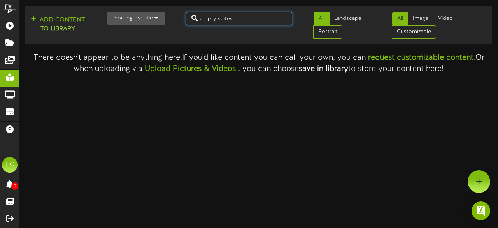
click at [220, 17] on input "empty suites" at bounding box center [239, 18] width 107 height 13
type input "empty"
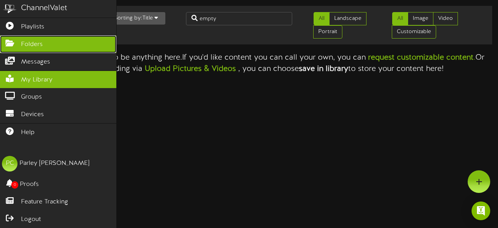
click at [28, 51] on link "Folders" at bounding box center [58, 44] width 116 height 18
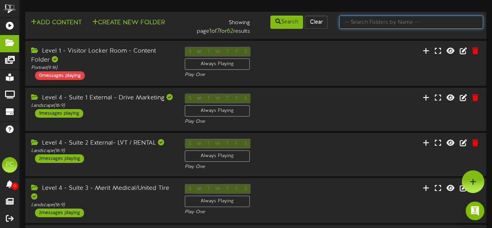
click at [385, 21] on input "text" at bounding box center [411, 22] width 144 height 13
type input "empty"
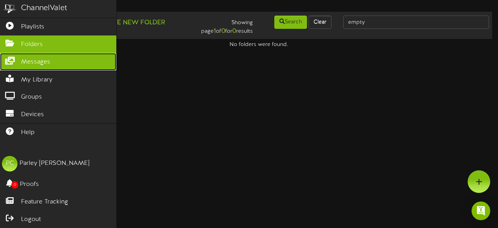
click at [23, 58] on span "Messages" at bounding box center [35, 62] width 29 height 9
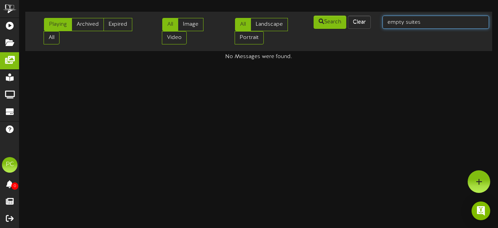
click at [419, 26] on input "empty suites" at bounding box center [436, 22] width 107 height 13
type input "empty"
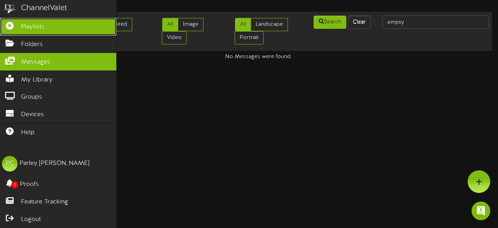
click at [57, 30] on link "Playlists" at bounding box center [58, 27] width 116 height 18
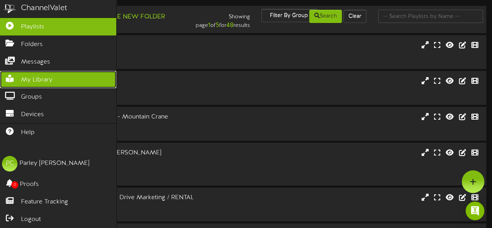
click at [53, 83] on link "My Library" at bounding box center [58, 80] width 116 height 18
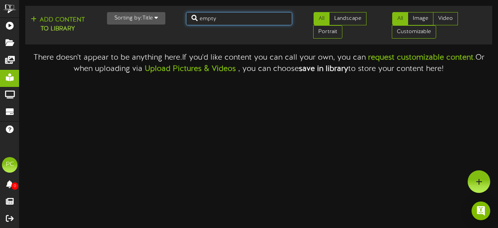
click at [241, 23] on input "empty" at bounding box center [239, 18] width 107 height 13
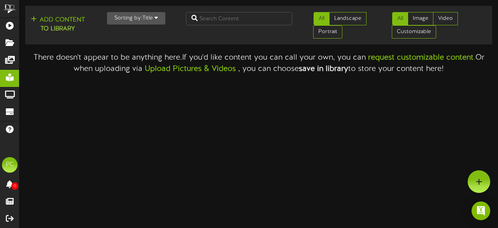
click at [185, 46] on div "There doesn't appear to be anything here. If you'd like content you can call yo…" at bounding box center [258, 60] width 479 height 28
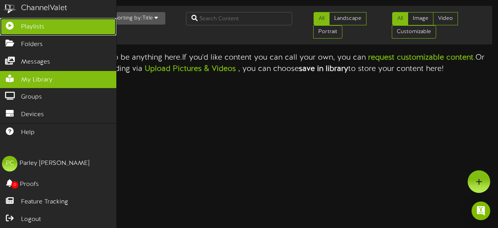
click at [30, 28] on span "Playlists" at bounding box center [32, 27] width 23 height 9
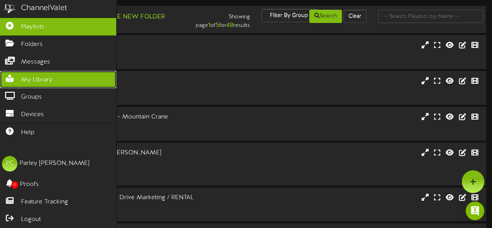
click at [30, 76] on span "My Library" at bounding box center [37, 80] width 32 height 9
click at [16, 75] on icon at bounding box center [9, 78] width 19 height 6
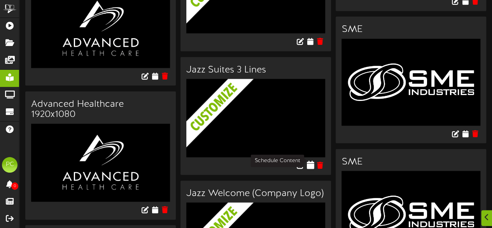
click at [313, 163] on icon at bounding box center [310, 164] width 7 height 9
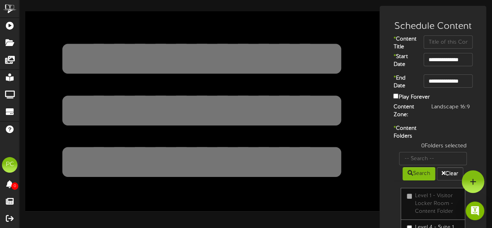
click at [214, 60] on textarea at bounding box center [202, 58] width 292 height 67
type textarea "*"
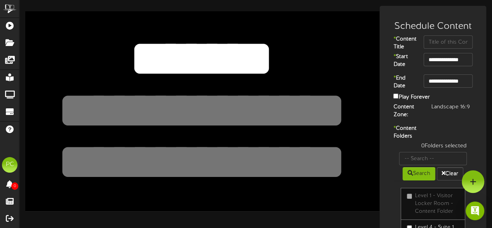
type textarea "*******"
click at [201, 98] on textarea at bounding box center [202, 110] width 292 height 67
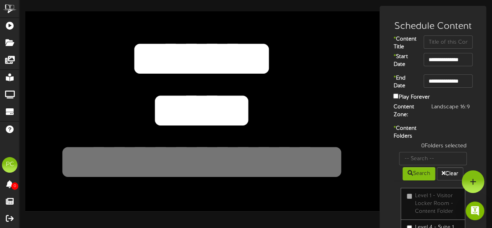
type textarea "*****"
click at [360, 190] on div at bounding box center [202, 110] width 355 height 199
type input "c"
type input "w"
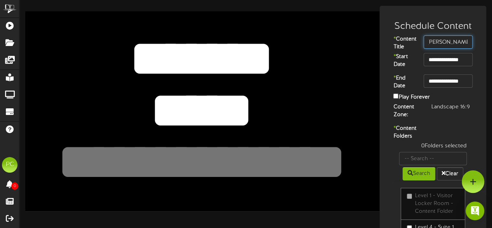
type input "[PERSON_NAME] influencer"
click at [460, 144] on div "* Content Folders 0 Folders selected Search Clear Level 1 - Visitor Locker Room…" at bounding box center [433, 205] width 103 height 161
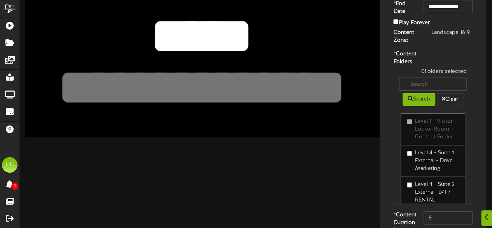
scroll to position [75, 0]
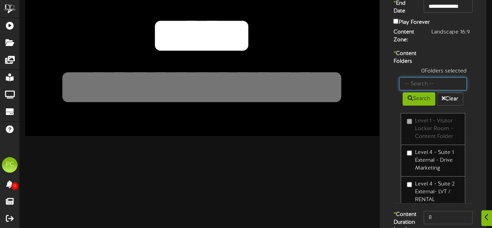
click at [419, 90] on input "text" at bounding box center [433, 83] width 68 height 13
type input "8"
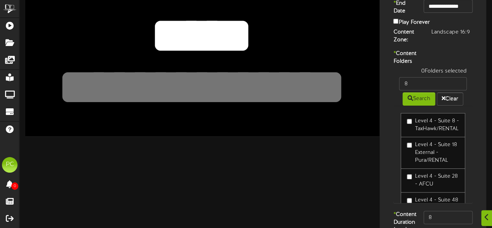
click at [425, 133] on label "Level 4 - Suite 8 - TaxHawk/RENTAL" at bounding box center [433, 125] width 52 height 16
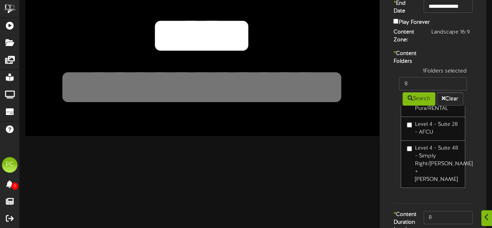
scroll to position [134, 0]
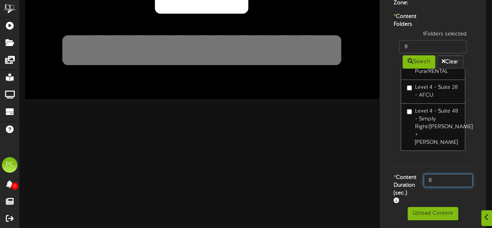
click at [436, 174] on input "8" at bounding box center [448, 180] width 49 height 13
type input "800"
click at [432, 190] on div "* Content Duration (sec.) 800" at bounding box center [433, 190] width 103 height 33
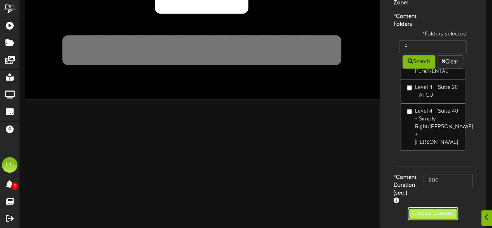
click at [431, 215] on button "Upload Content" at bounding box center [433, 213] width 51 height 13
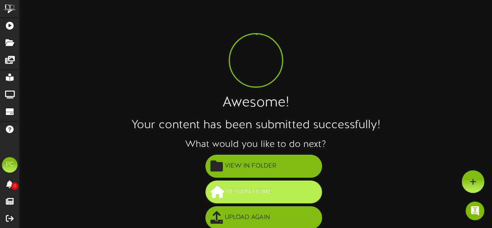
scroll to position [56, 0]
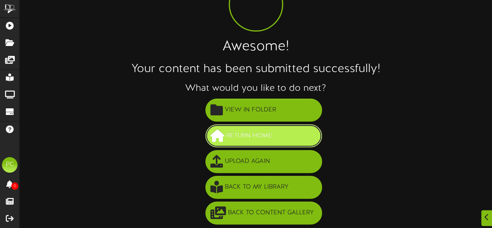
click at [251, 128] on button "Return Home" at bounding box center [264, 135] width 117 height 23
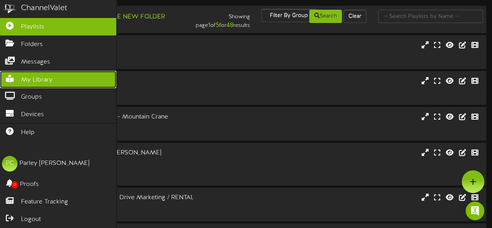
click at [25, 76] on span "My Library" at bounding box center [37, 80] width 32 height 9
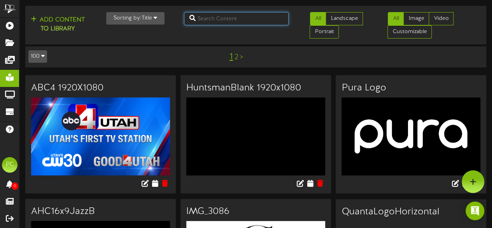
click at [229, 18] on input "text" at bounding box center [236, 18] width 105 height 13
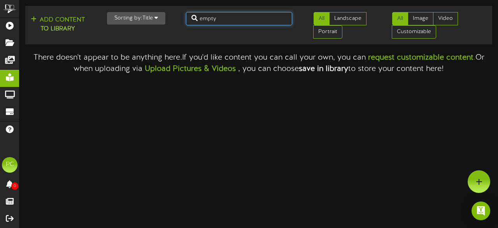
drag, startPoint x: 229, startPoint y: 18, endPoint x: 215, endPoint y: 20, distance: 14.2
click at [215, 20] on input "empty" at bounding box center [239, 18] width 107 height 13
type input "e"
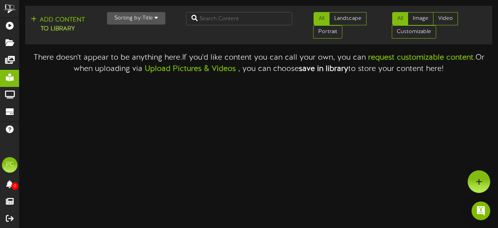
click at [201, 74] on html "ChannelValet Playlists Folders Messages My Library Groups Devices Help PC [PERS…" at bounding box center [249, 37] width 498 height 74
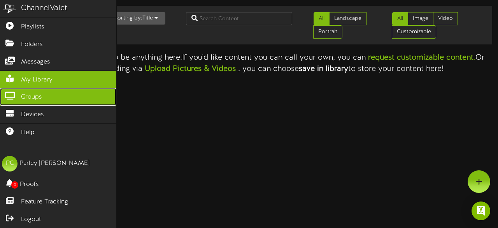
click at [42, 90] on link "Groups" at bounding box center [58, 97] width 116 height 18
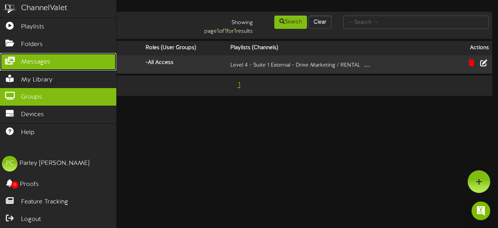
click at [7, 60] on icon at bounding box center [9, 60] width 19 height 6
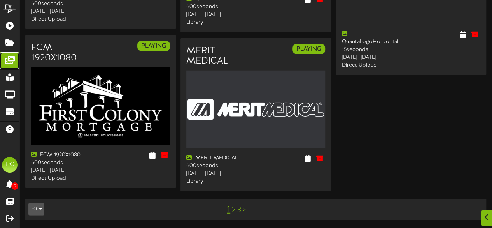
scroll to position [1003, 0]
click at [234, 213] on link "2" at bounding box center [234, 210] width 4 height 9
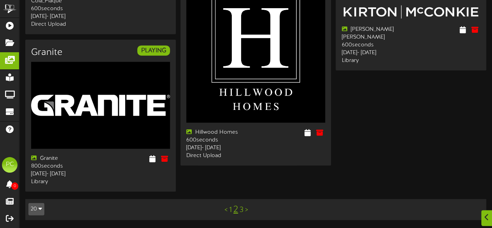
scroll to position [1025, 0]
click at [243, 212] on link "3" at bounding box center [242, 210] width 4 height 9
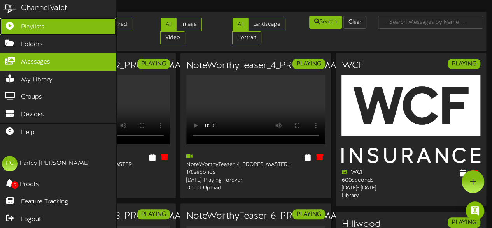
click at [20, 25] on link "Playlists" at bounding box center [58, 27] width 116 height 18
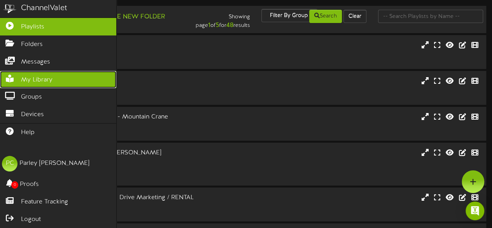
click at [34, 84] on link "My Library" at bounding box center [58, 80] width 116 height 18
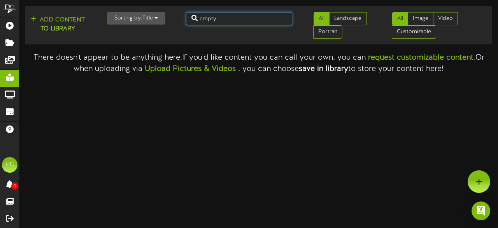
click at [218, 18] on input "empty" at bounding box center [239, 18] width 107 height 13
type input "e"
